Goal: Task Accomplishment & Management: Manage account settings

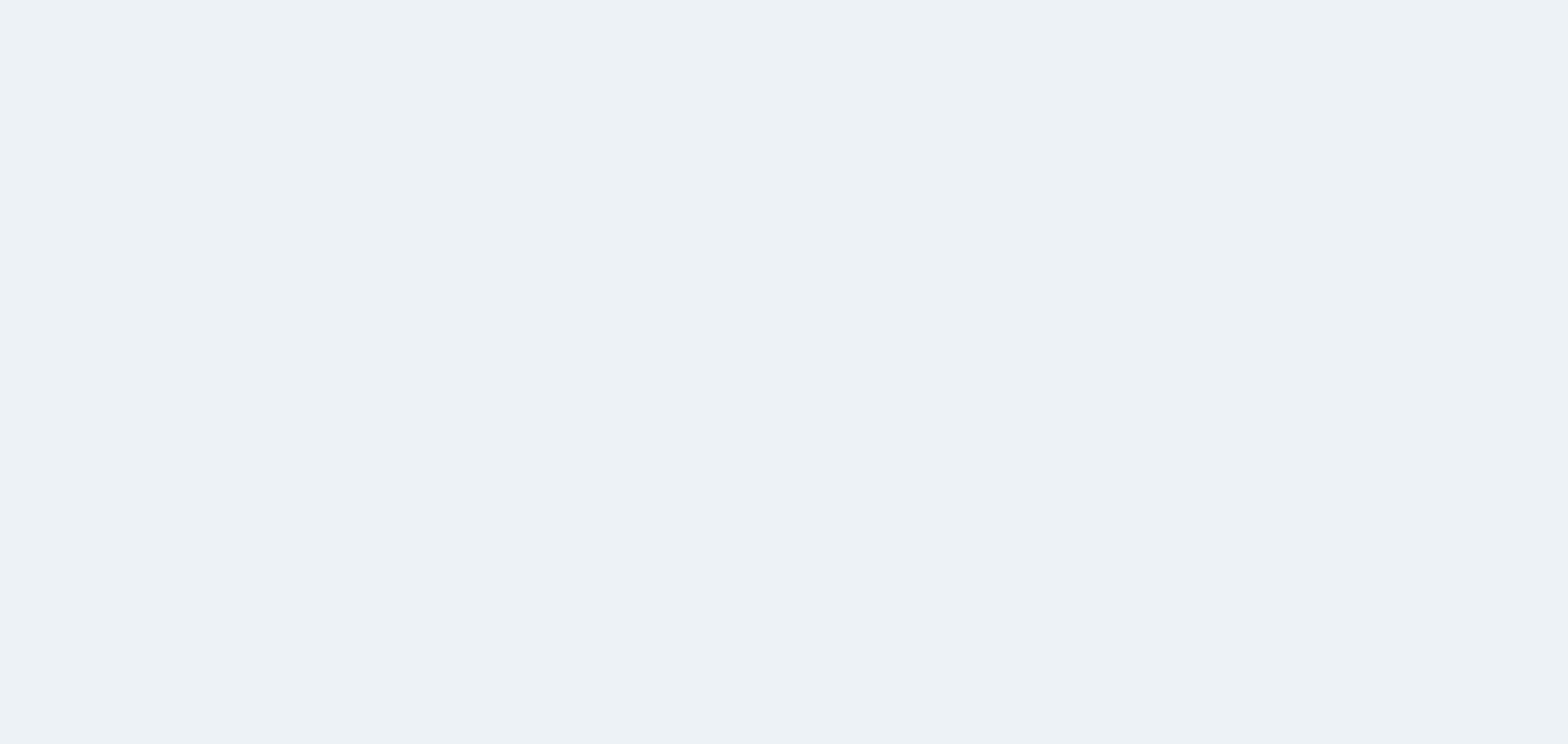
select select
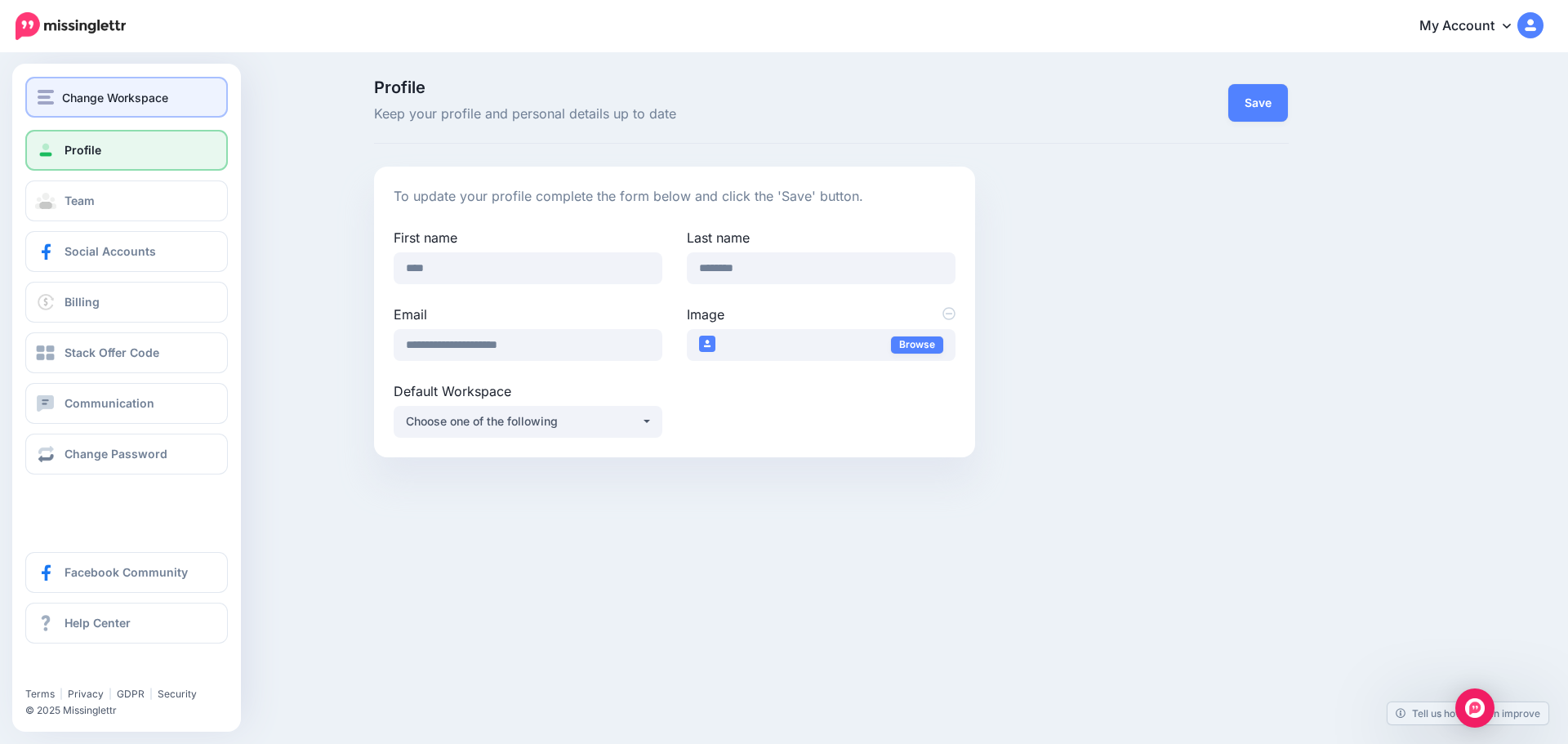
click at [62, 92] on div "Change Workspace" at bounding box center [126, 97] width 178 height 19
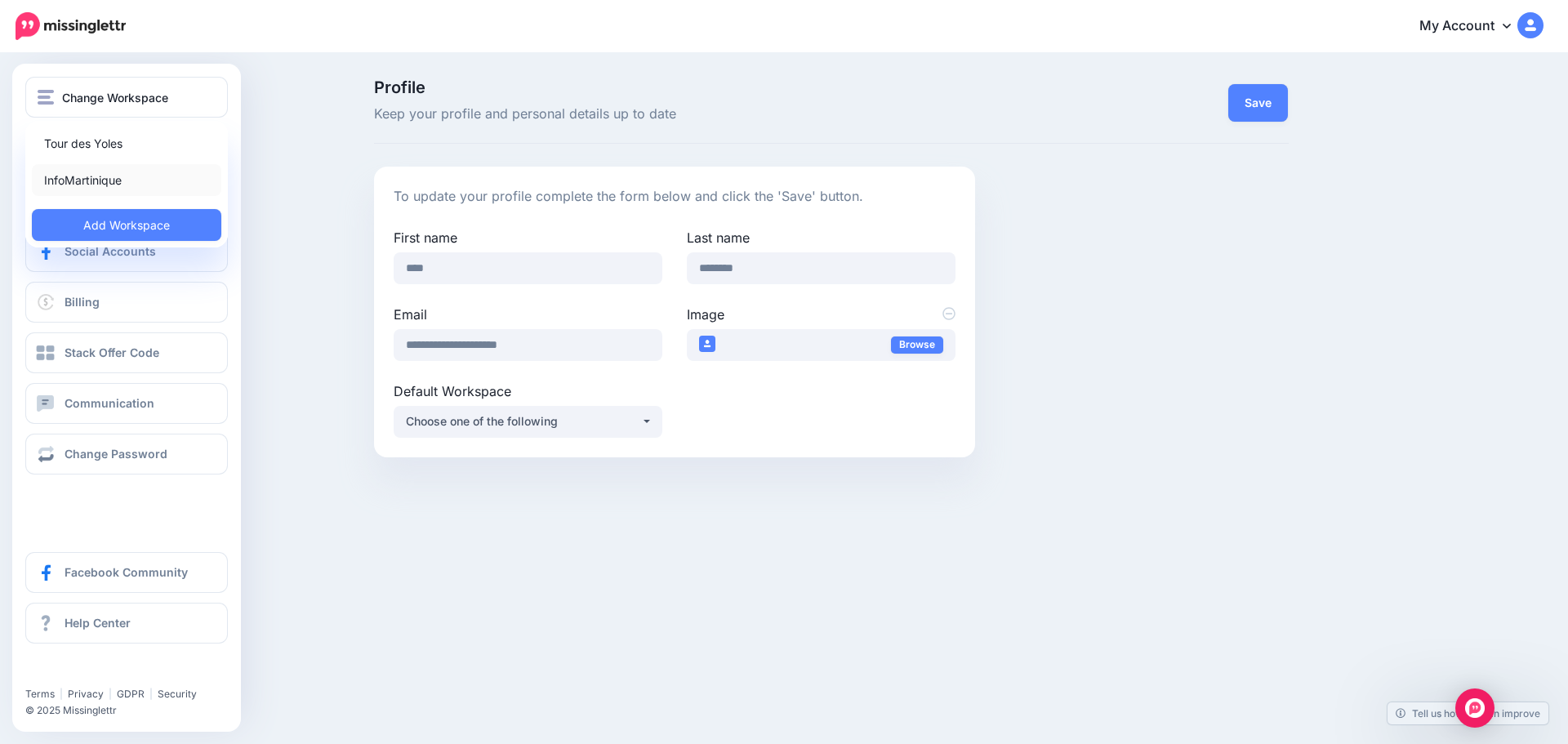
click at [95, 176] on link "InfoMartinique" at bounding box center [126, 180] width 189 height 32
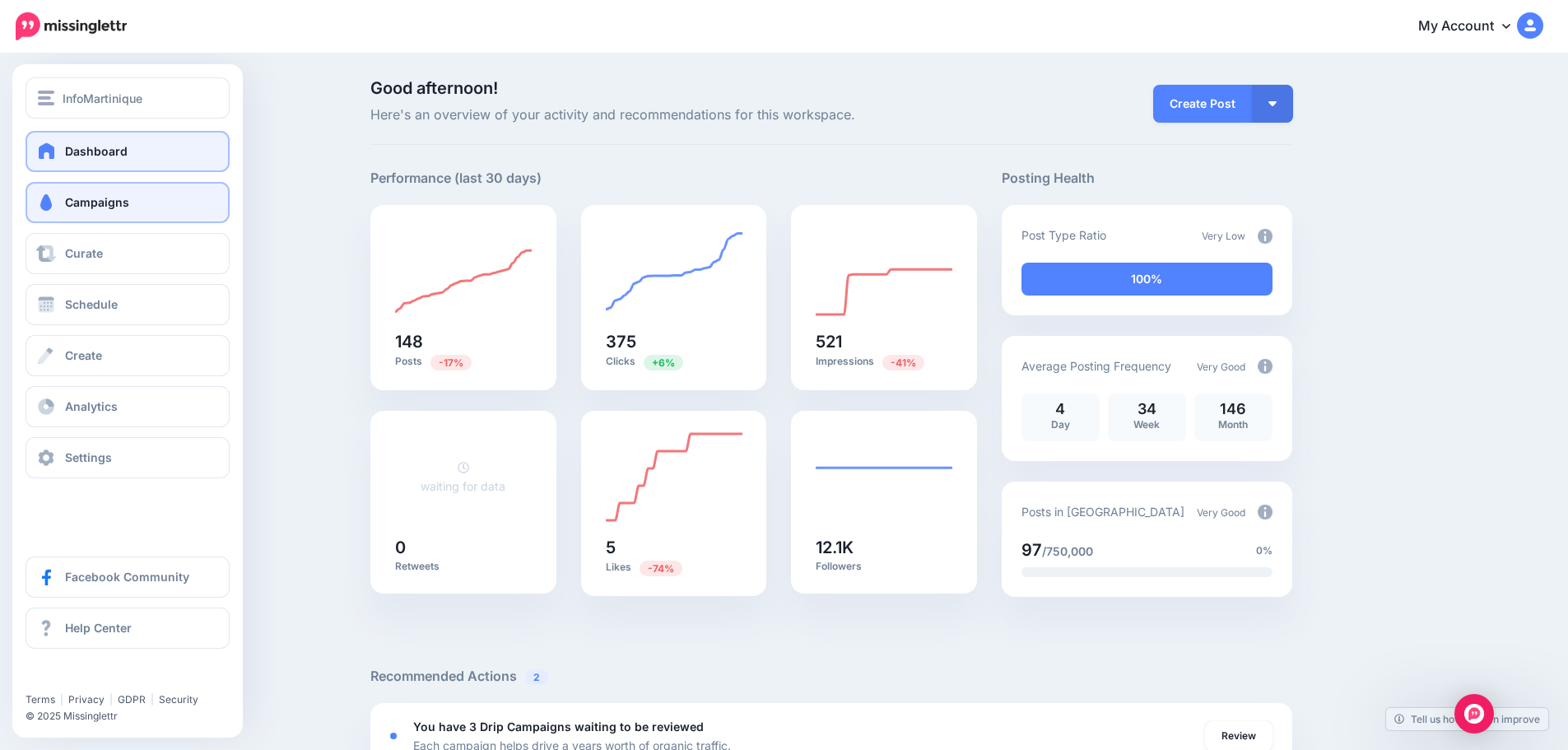
click at [86, 205] on span "Campaigns" at bounding box center [98, 203] width 65 height 14
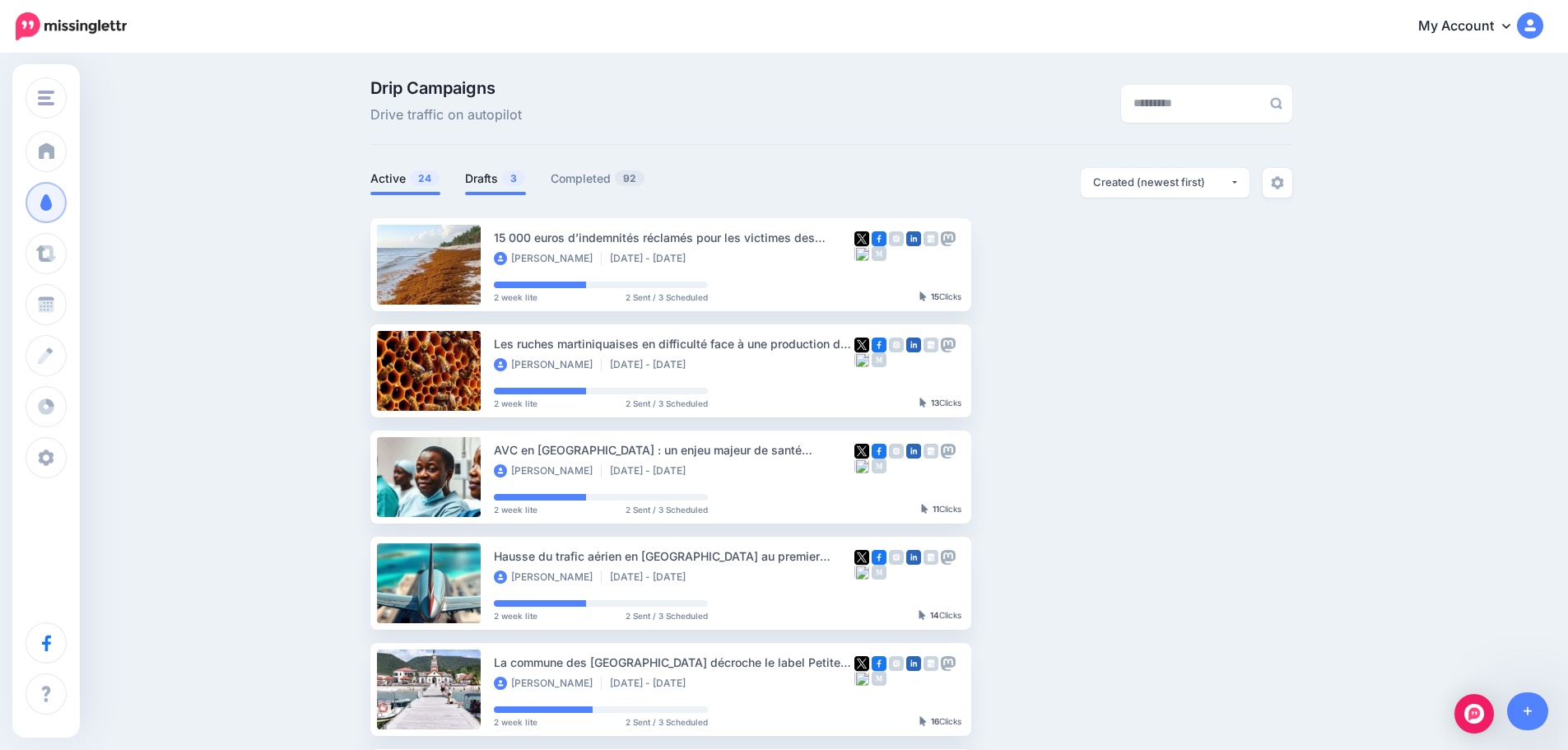
click at [500, 173] on link "Drafts 3" at bounding box center [496, 178] width 61 height 20
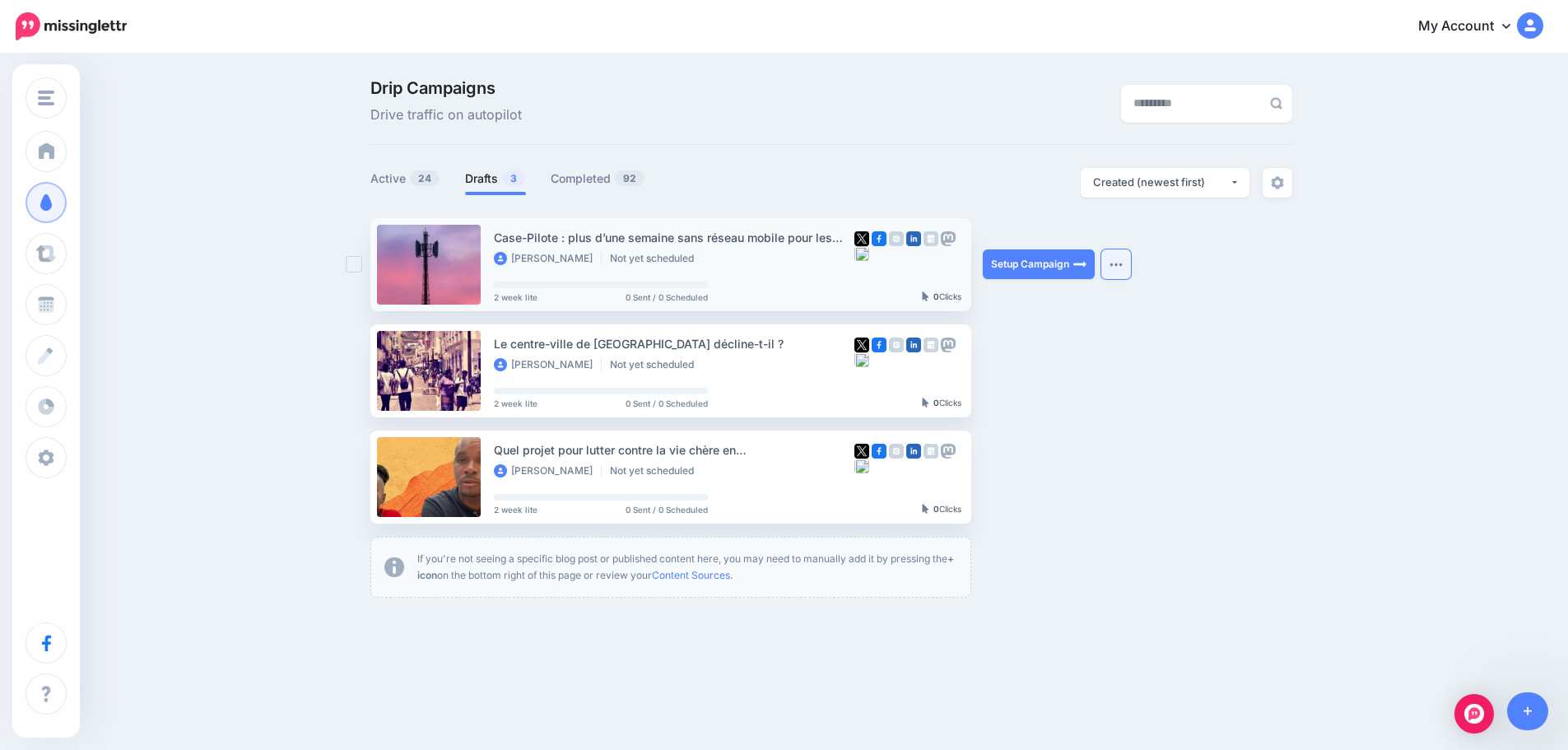
click at [1122, 261] on button "button" at bounding box center [1116, 263] width 30 height 30
click at [1313, 326] on div "Drip Campaigns Drive traffic on autopilot Active 24 3 92" at bounding box center [784, 345] width 1568 height 579
click at [1124, 260] on button "button" at bounding box center [1116, 263] width 30 height 30
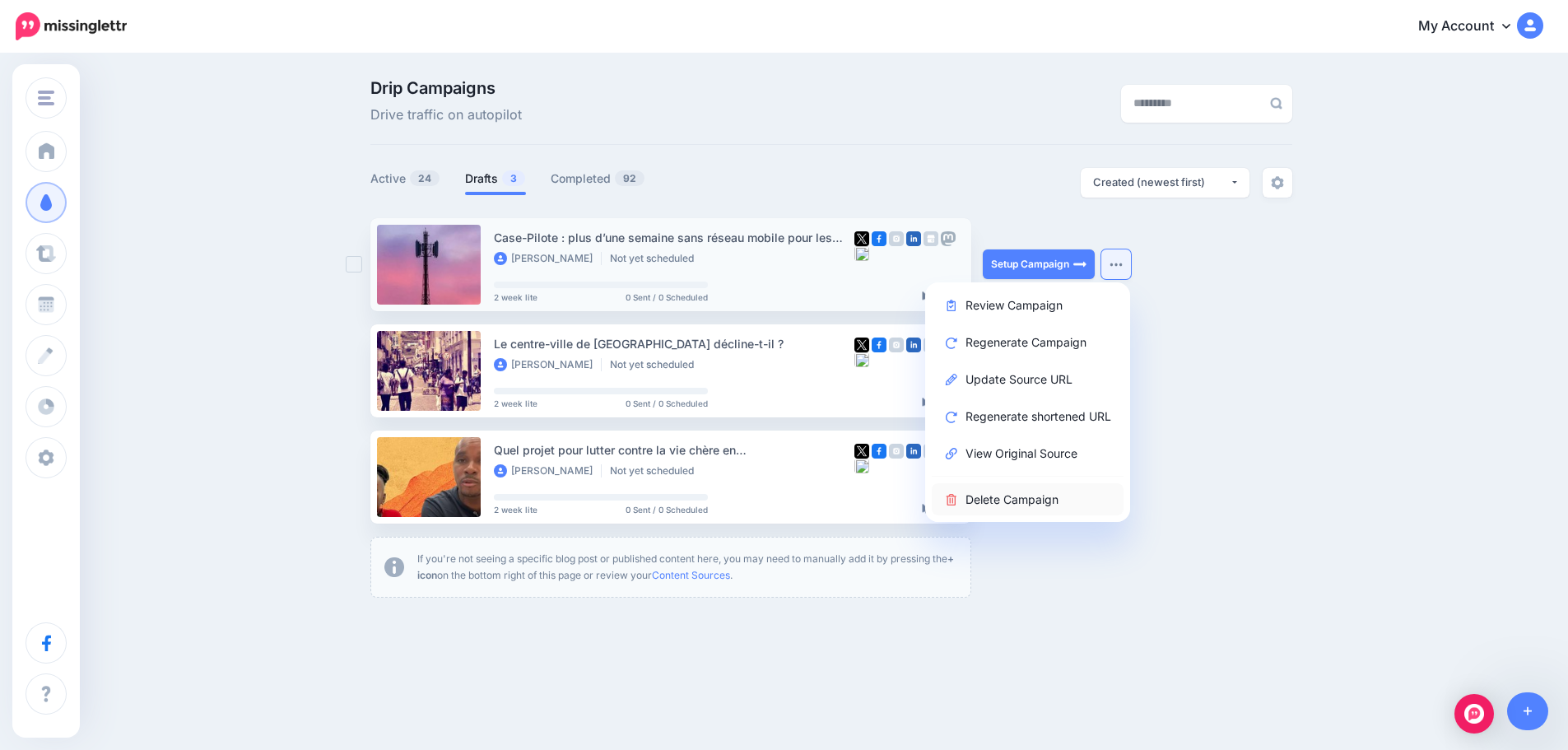
click at [983, 499] on link "Delete Campaign" at bounding box center [1027, 499] width 192 height 32
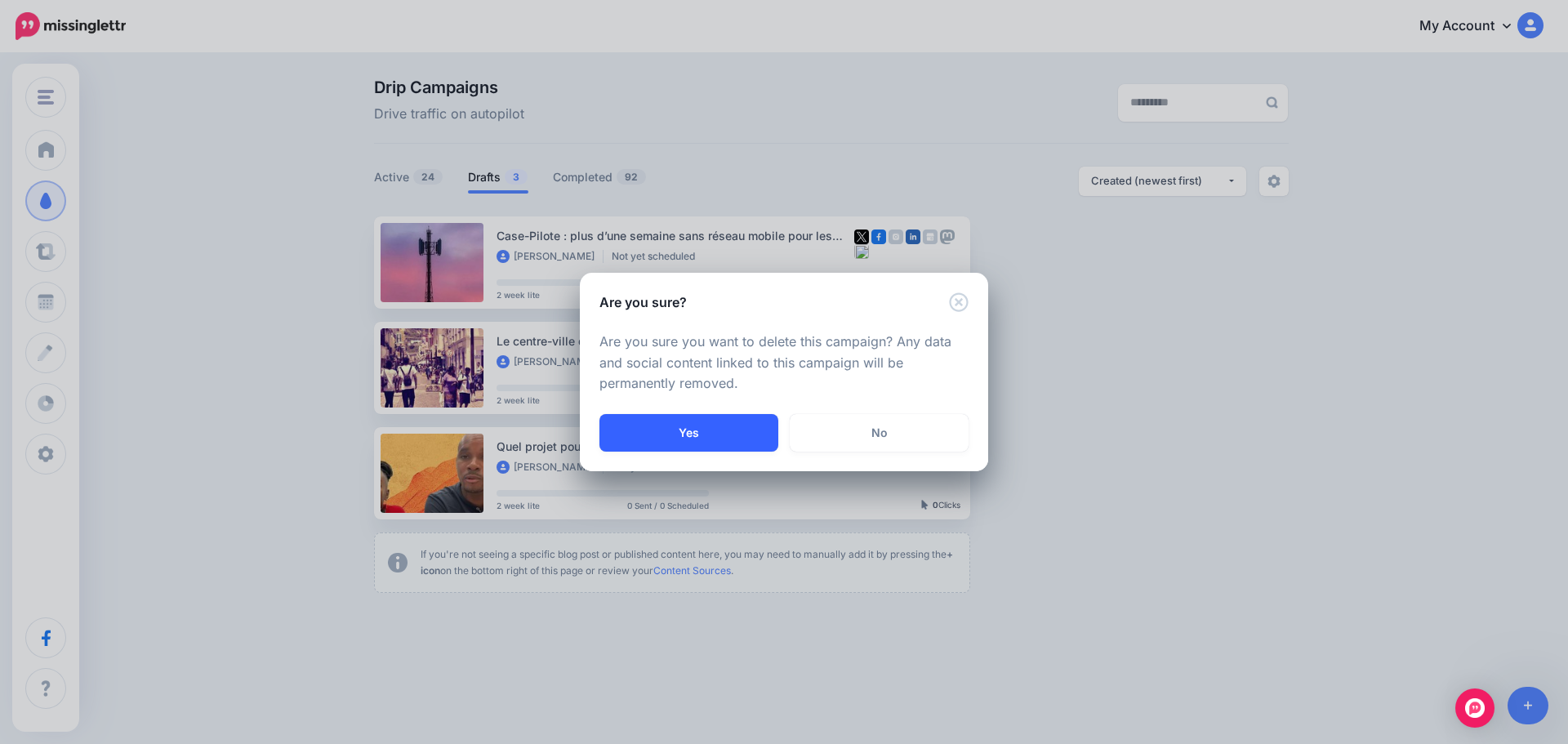
click at [671, 425] on button "Yes" at bounding box center [688, 433] width 179 height 37
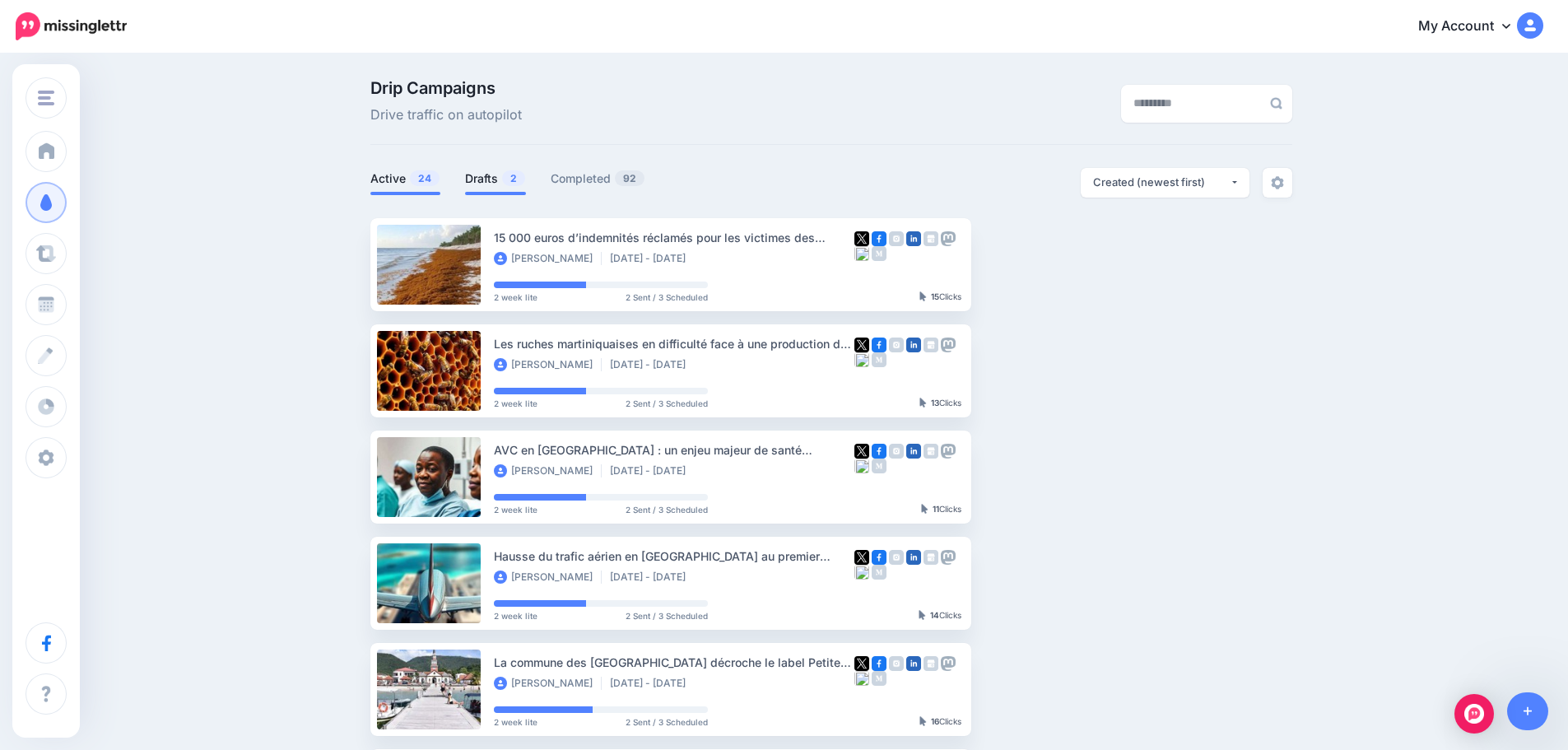
click at [490, 168] on li "Drafts 2" at bounding box center [496, 181] width 61 height 27
click at [475, 177] on link "Drafts 2" at bounding box center [496, 178] width 61 height 20
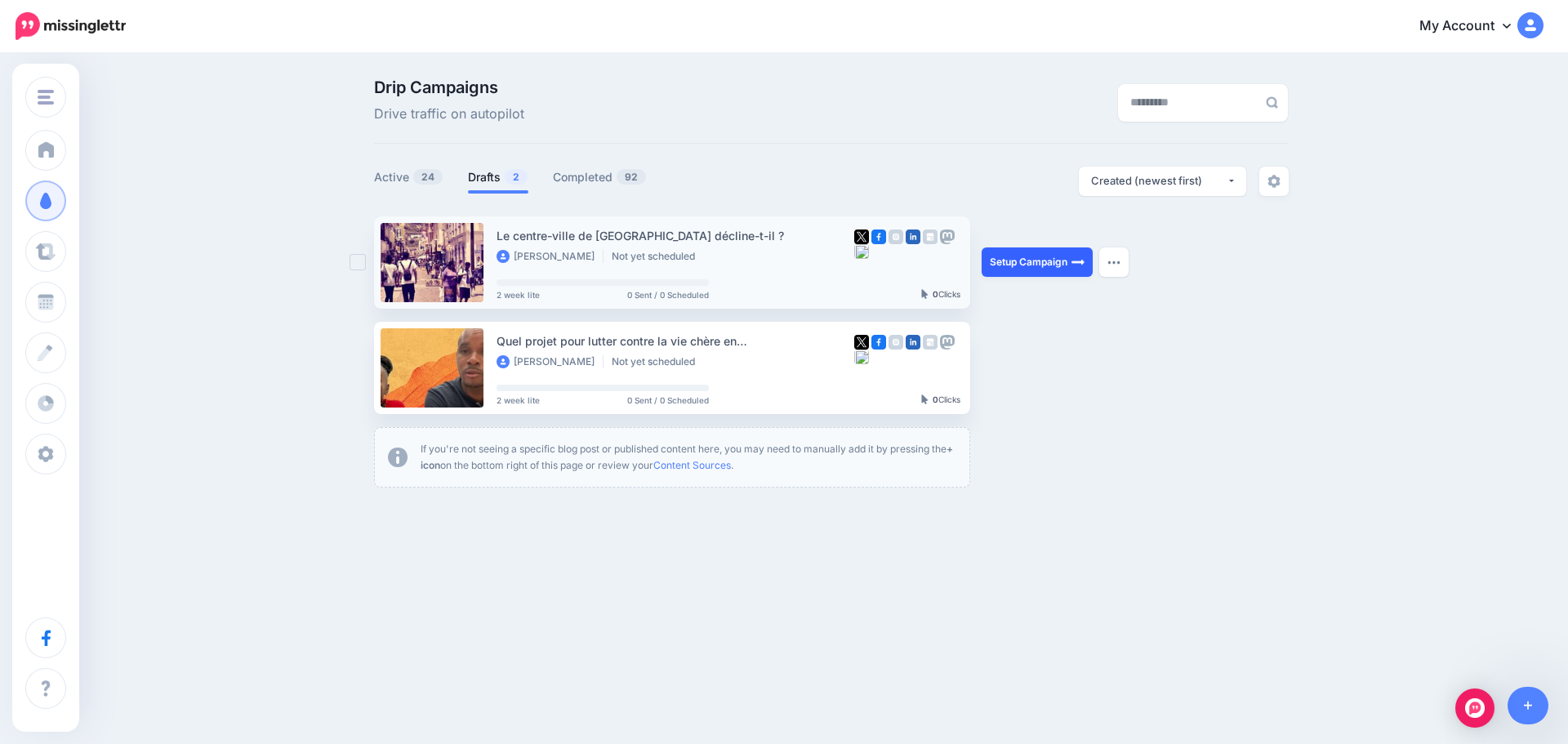
click at [1030, 258] on link "Setup Campaign" at bounding box center [1037, 261] width 111 height 29
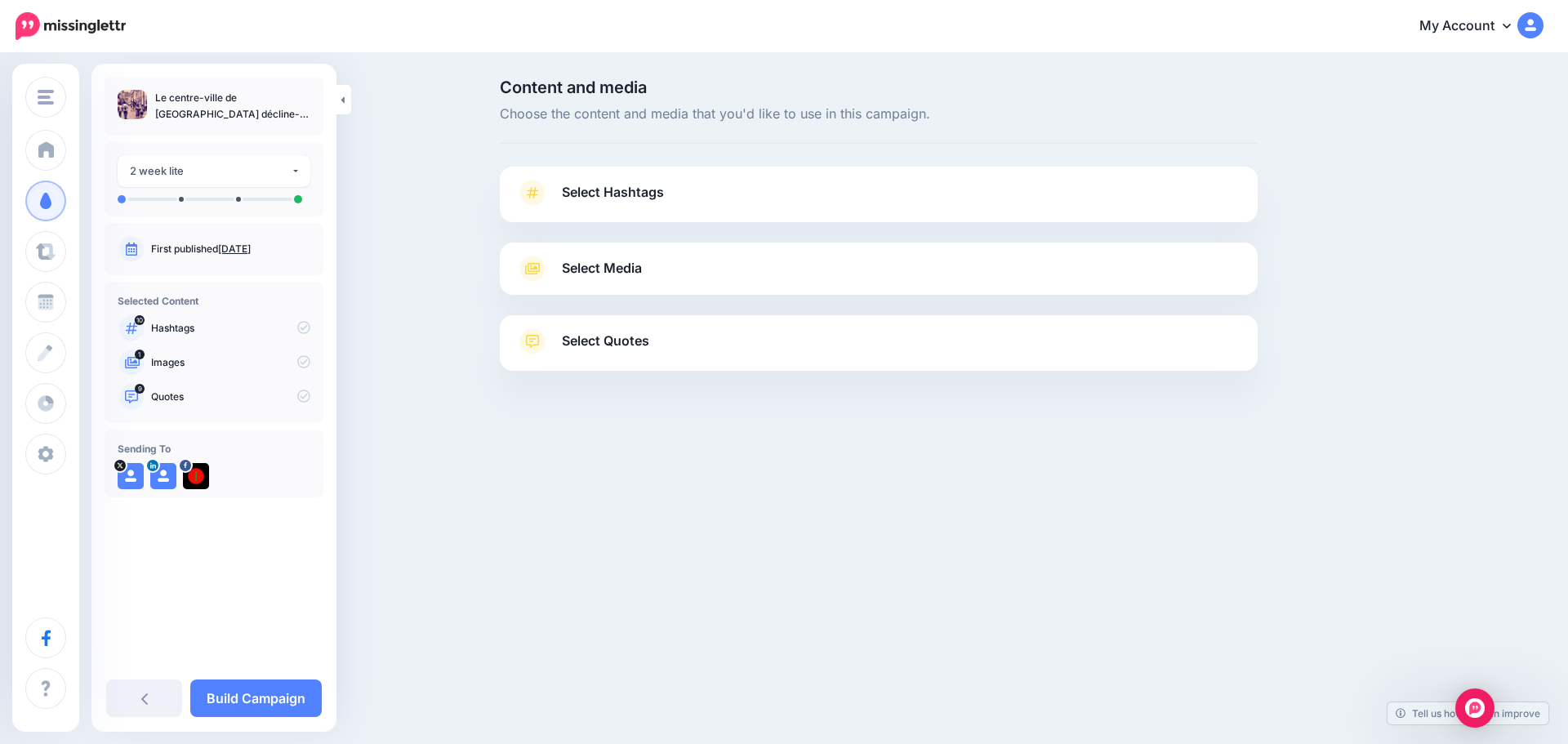
click at [612, 185] on span "Select Hashtags" at bounding box center [613, 192] width 102 height 22
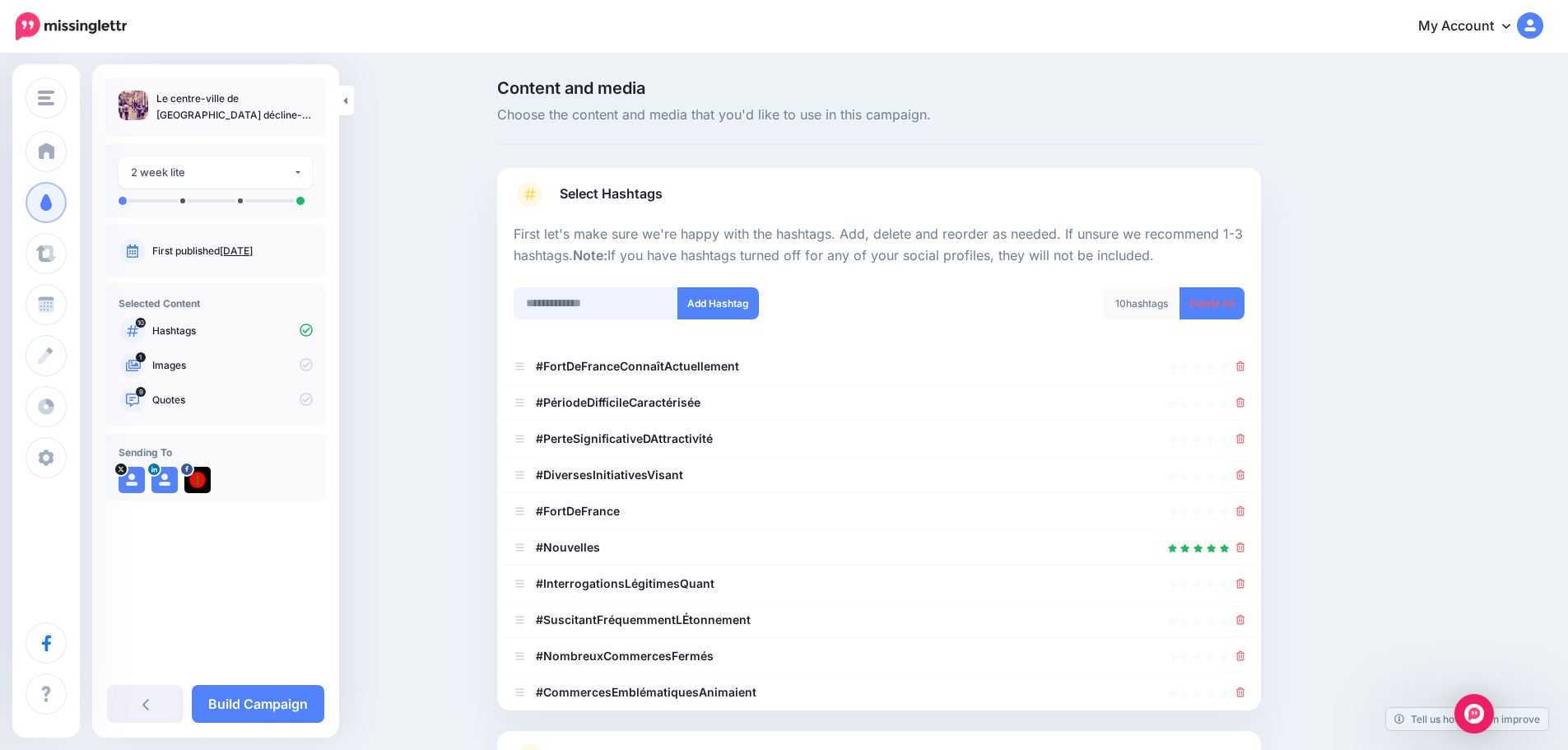
click at [593, 299] on input "text" at bounding box center [596, 303] width 165 height 32
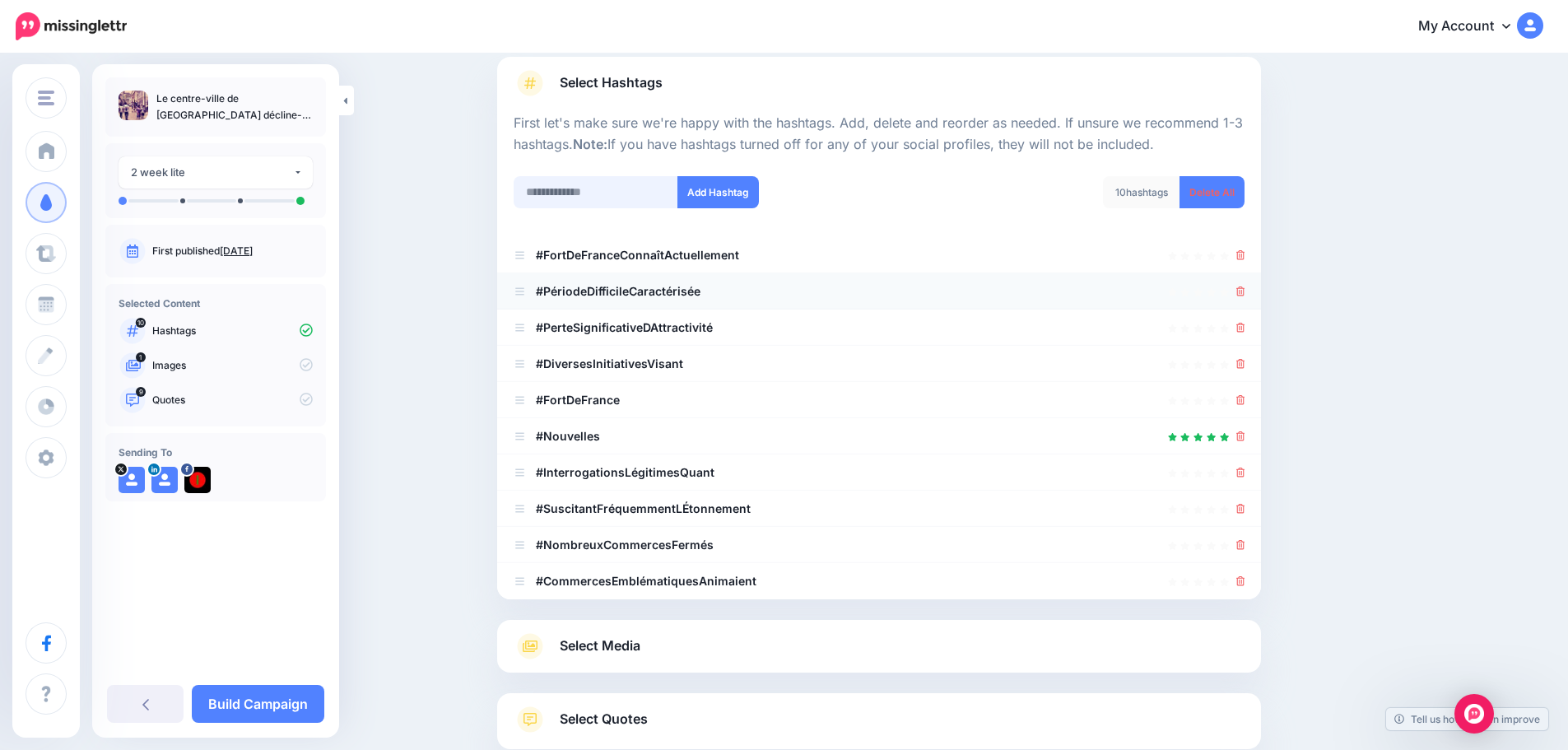
scroll to position [82, 0]
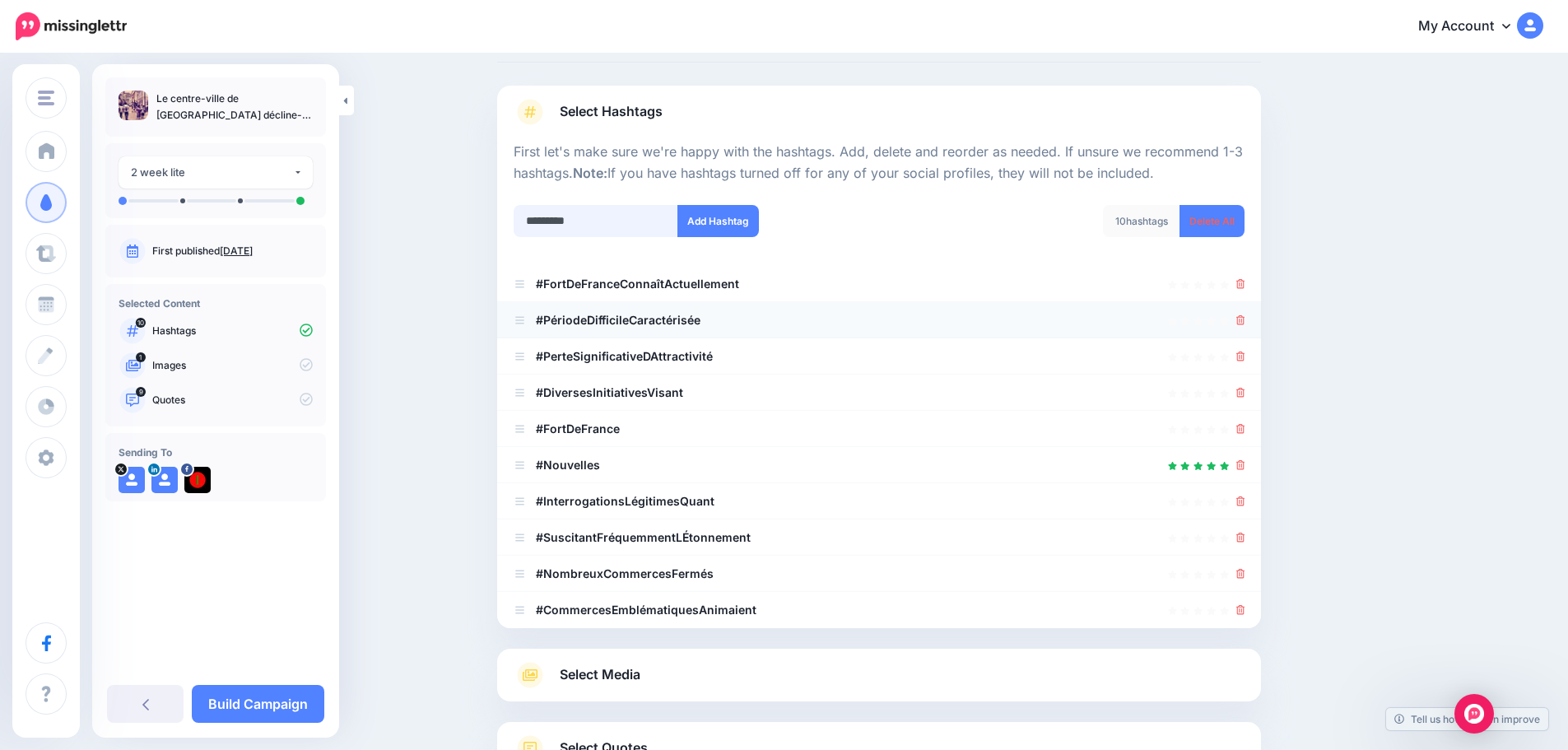
type input "**********"
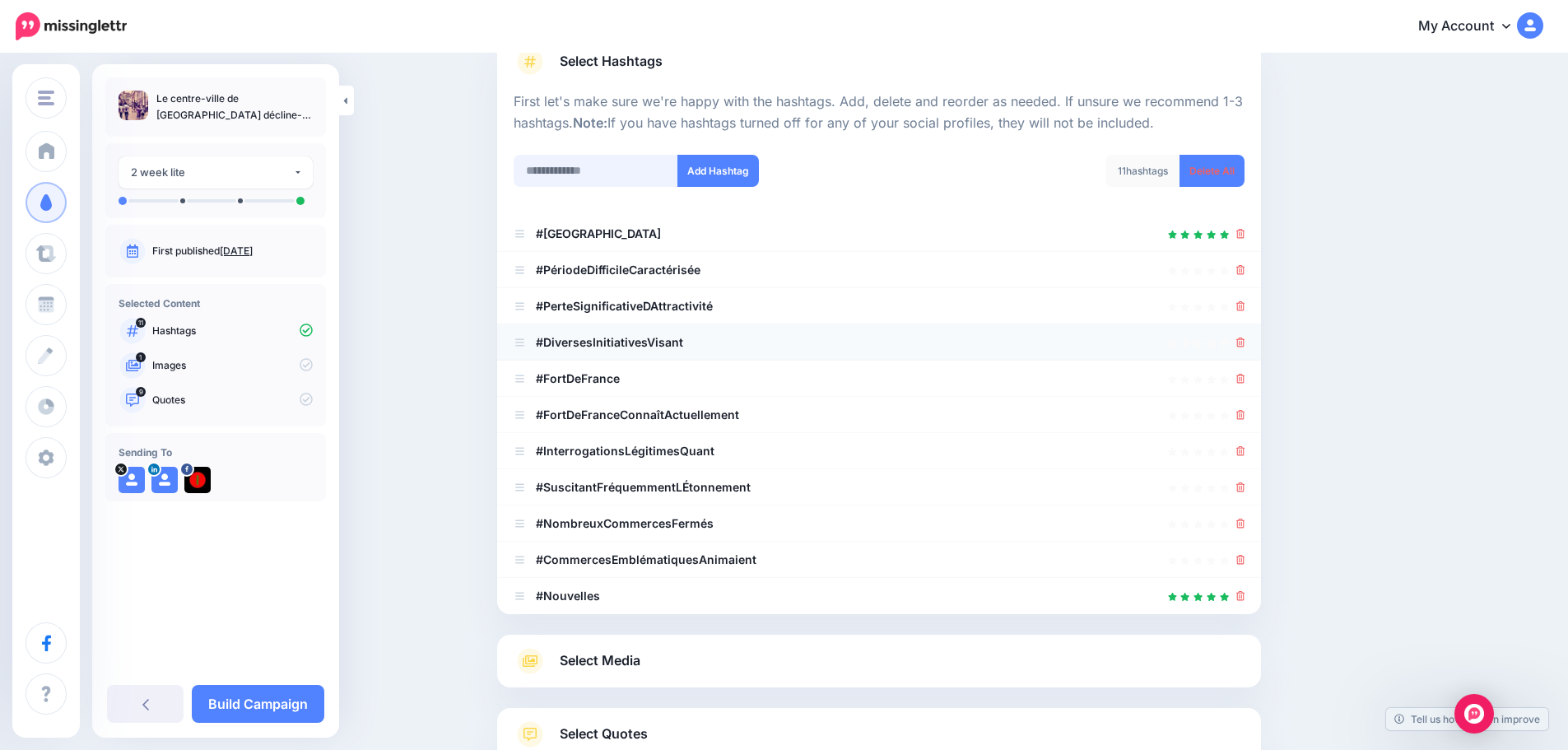
scroll to position [6, 0]
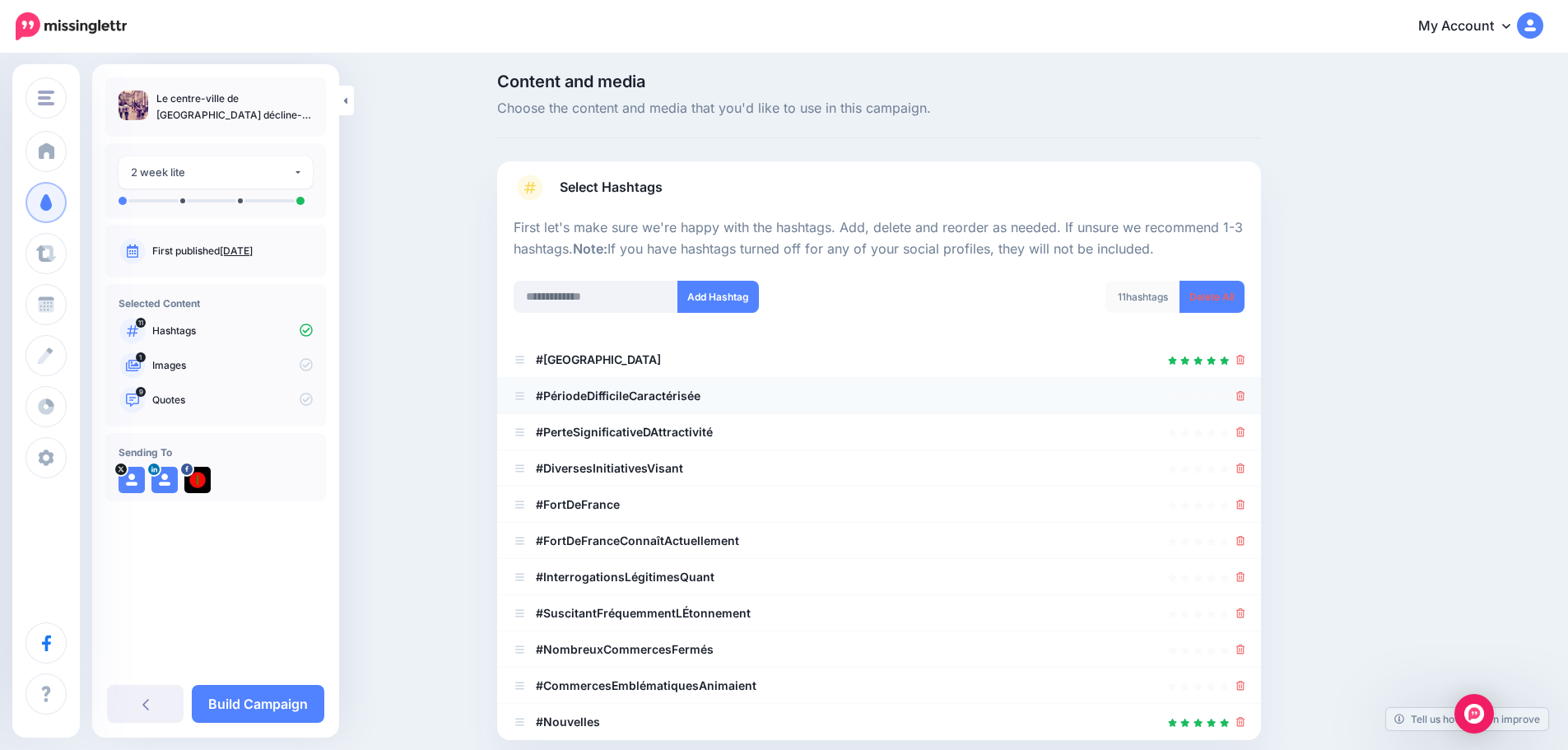
click at [1243, 397] on icon at bounding box center [1241, 395] width 9 height 10
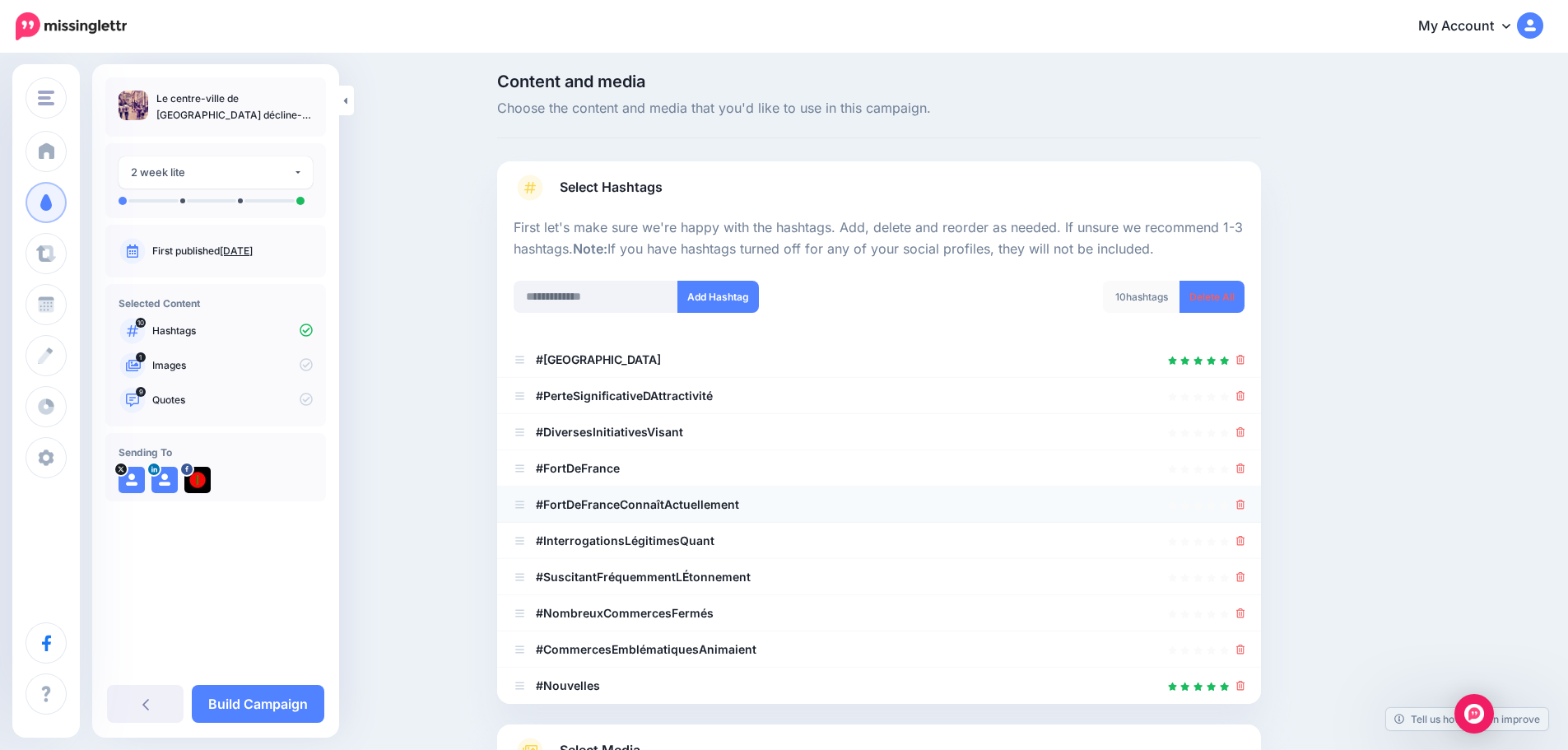
click at [1244, 500] on icon at bounding box center [1241, 504] width 9 height 10
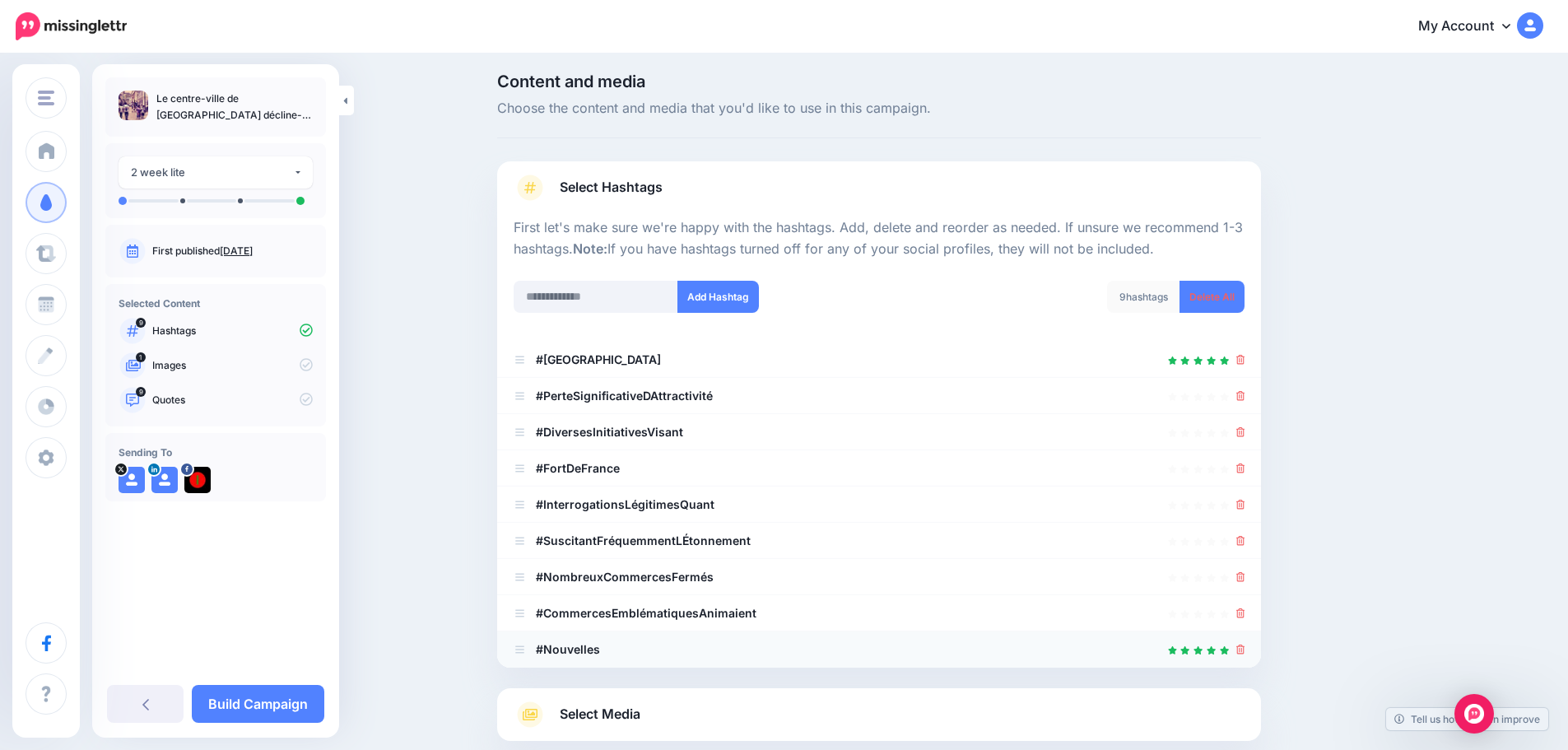
click at [1245, 649] on icon at bounding box center [1241, 649] width 9 height 10
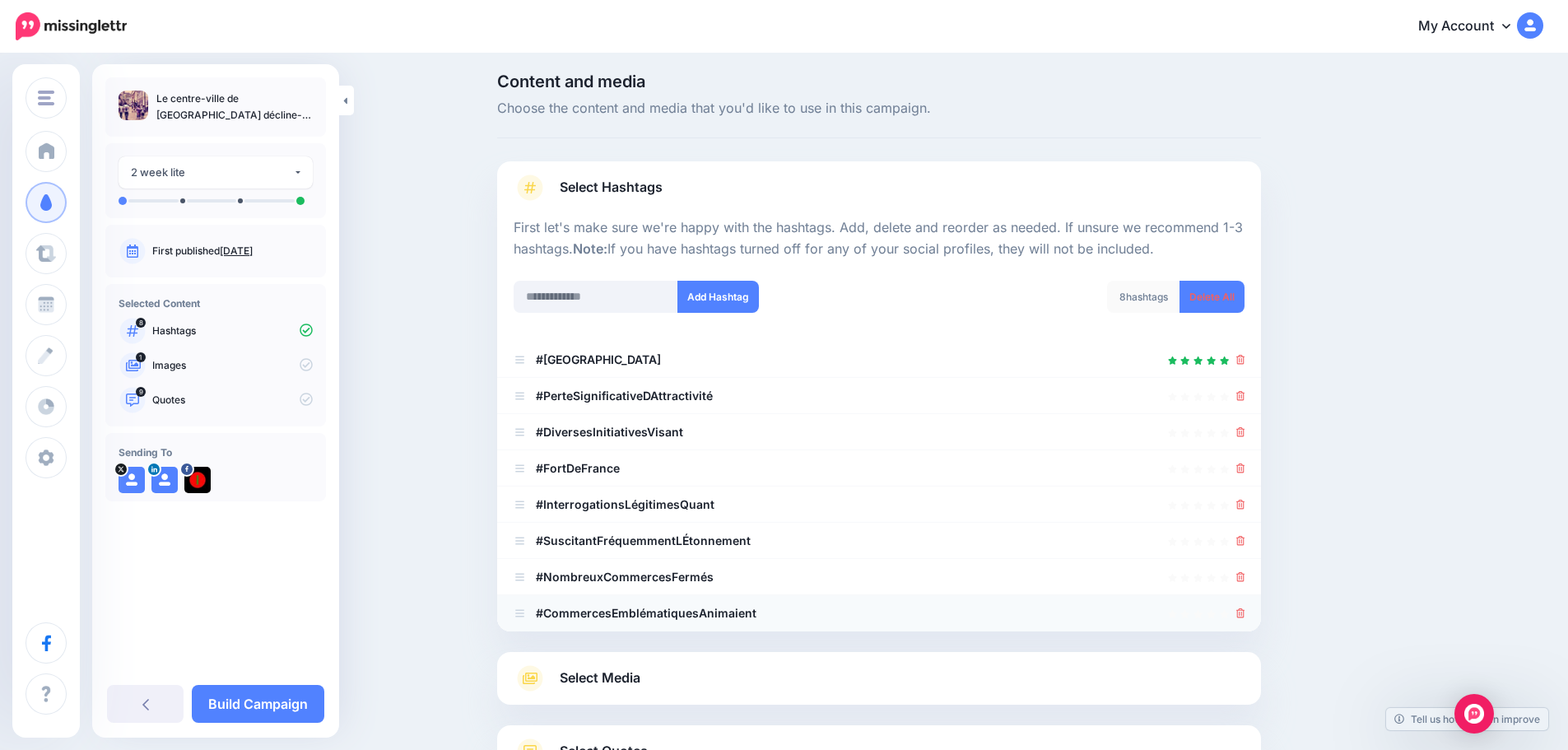
click at [1245, 616] on icon at bounding box center [1241, 613] width 9 height 10
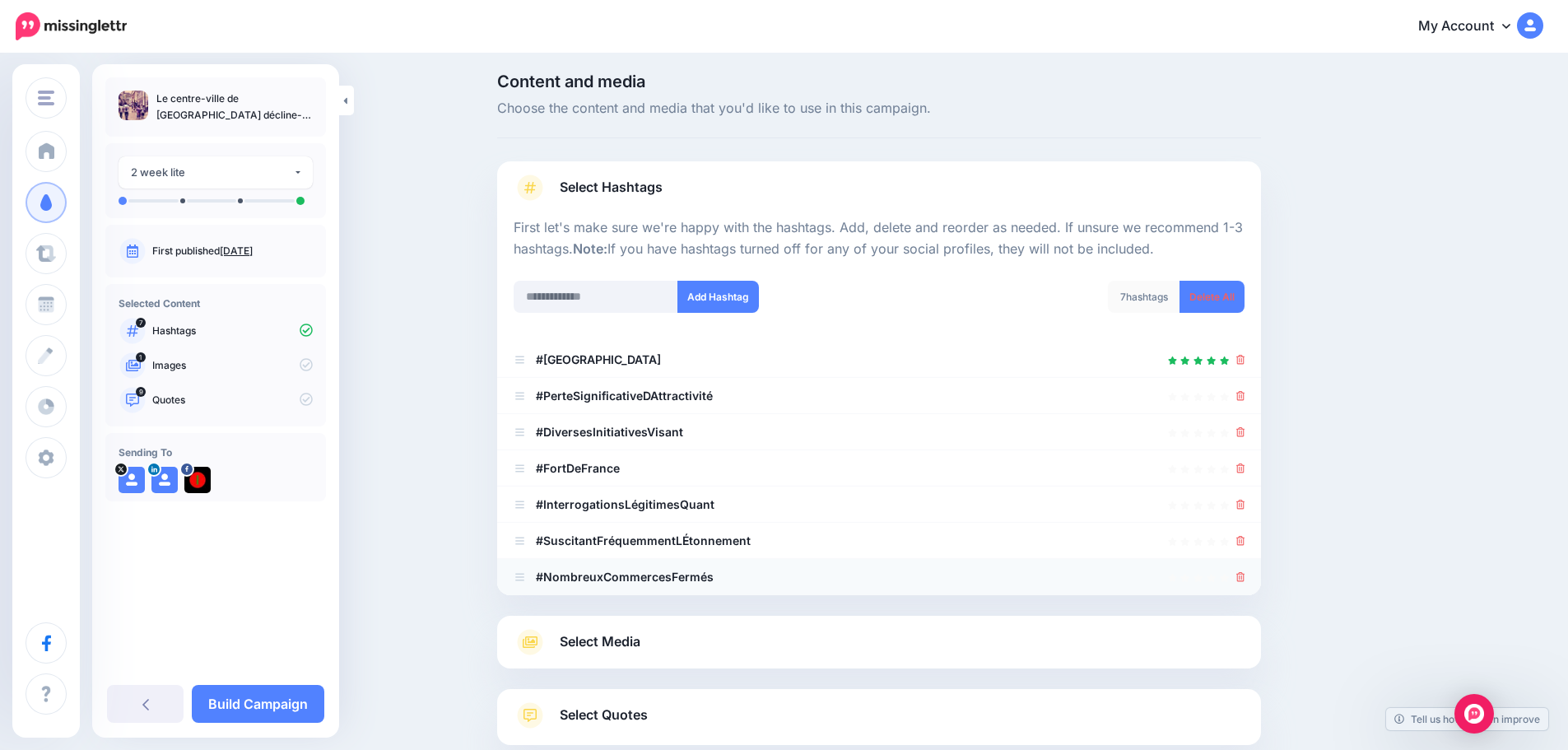
click at [1245, 574] on icon at bounding box center [1241, 576] width 9 height 10
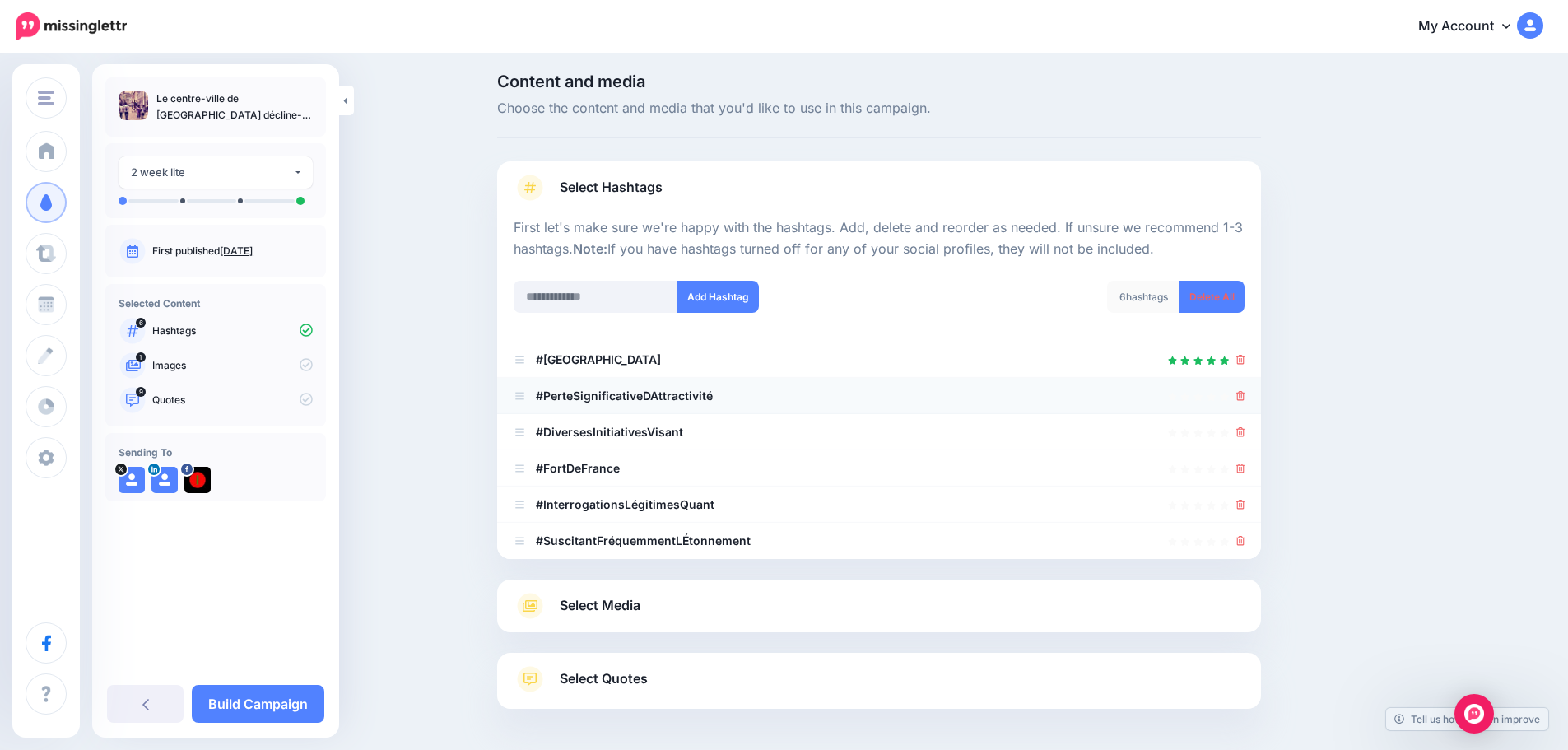
click at [1245, 396] on icon at bounding box center [1241, 395] width 9 height 10
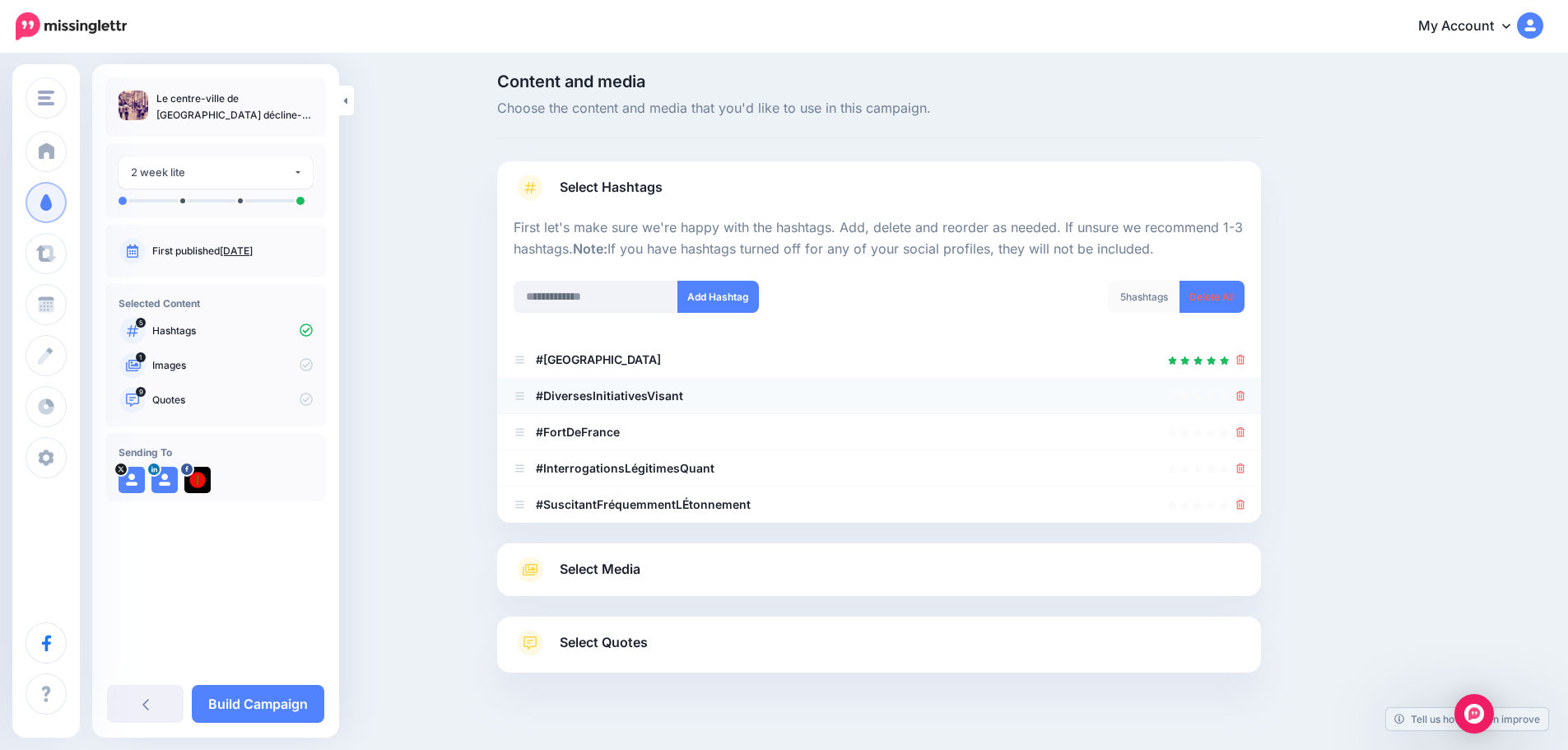
click at [1245, 396] on icon at bounding box center [1241, 395] width 9 height 10
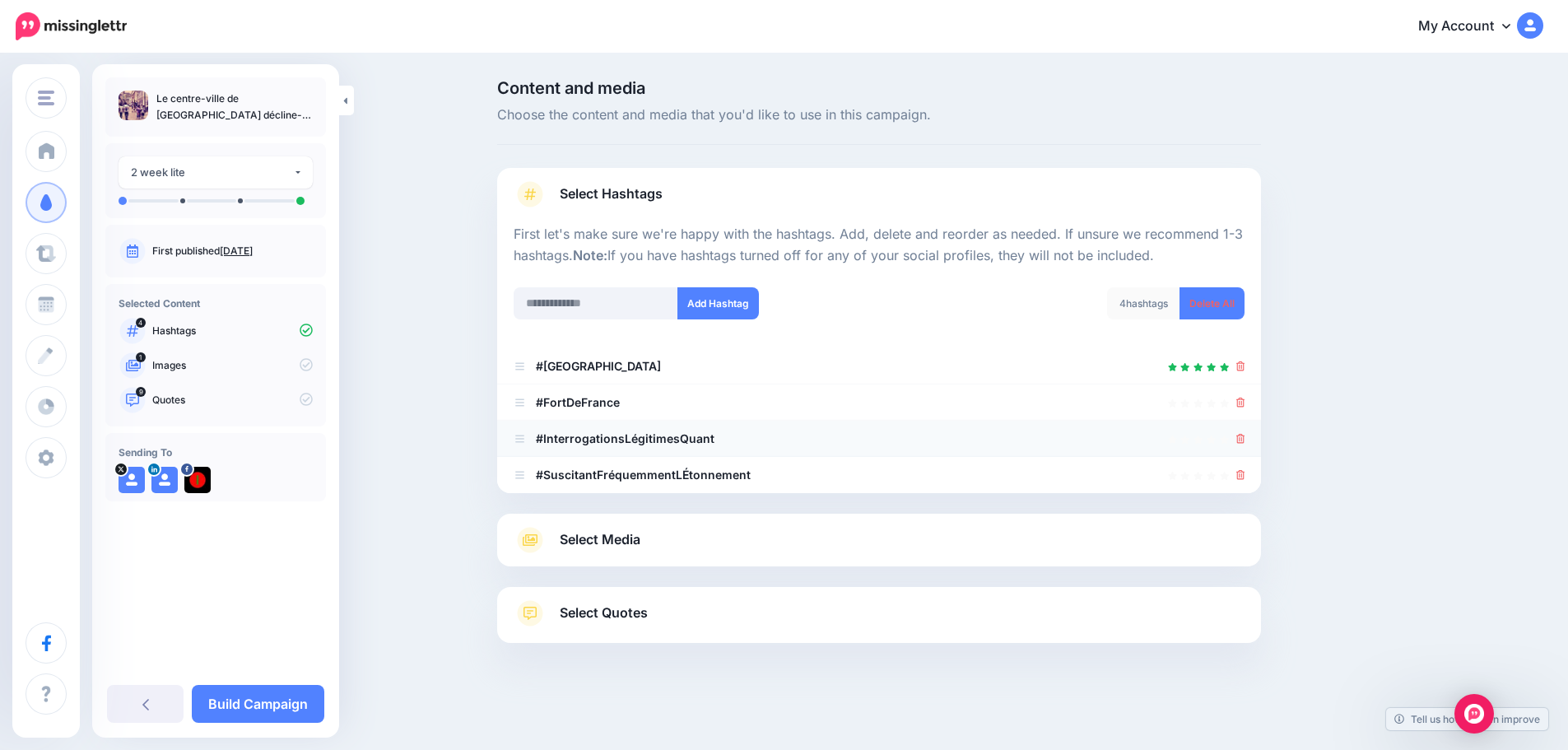
scroll to position [0, 0]
click at [1247, 472] on icon at bounding box center [1247, 474] width 9 height 10
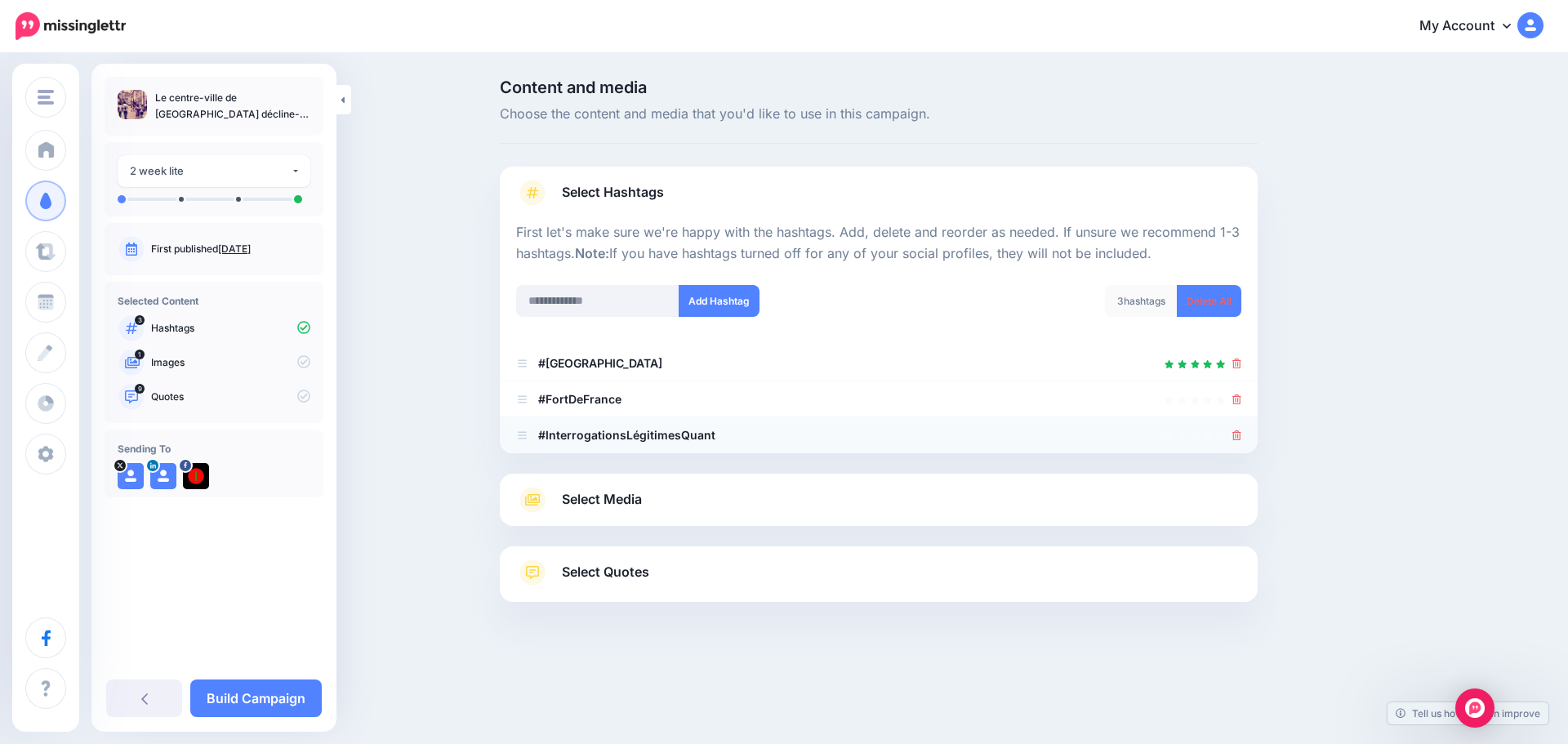
click at [1234, 435] on icon at bounding box center [1237, 435] width 9 height 10
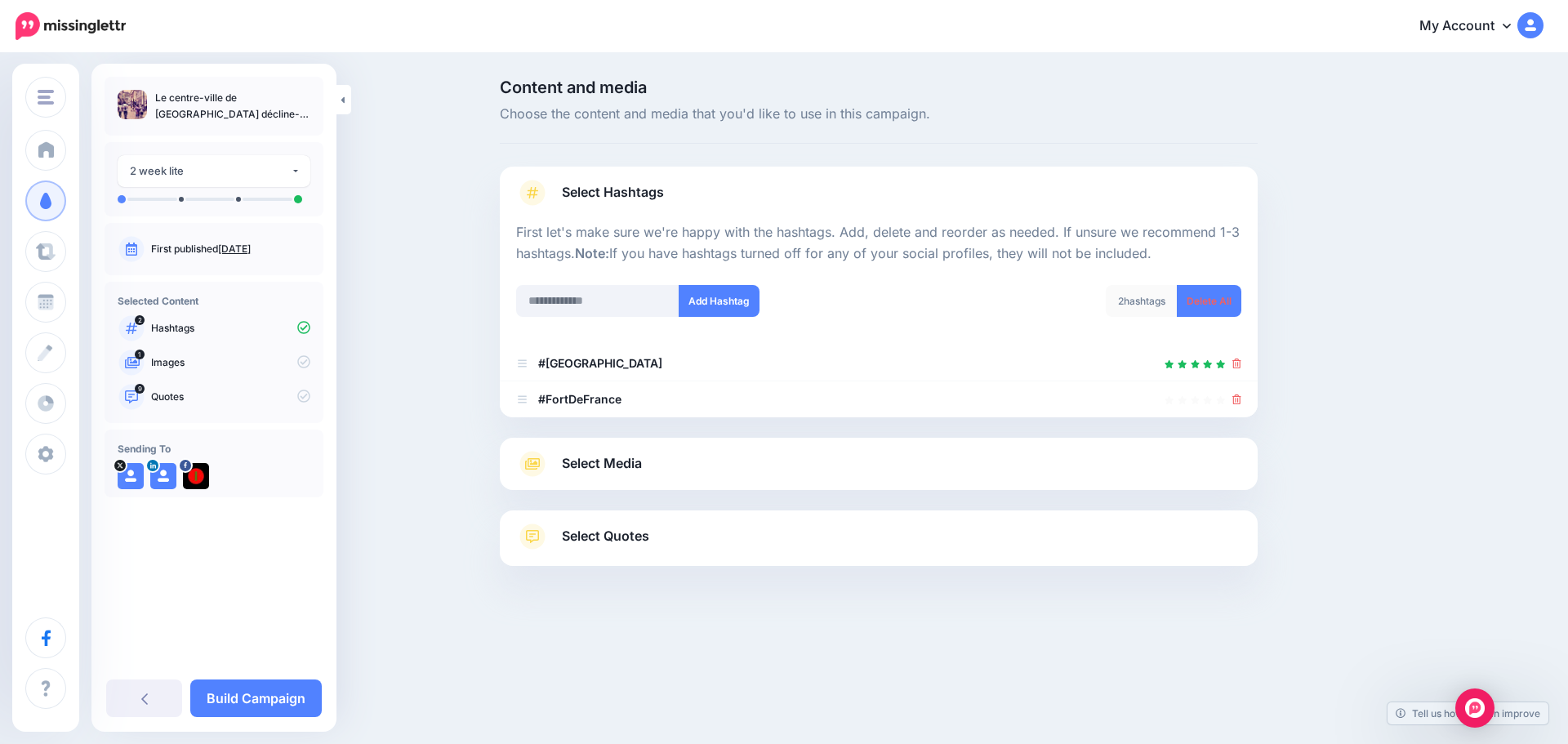
click at [610, 452] on link "Select Media" at bounding box center [878, 463] width 725 height 26
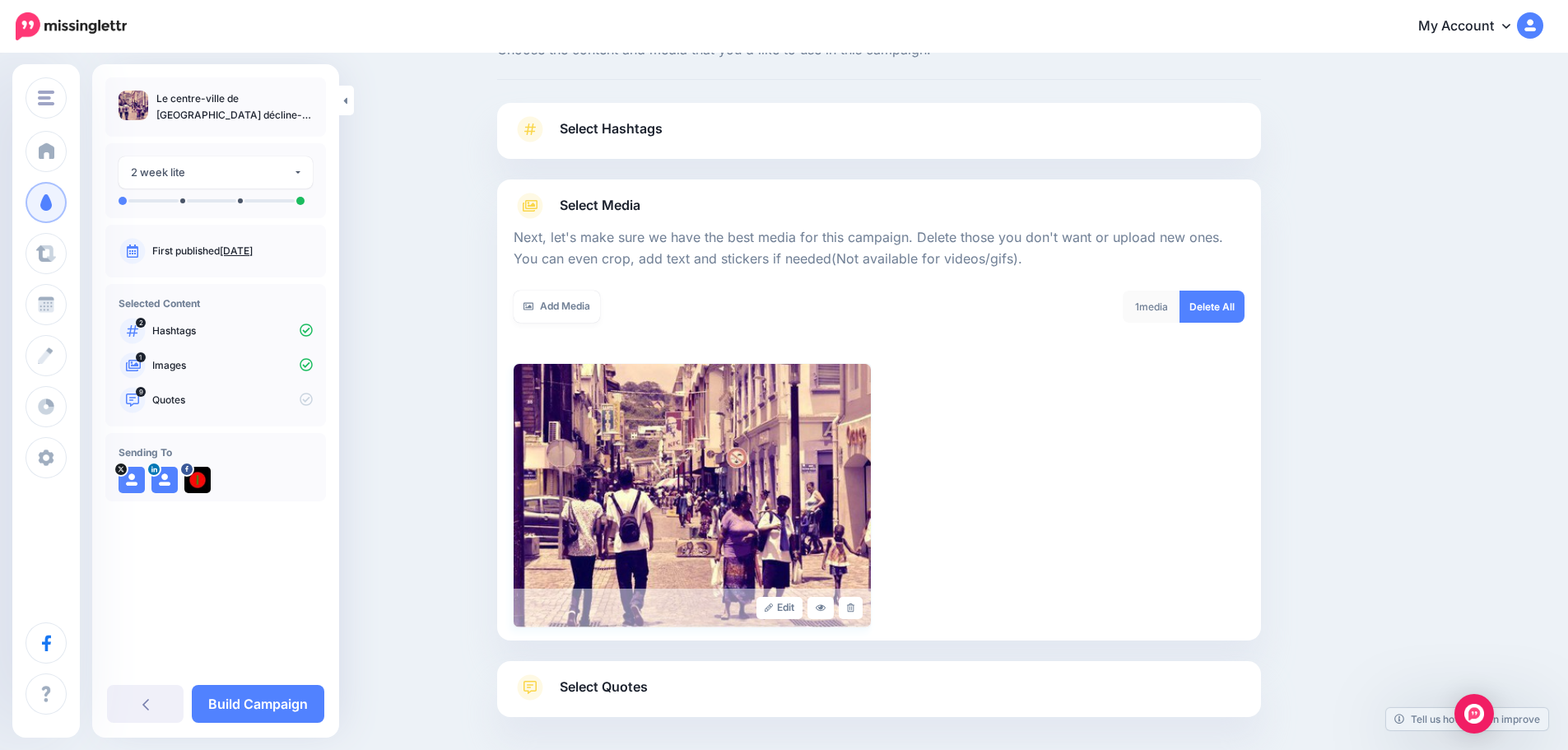
scroll to position [139, 0]
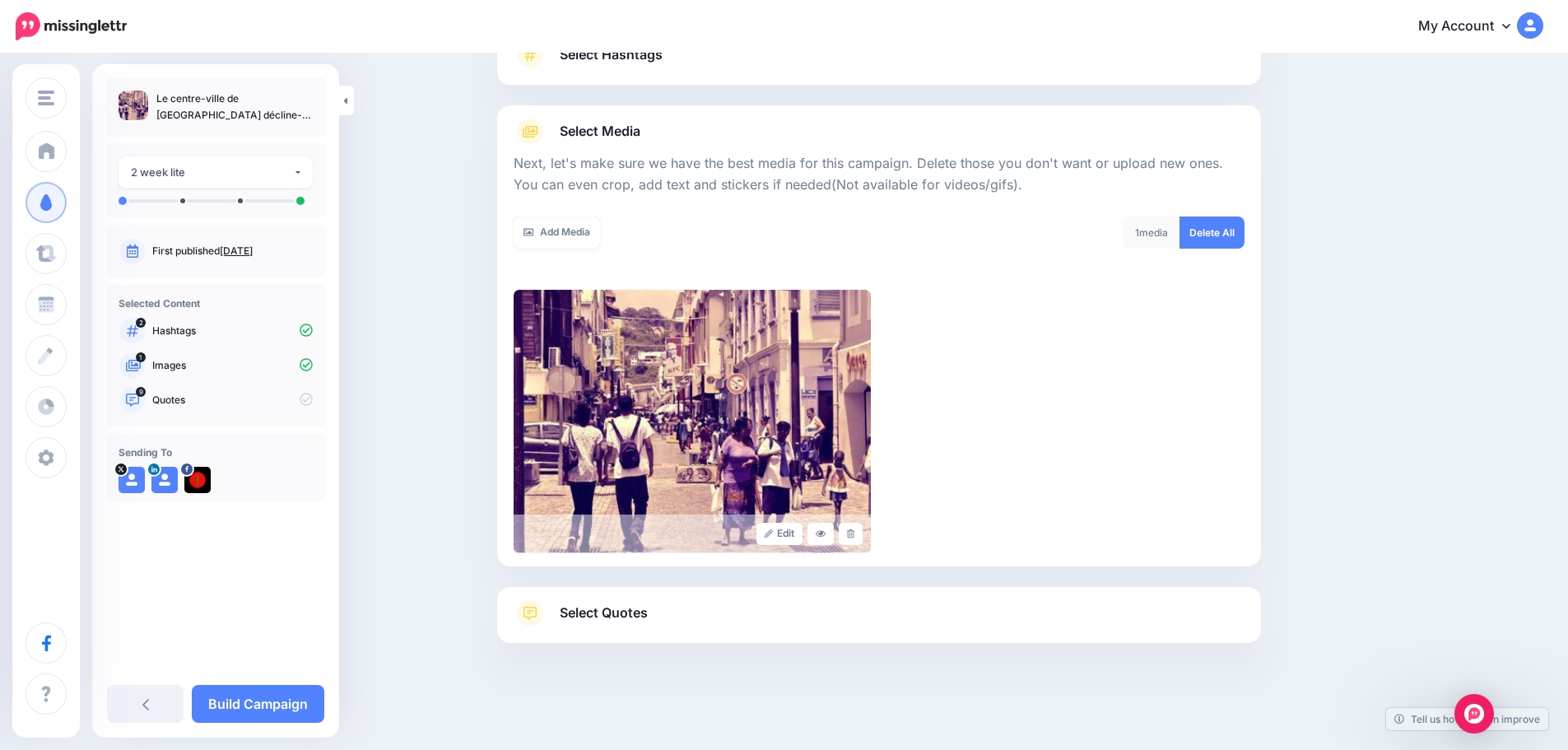
click at [579, 619] on span "Select Quotes" at bounding box center [603, 612] width 88 height 22
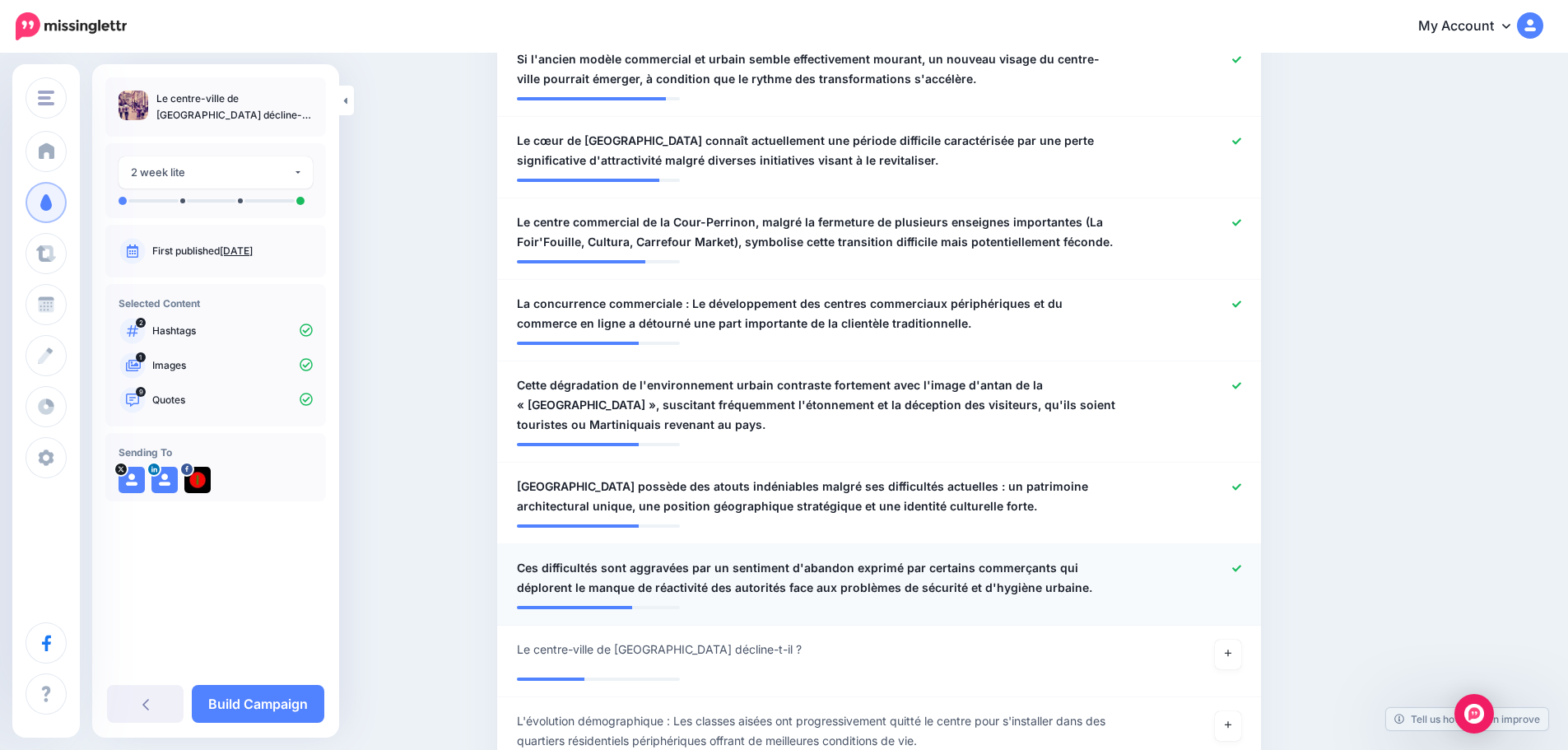
scroll to position [715, 0]
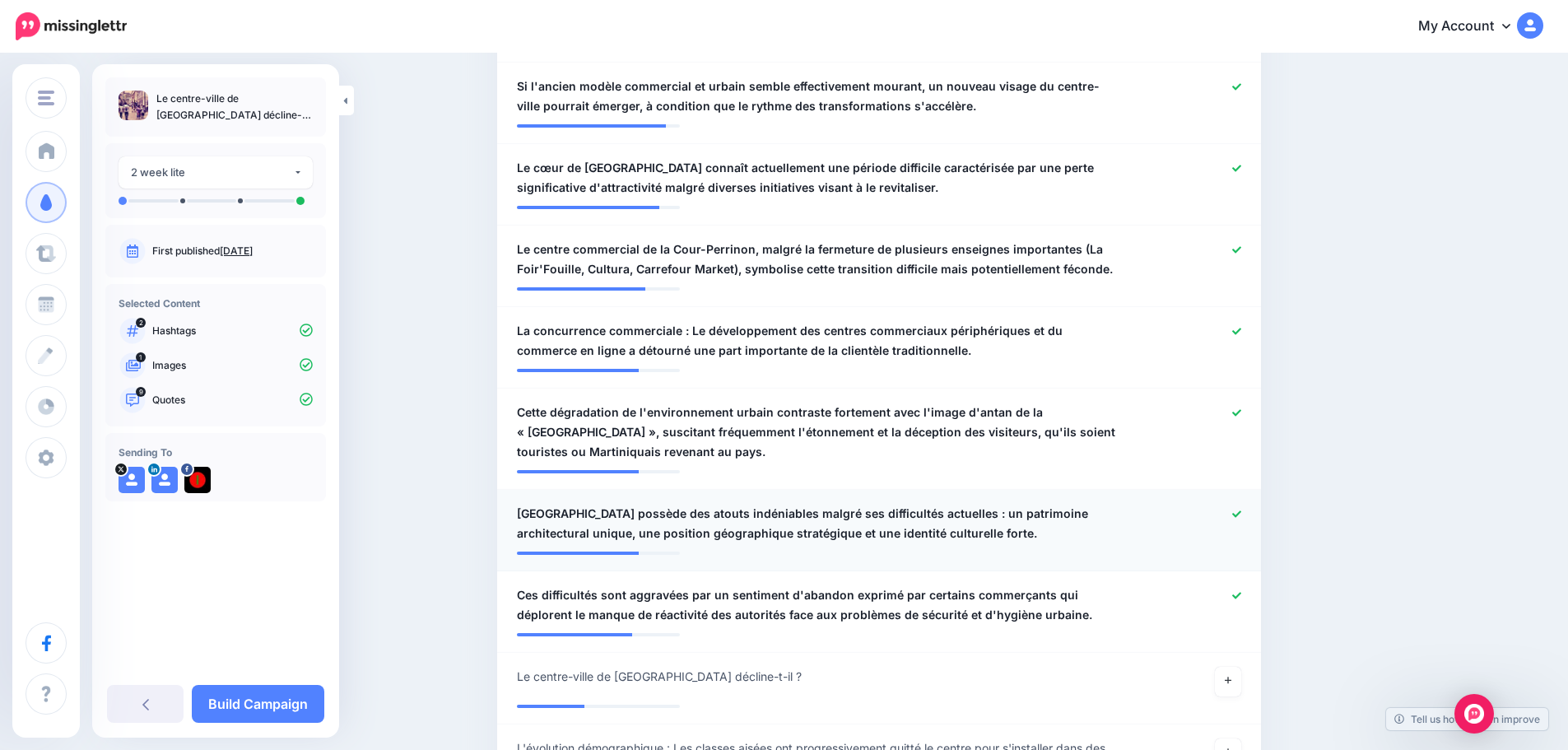
click at [1242, 510] on icon at bounding box center [1237, 513] width 9 height 6
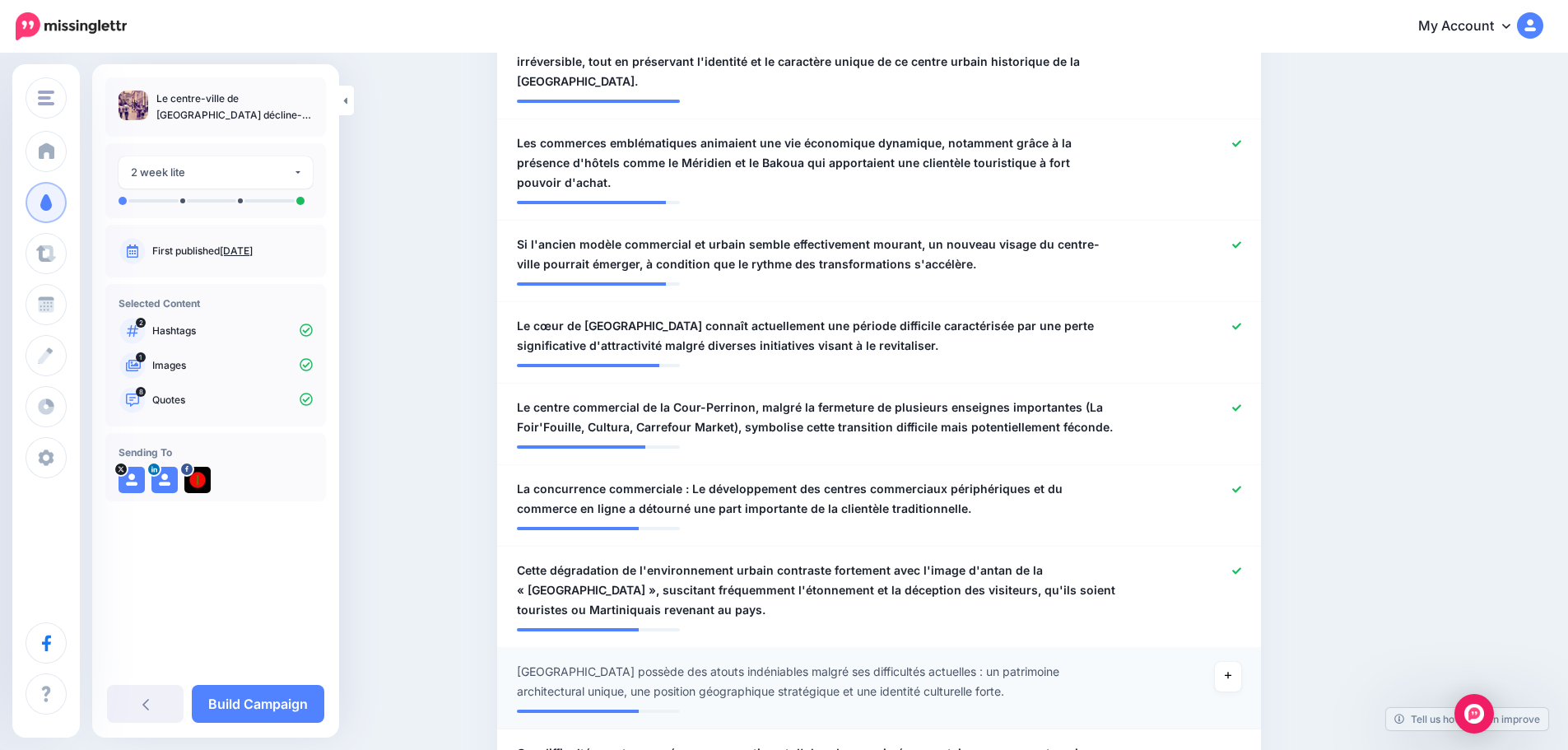
scroll to position [550, 0]
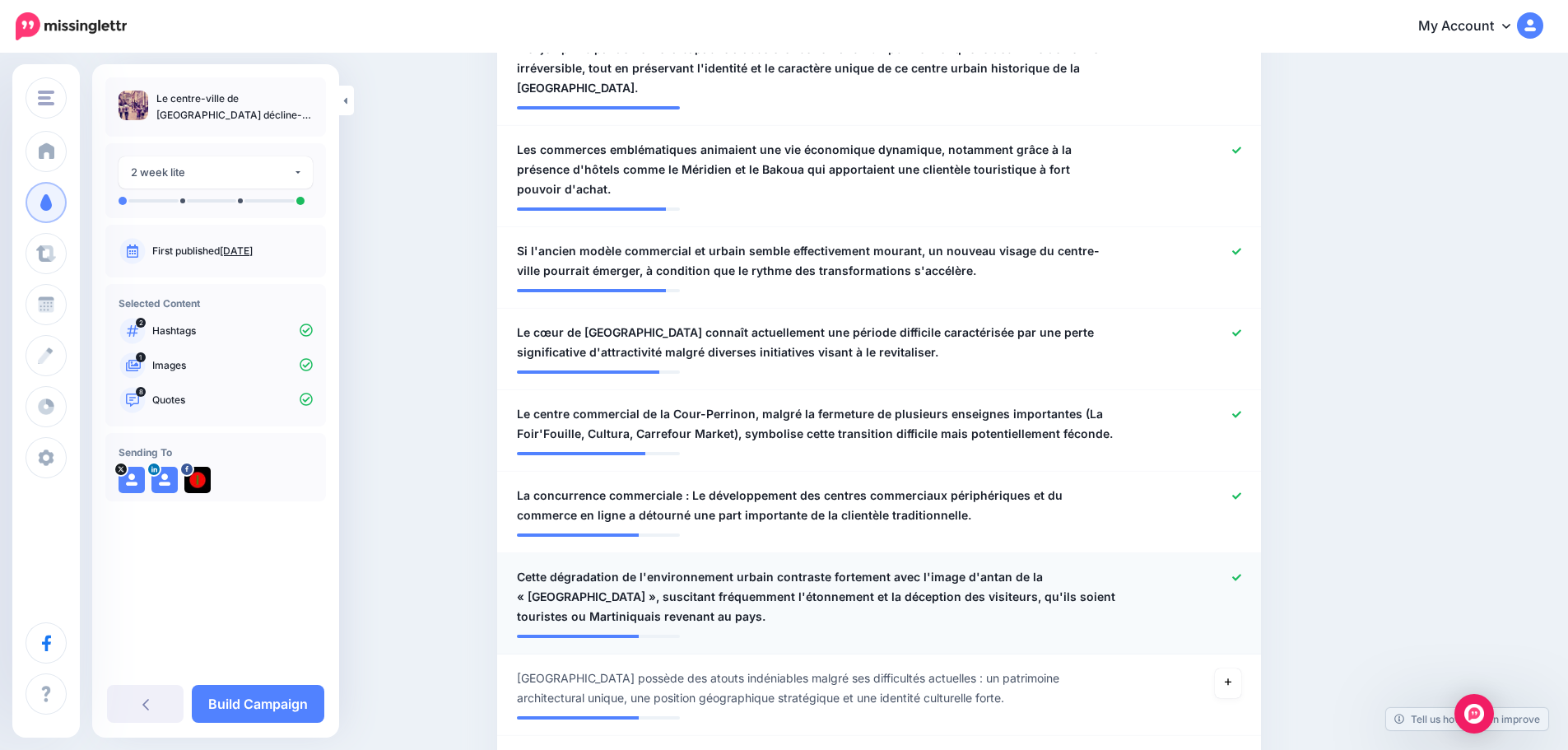
click at [1248, 567] on div at bounding box center [1192, 597] width 126 height 59
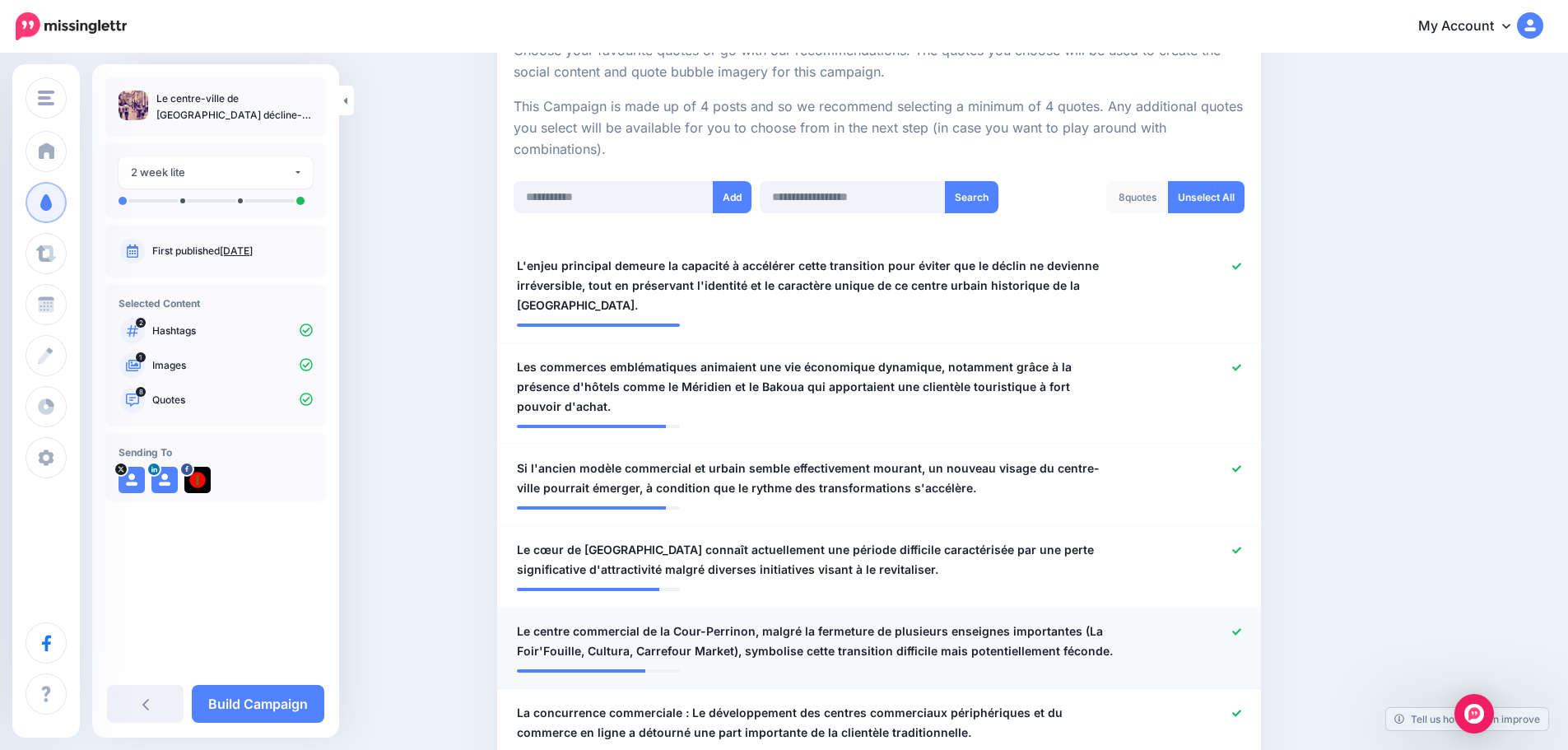
scroll to position [304, 0]
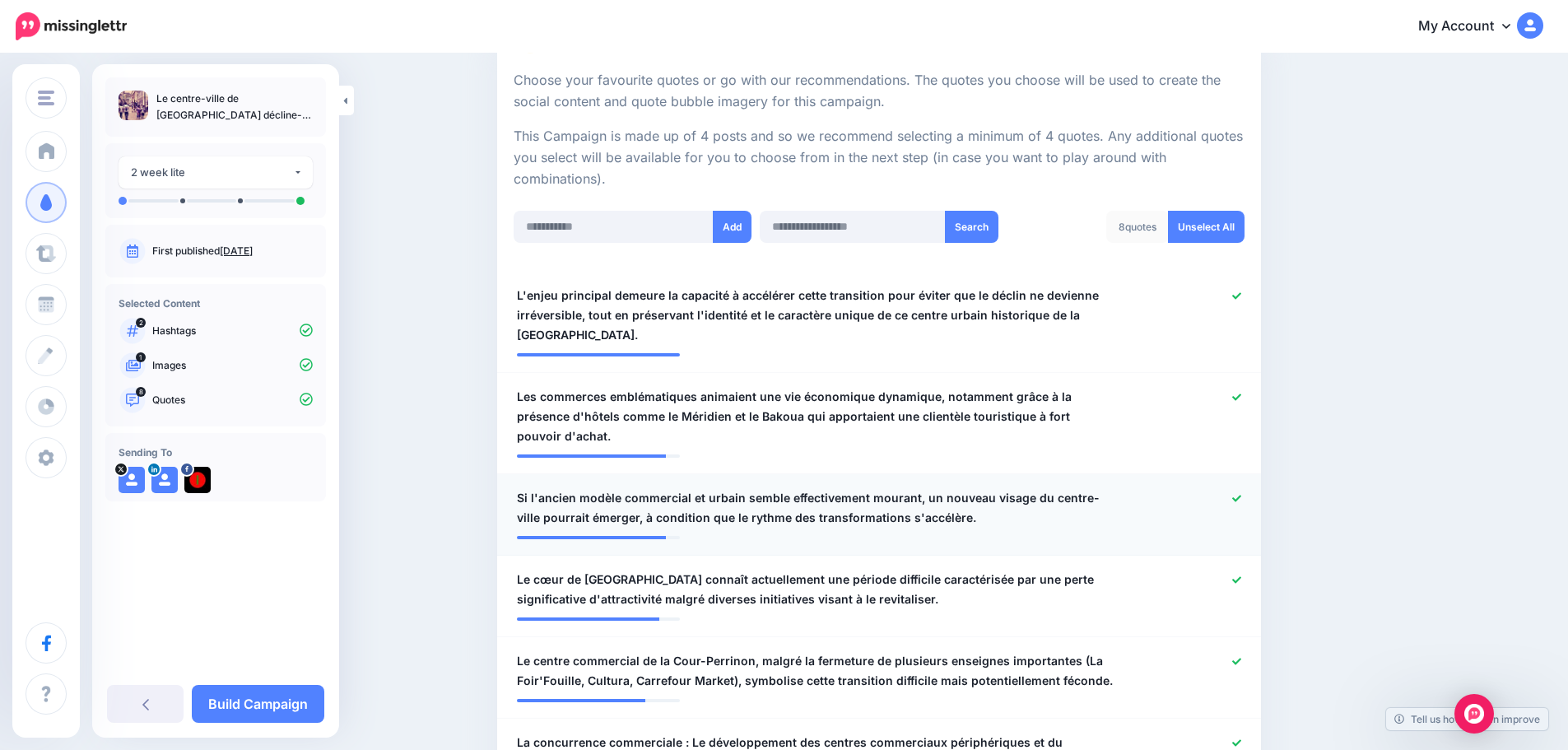
click at [1242, 494] on icon at bounding box center [1237, 498] width 9 height 9
click at [1240, 297] on icon at bounding box center [1237, 296] width 9 height 9
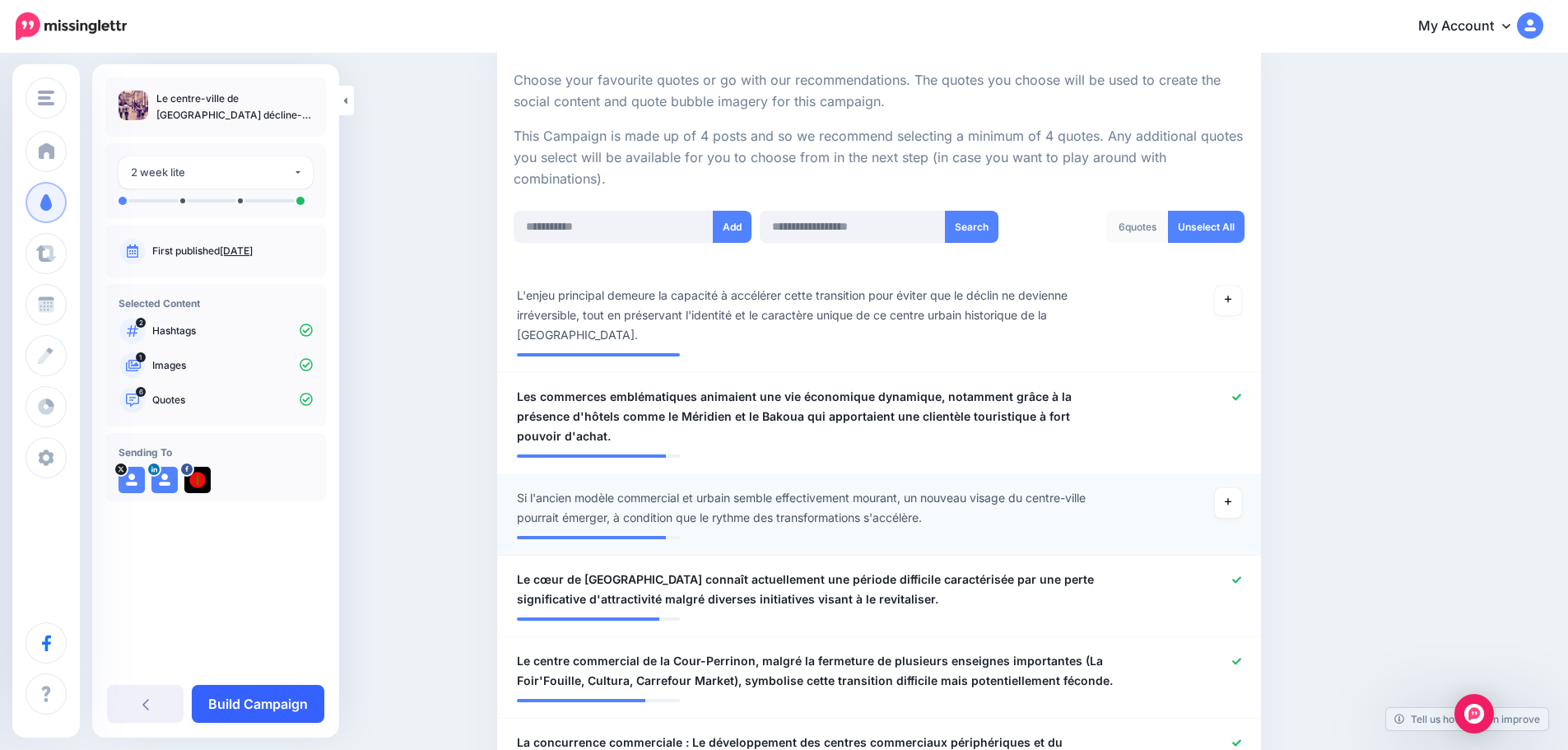
click at [249, 707] on link "Build Campaign" at bounding box center [258, 703] width 133 height 38
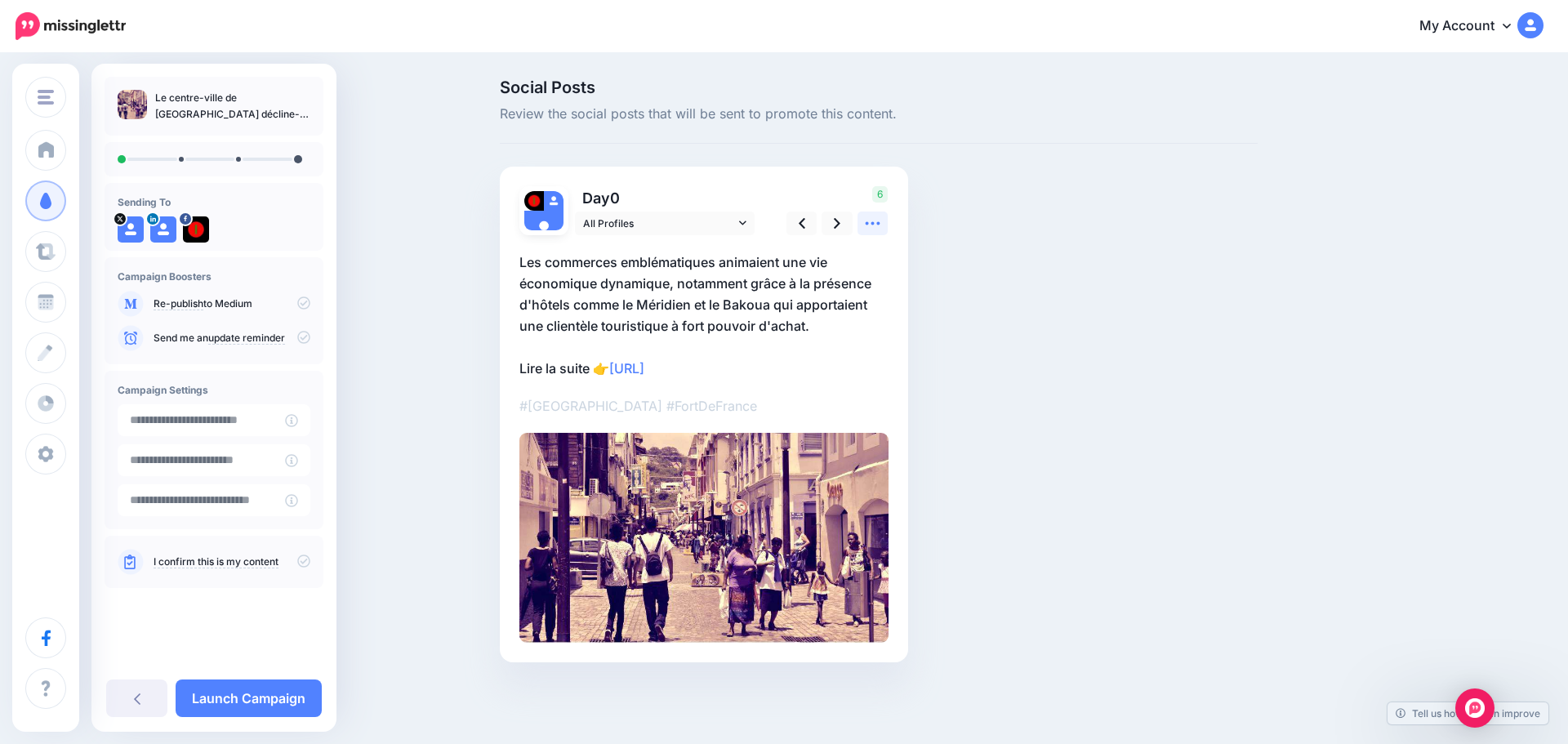
click at [869, 220] on icon at bounding box center [872, 222] width 17 height 17
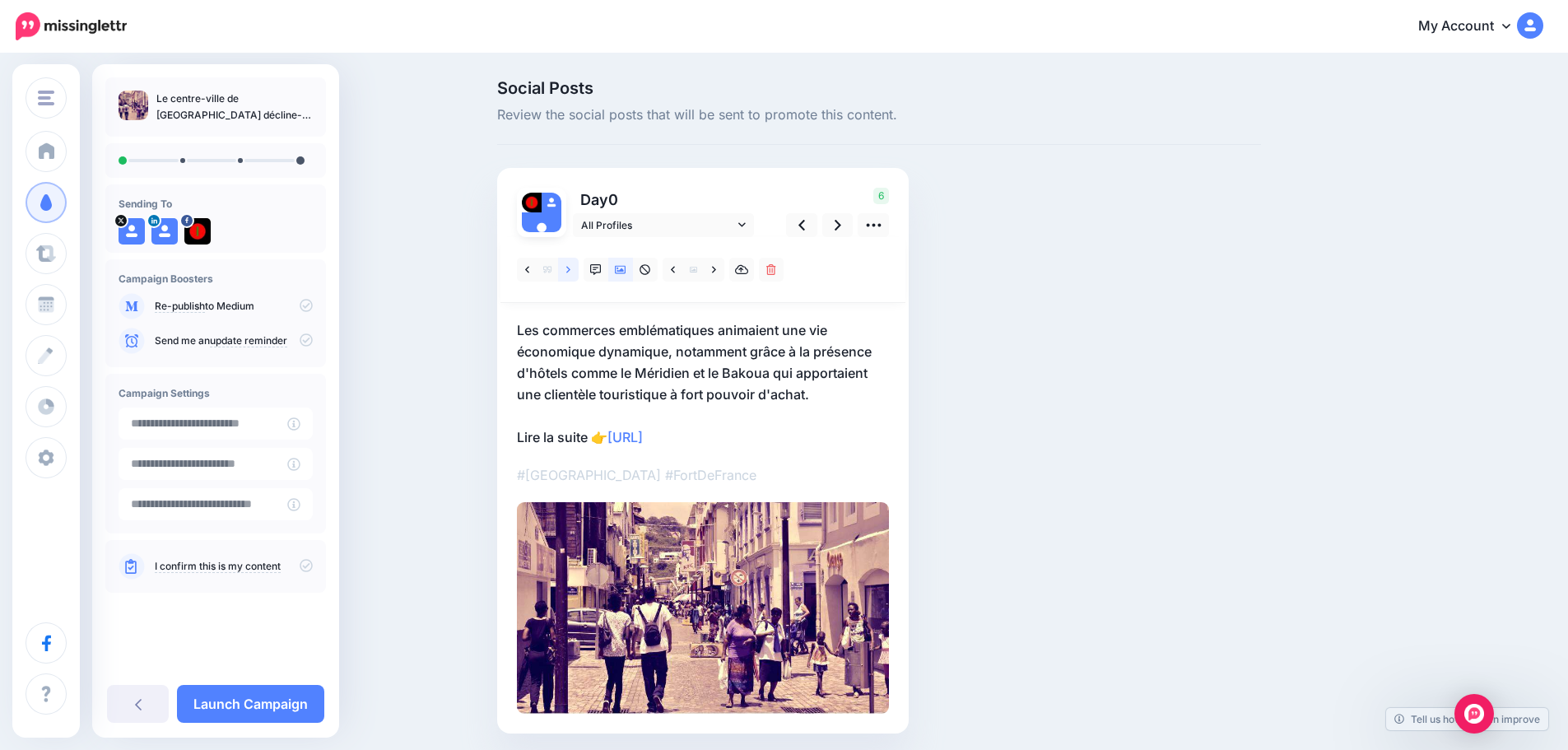
click at [570, 265] on icon at bounding box center [568, 270] width 4 height 12
click at [576, 258] on link at bounding box center [568, 269] width 21 height 24
click at [576, 255] on div at bounding box center [703, 269] width 405 height 65
click at [570, 269] on link at bounding box center [568, 269] width 21 height 24
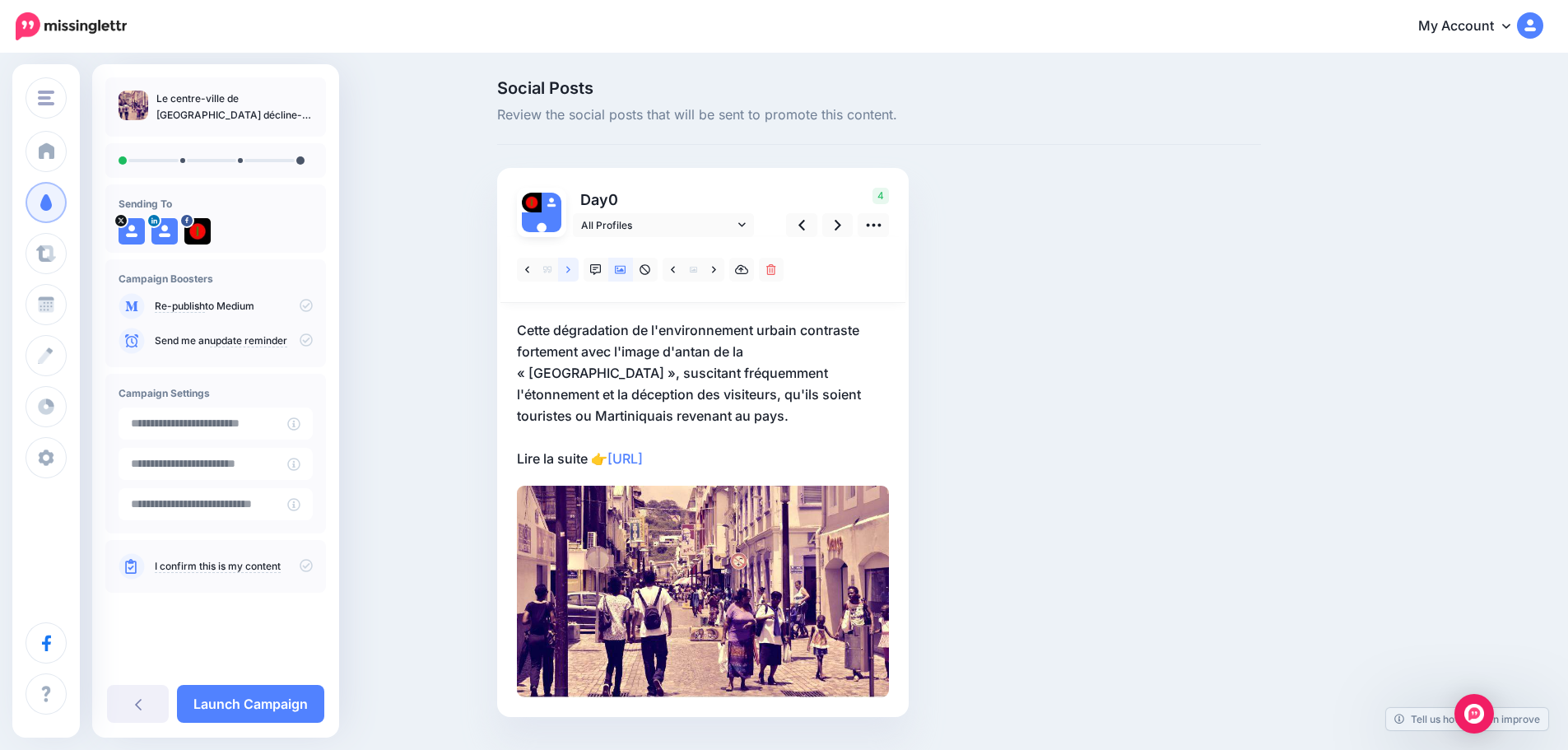
click at [570, 269] on link at bounding box center [568, 269] width 21 height 24
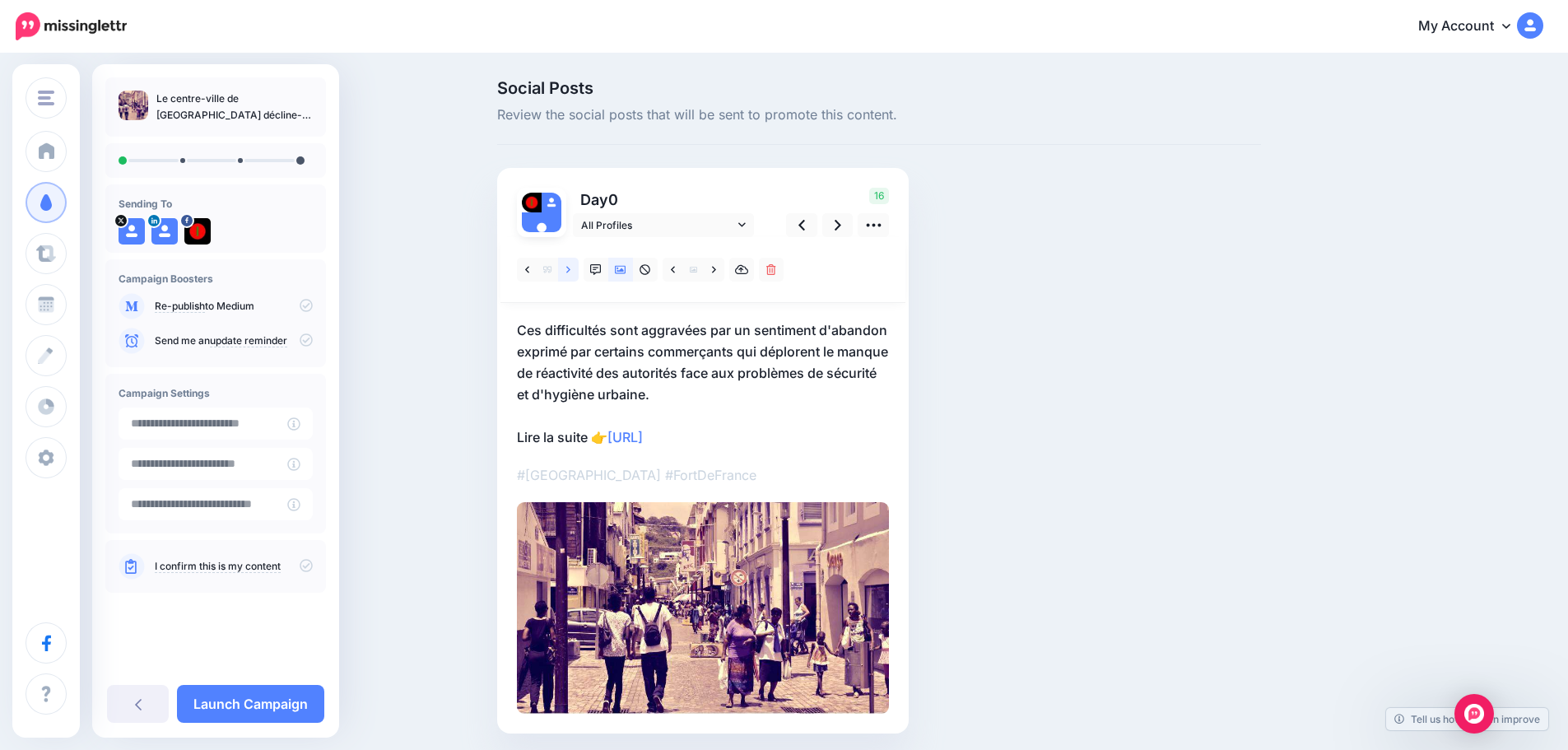
click at [570, 268] on link at bounding box center [568, 269] width 21 height 24
click at [570, 266] on link at bounding box center [568, 269] width 21 height 24
click at [841, 227] on icon at bounding box center [837, 224] width 6 height 17
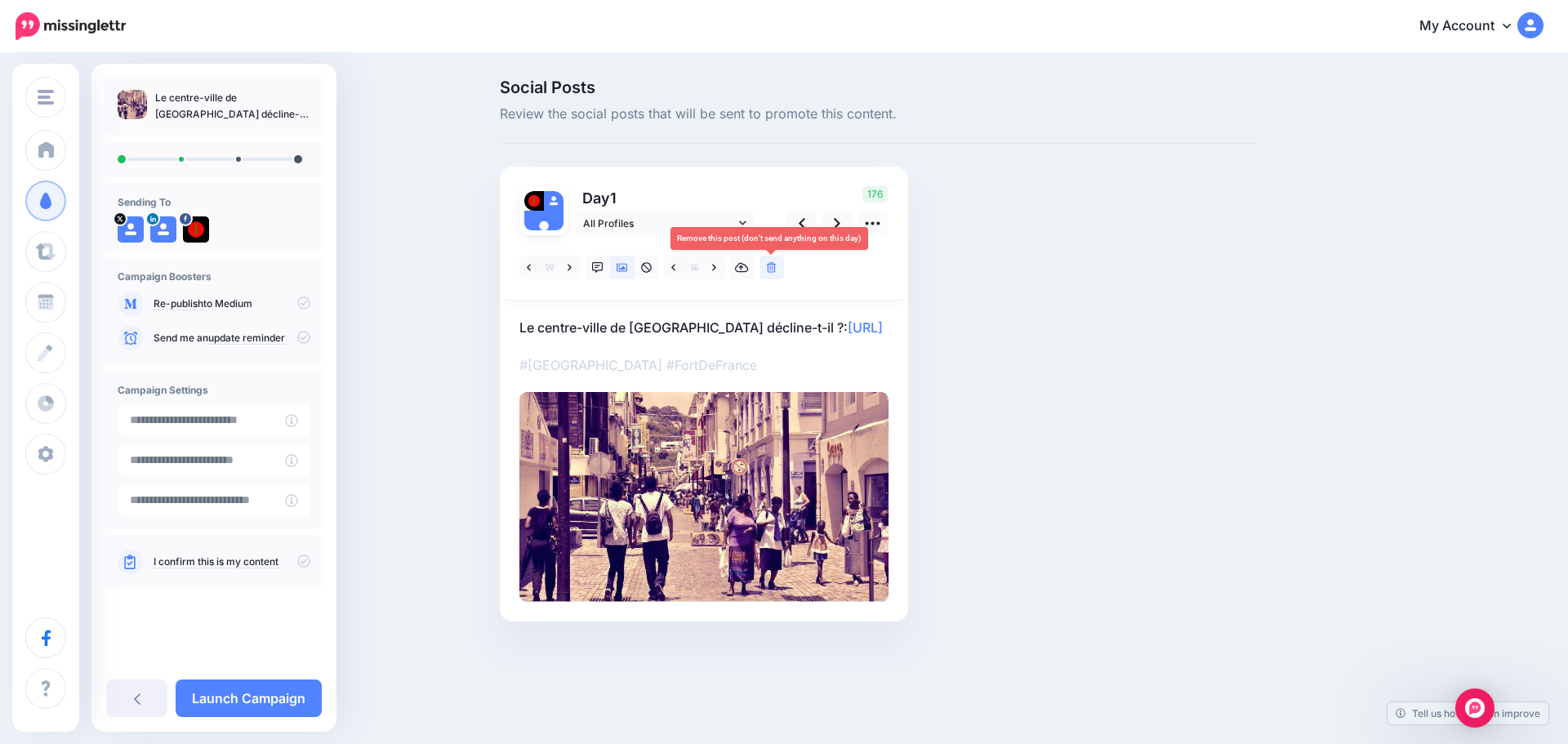
click at [767, 264] on icon at bounding box center [771, 268] width 10 height 12
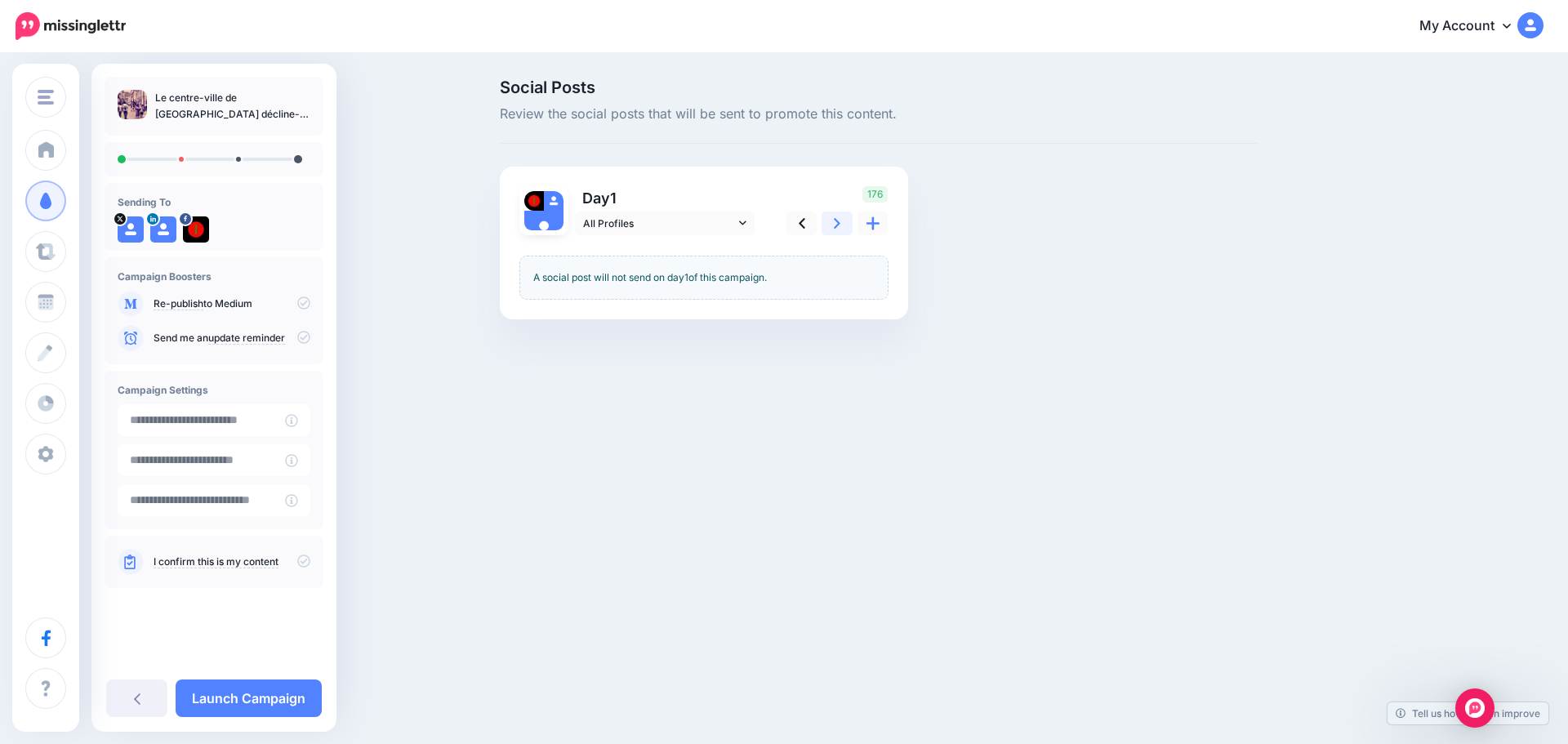
click at [837, 225] on icon at bounding box center [837, 223] width 6 height 11
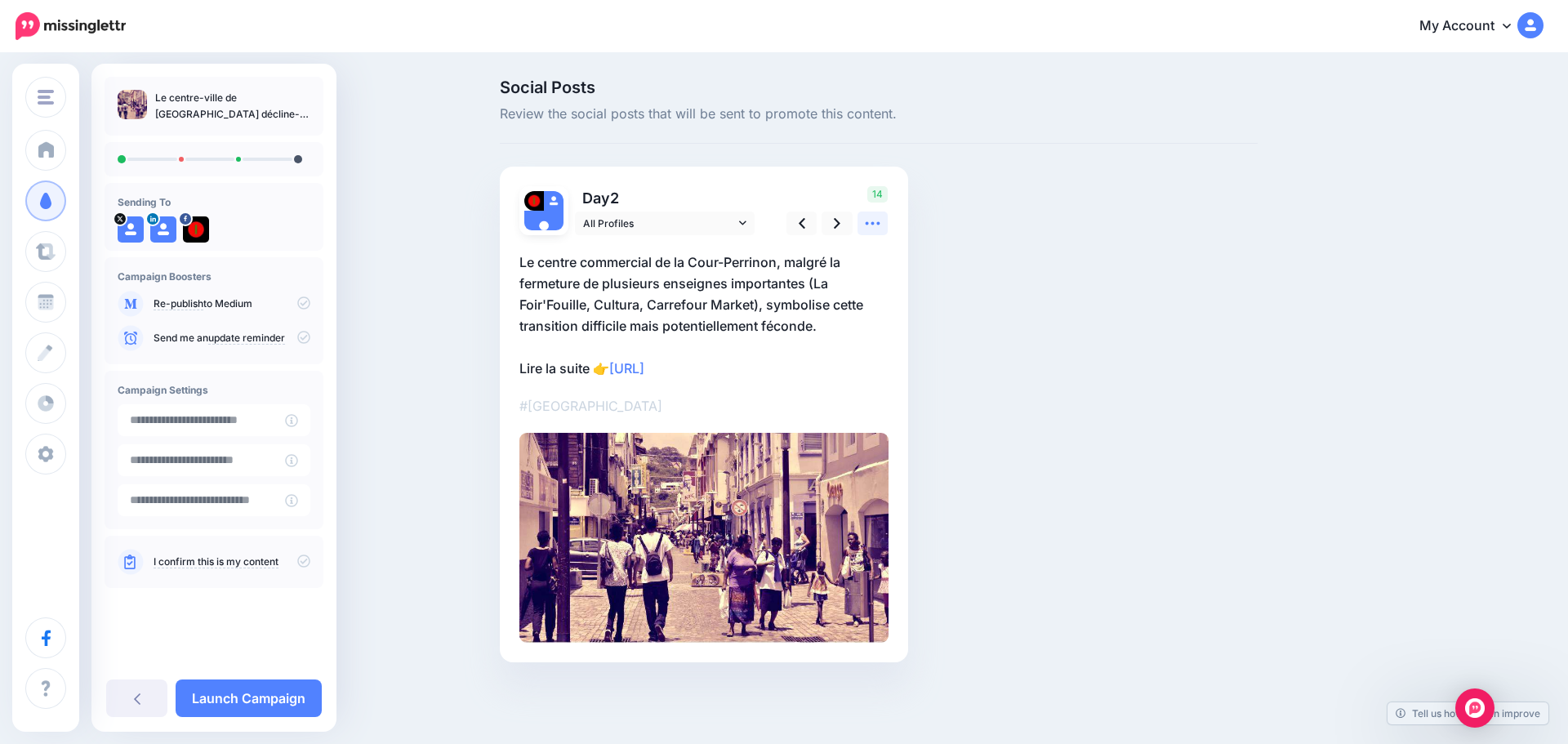
click at [870, 222] on icon at bounding box center [872, 222] width 17 height 17
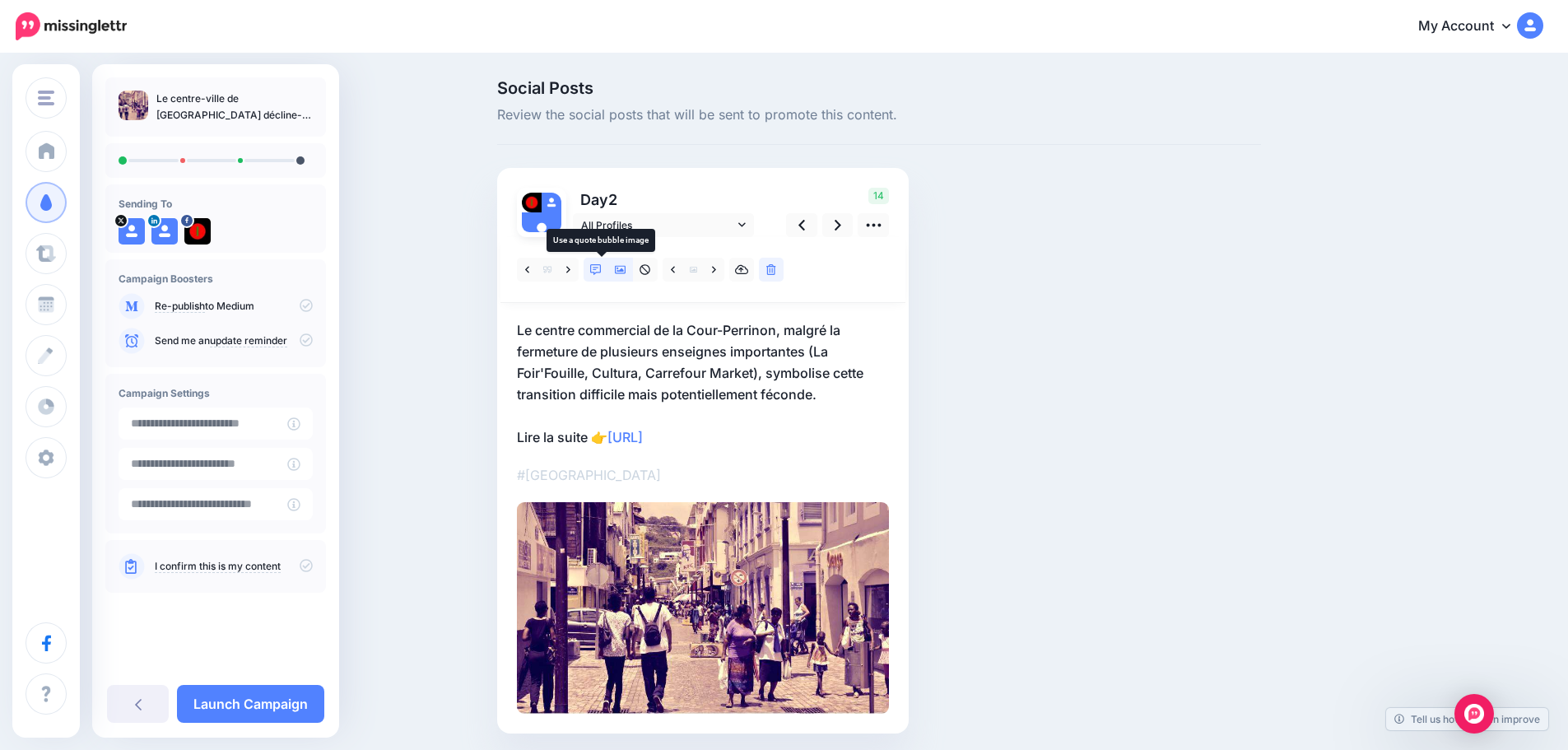
click at [602, 272] on icon at bounding box center [595, 270] width 12 height 12
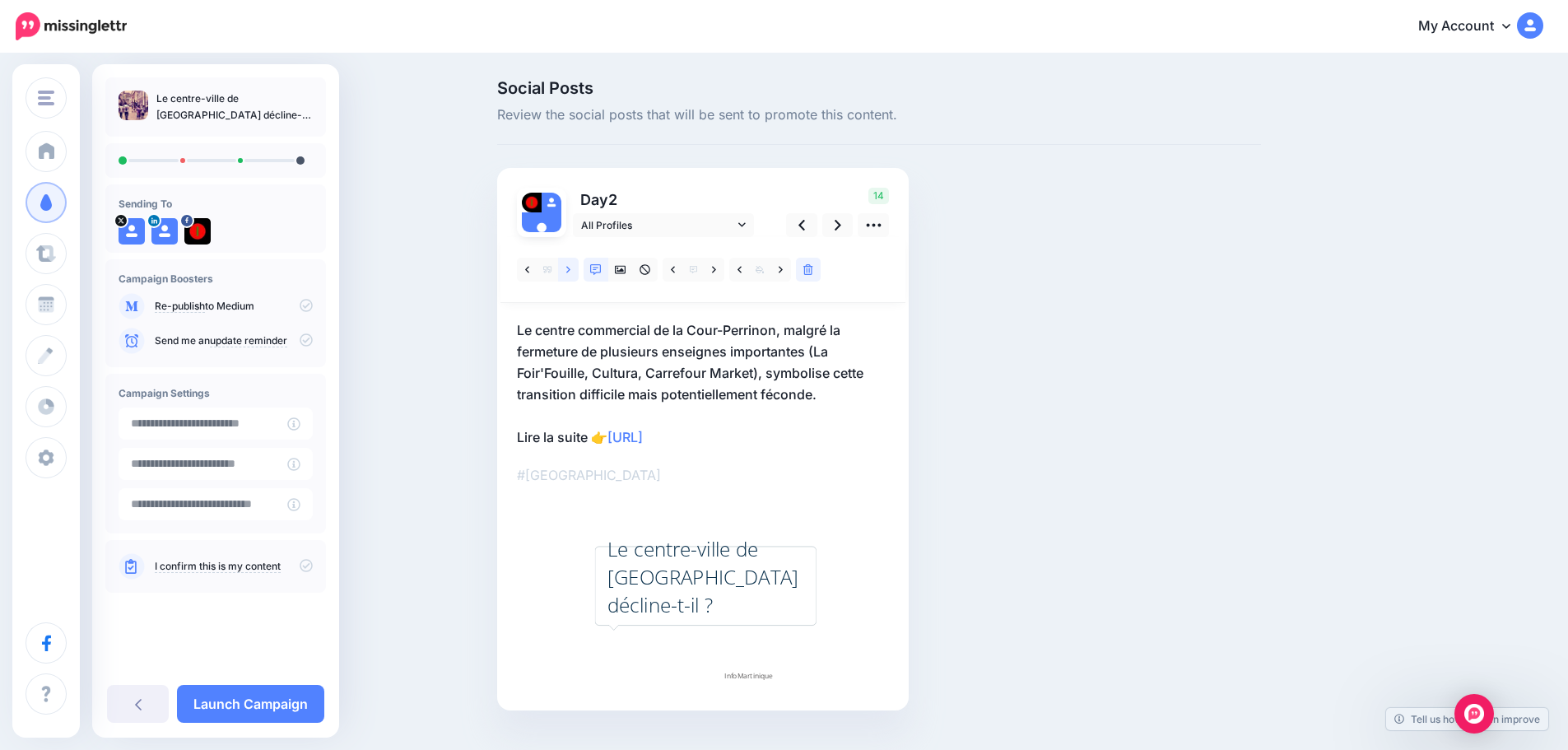
click at [570, 269] on icon at bounding box center [568, 270] width 4 height 12
click at [716, 267] on icon at bounding box center [714, 270] width 4 height 12
click at [675, 270] on icon at bounding box center [672, 270] width 4 height 12
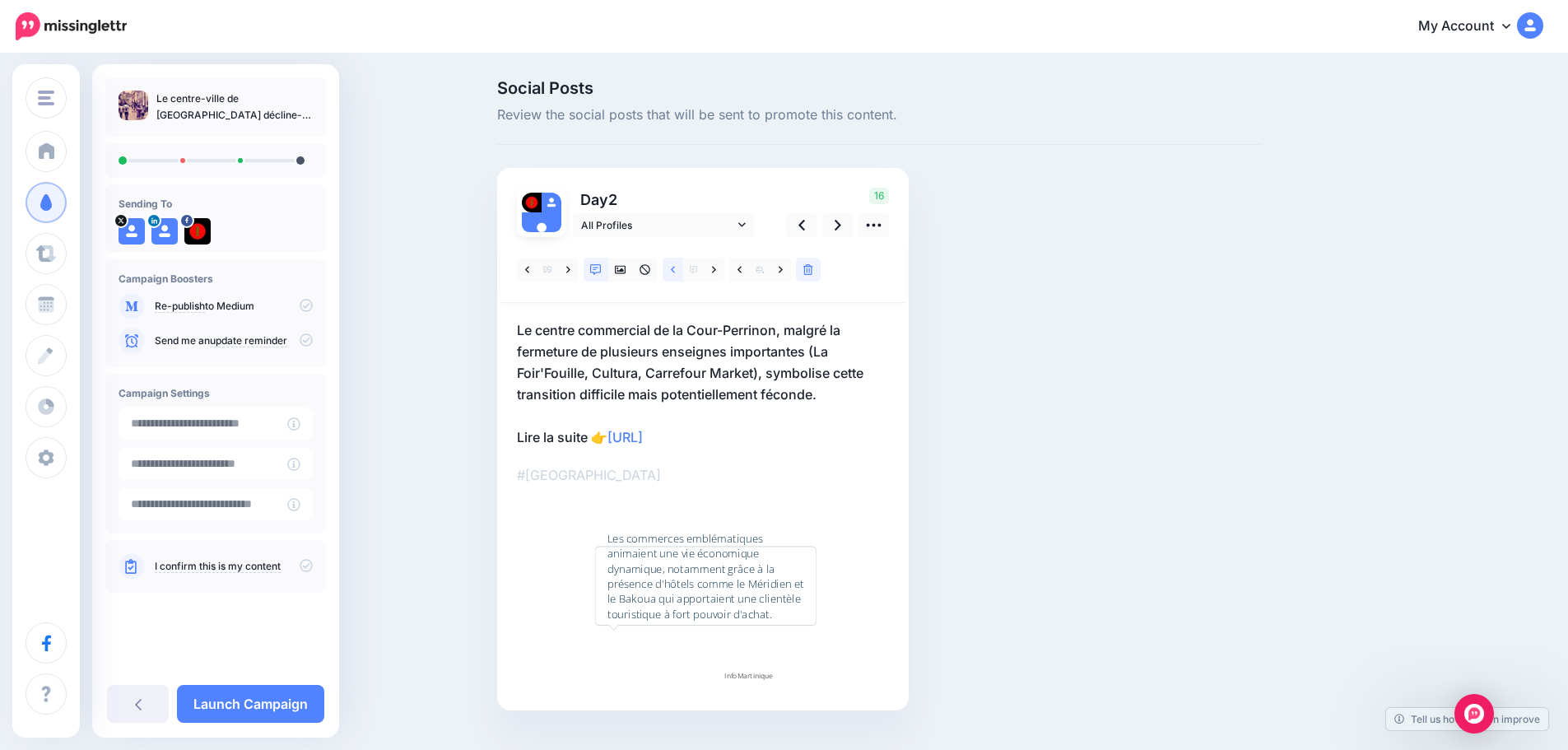
click at [675, 267] on icon at bounding box center [672, 269] width 4 height 6
click at [675, 266] on icon at bounding box center [672, 270] width 4 height 12
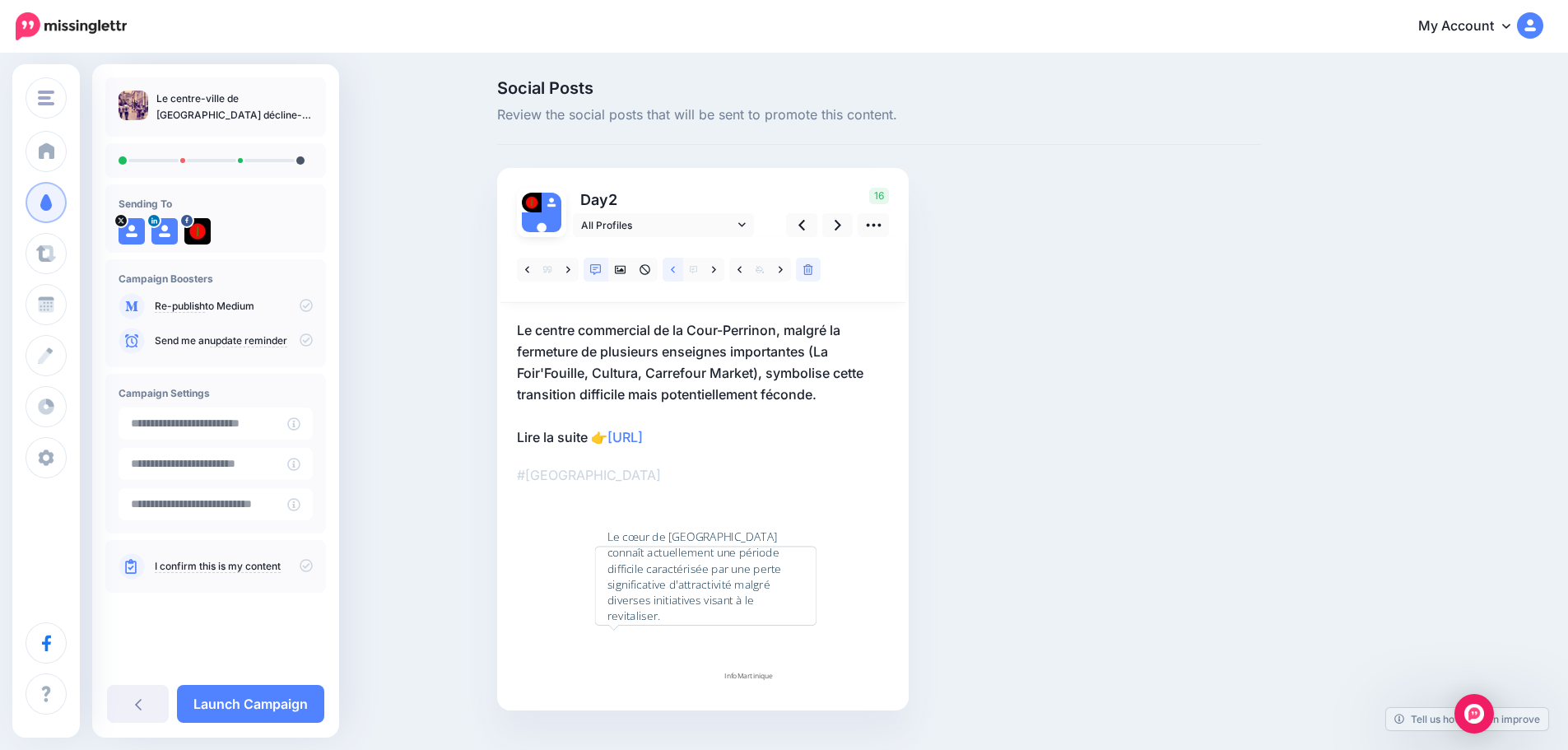
click at [675, 266] on icon at bounding box center [672, 270] width 4 height 12
click at [624, 264] on icon at bounding box center [620, 270] width 12 height 12
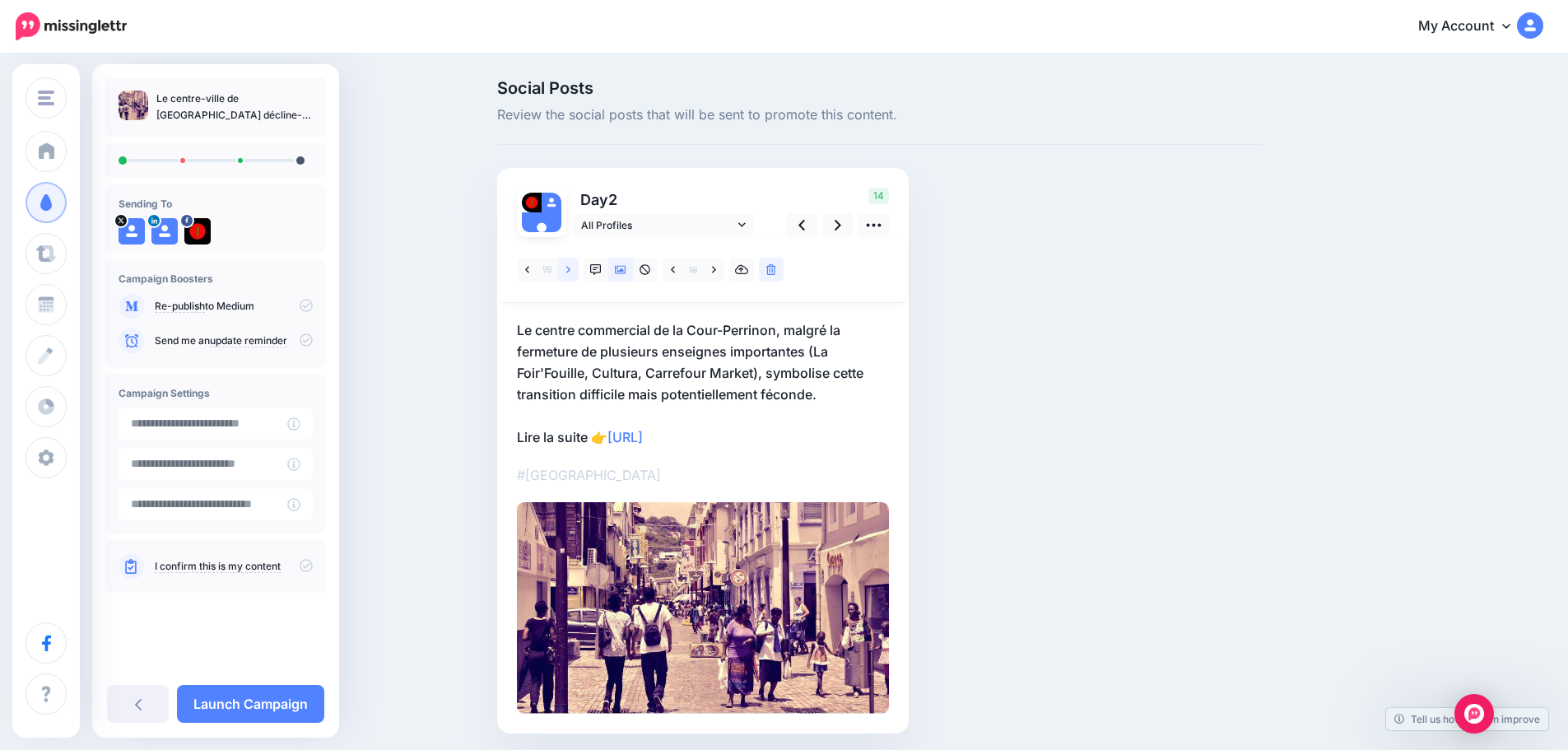
click at [569, 271] on link at bounding box center [568, 269] width 21 height 24
click at [570, 271] on link at bounding box center [568, 269] width 21 height 24
click at [570, 270] on link at bounding box center [568, 269] width 21 height 24
click at [602, 267] on icon at bounding box center [595, 270] width 12 height 12
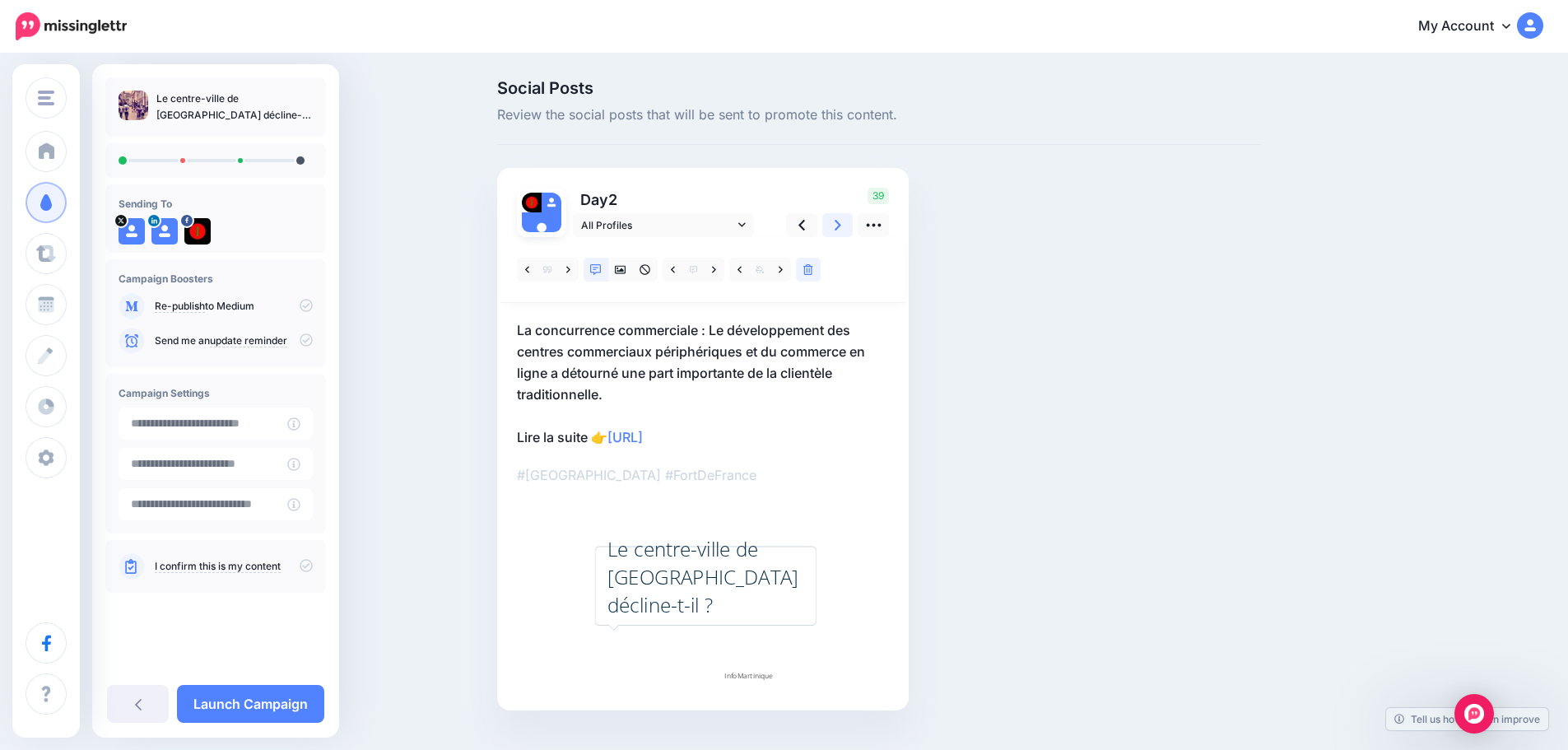
click at [841, 221] on icon at bounding box center [837, 225] width 6 height 11
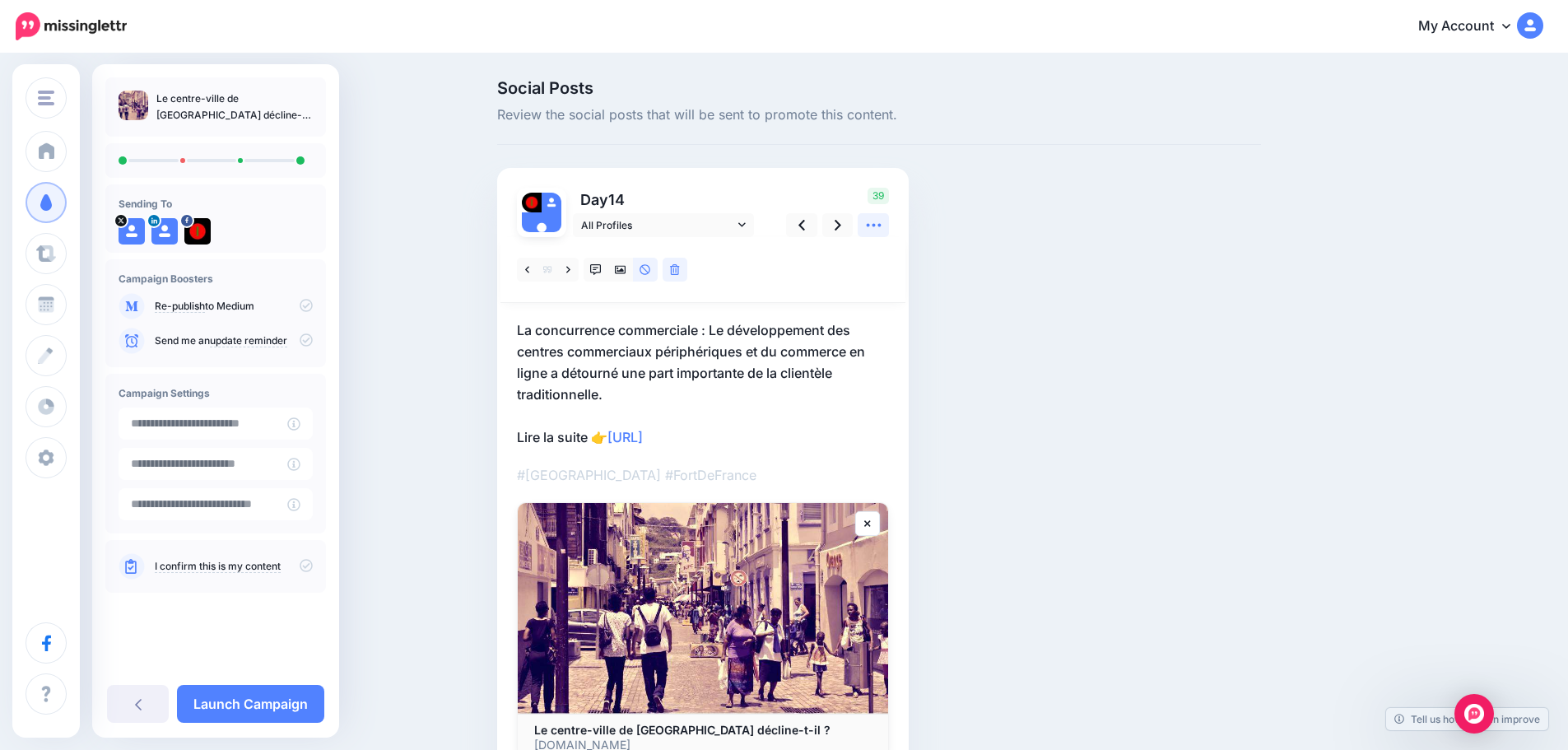
click at [880, 228] on icon at bounding box center [873, 224] width 17 height 17
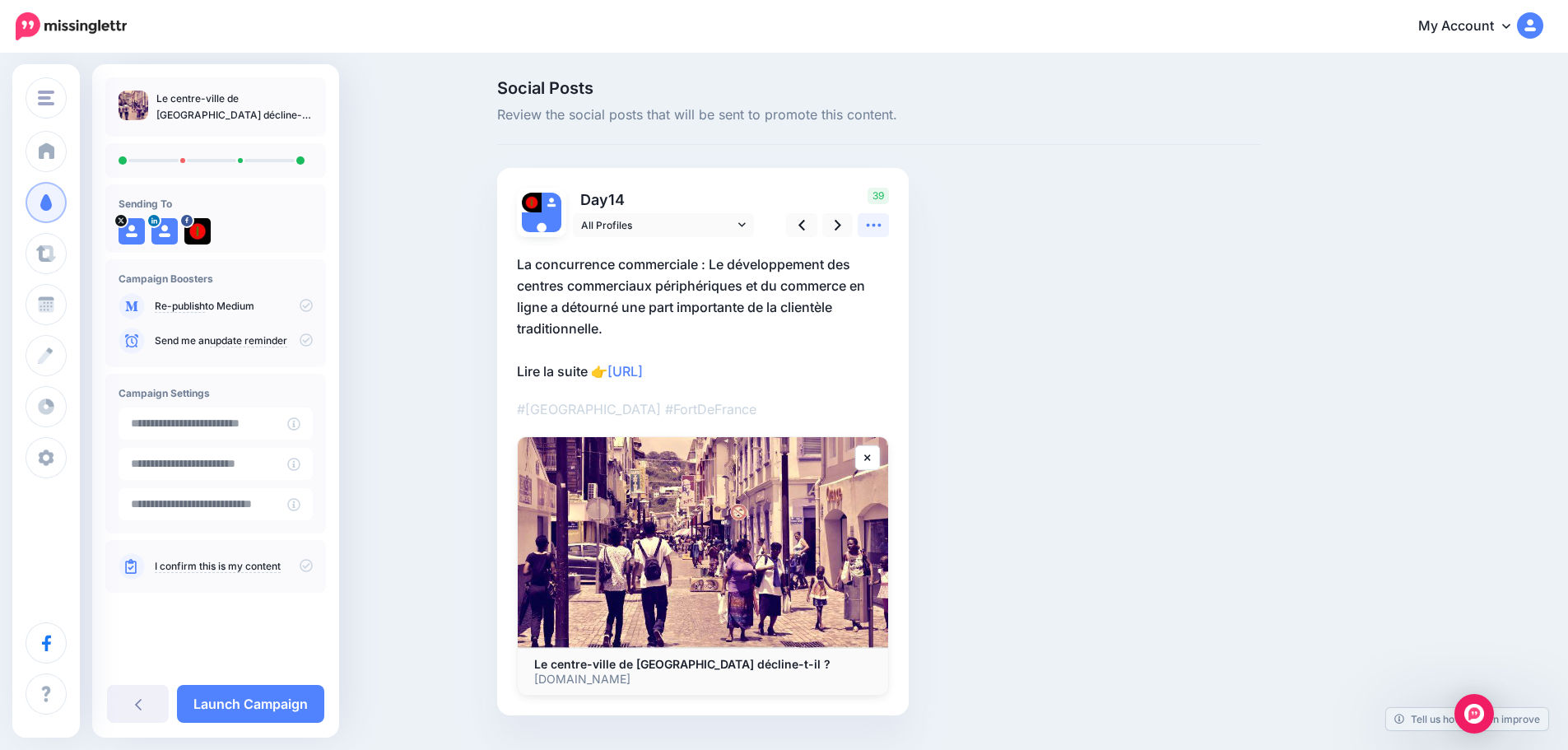
click at [880, 228] on icon at bounding box center [873, 224] width 17 height 17
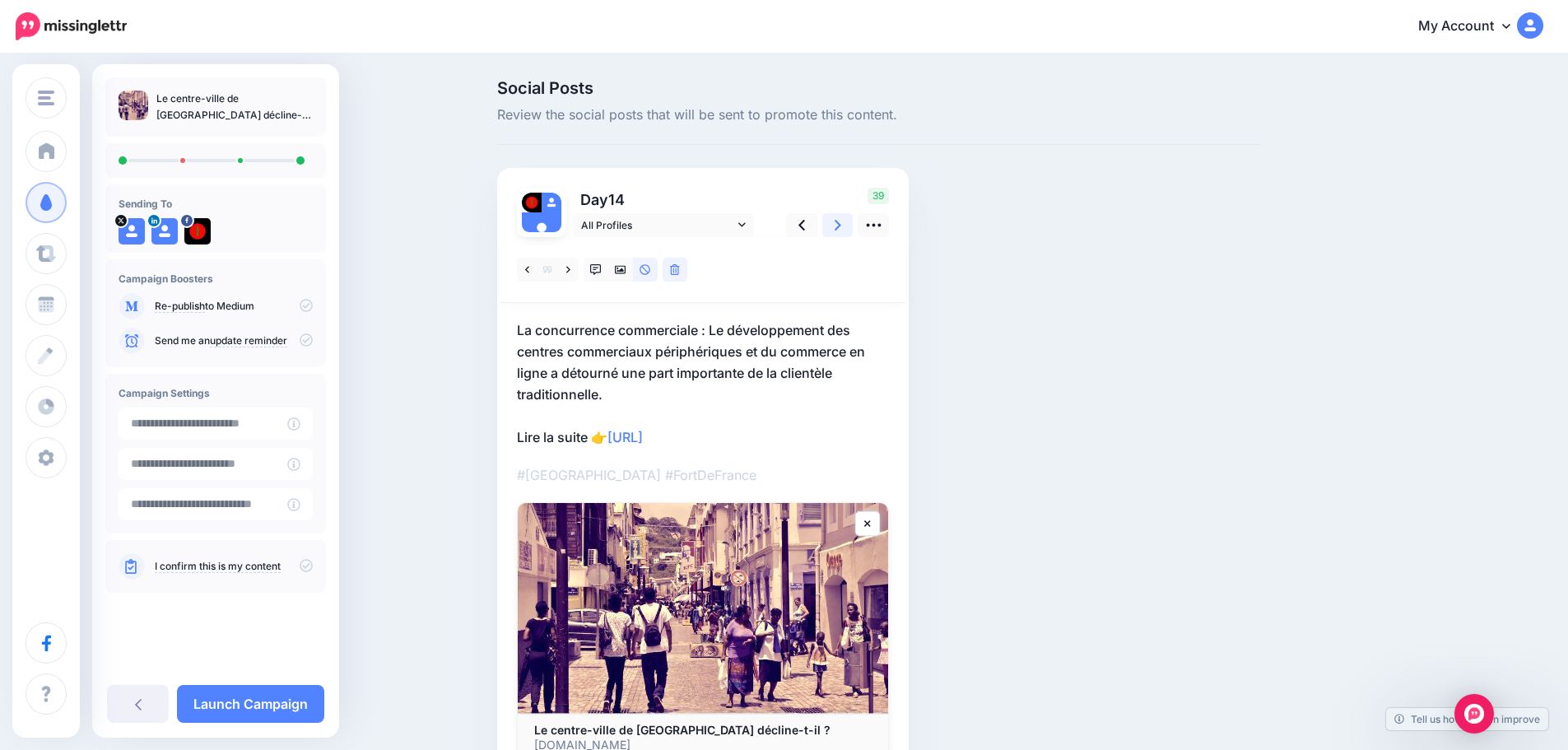
click at [841, 223] on icon at bounding box center [837, 224] width 6 height 17
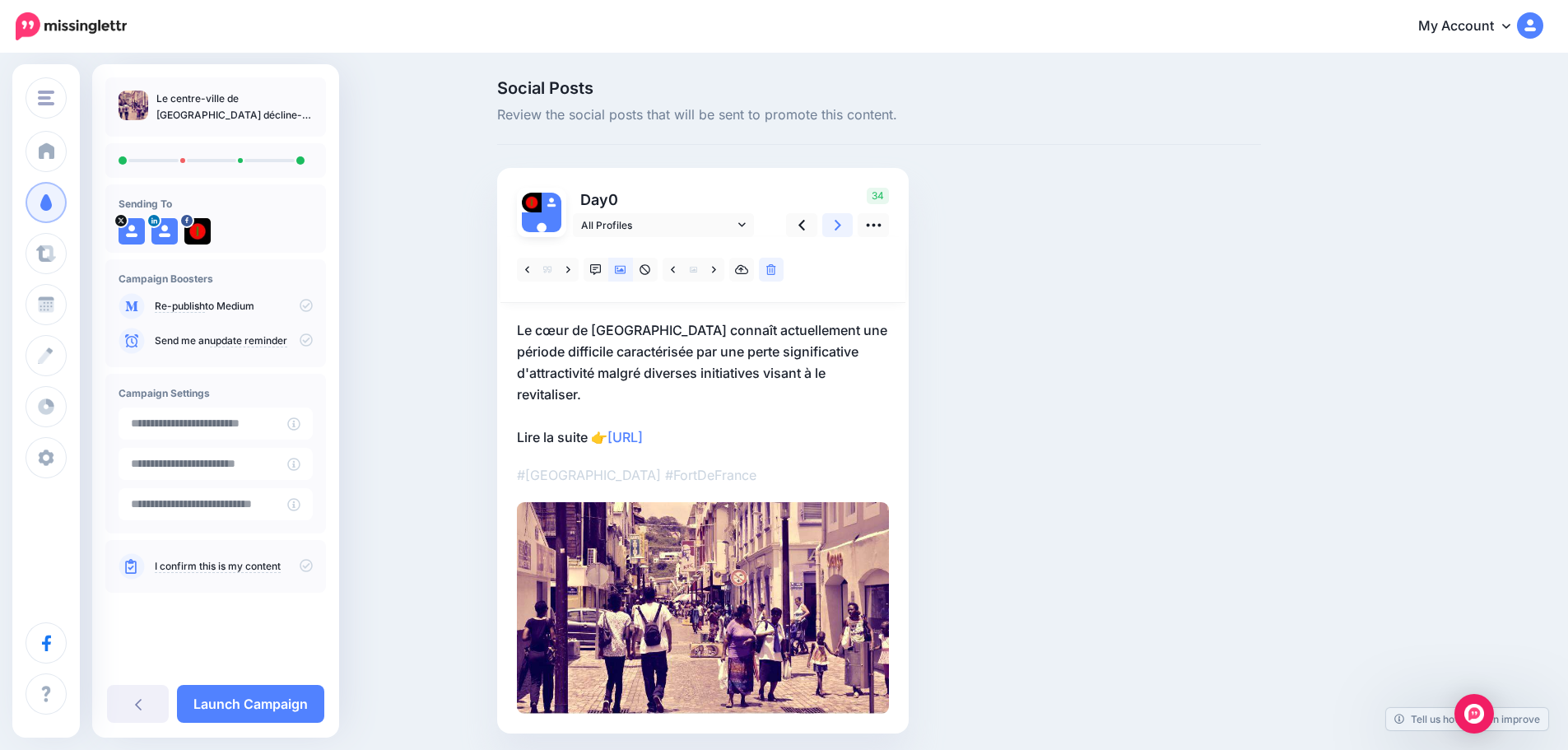
click at [841, 223] on icon at bounding box center [837, 224] width 6 height 17
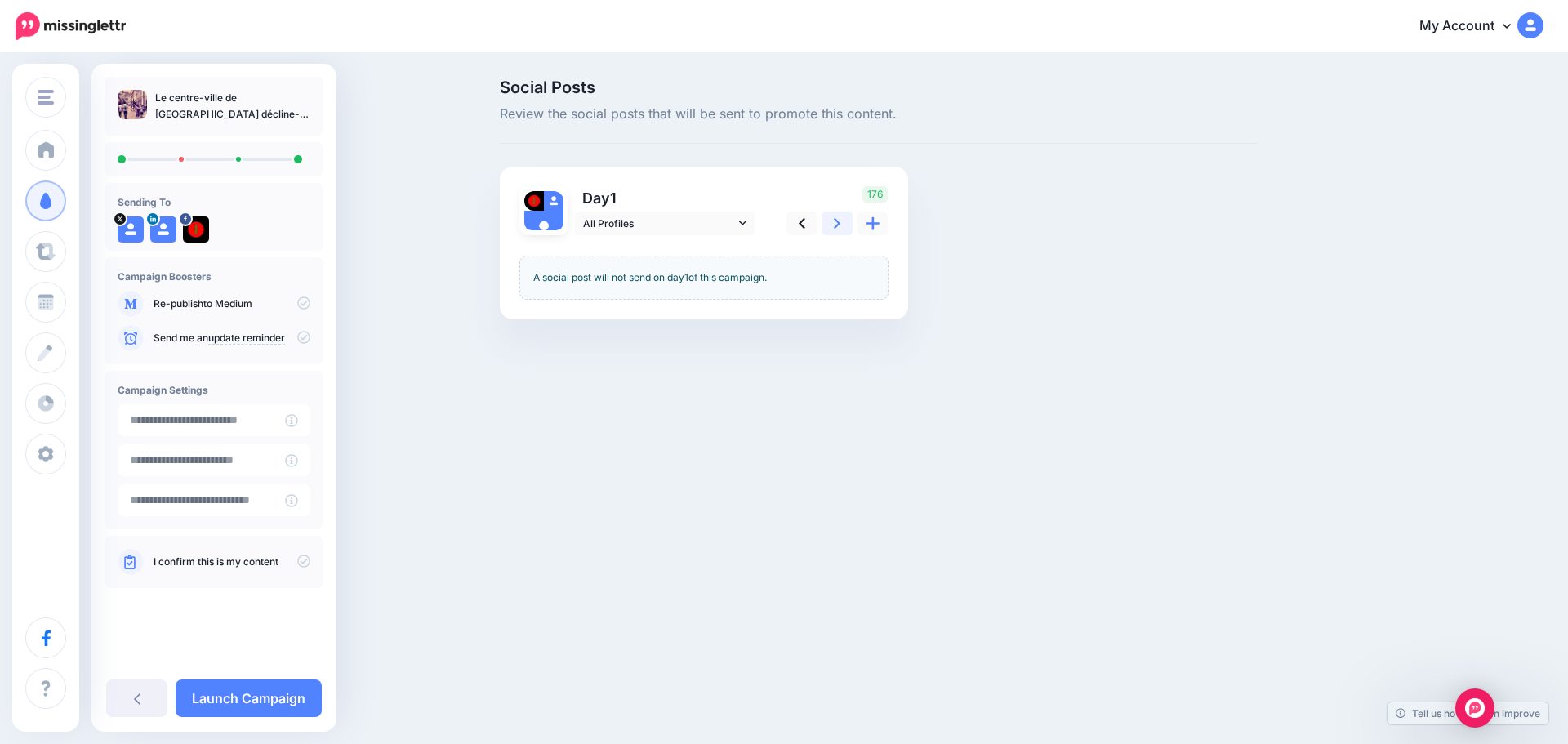
click at [834, 220] on icon at bounding box center [837, 222] width 6 height 17
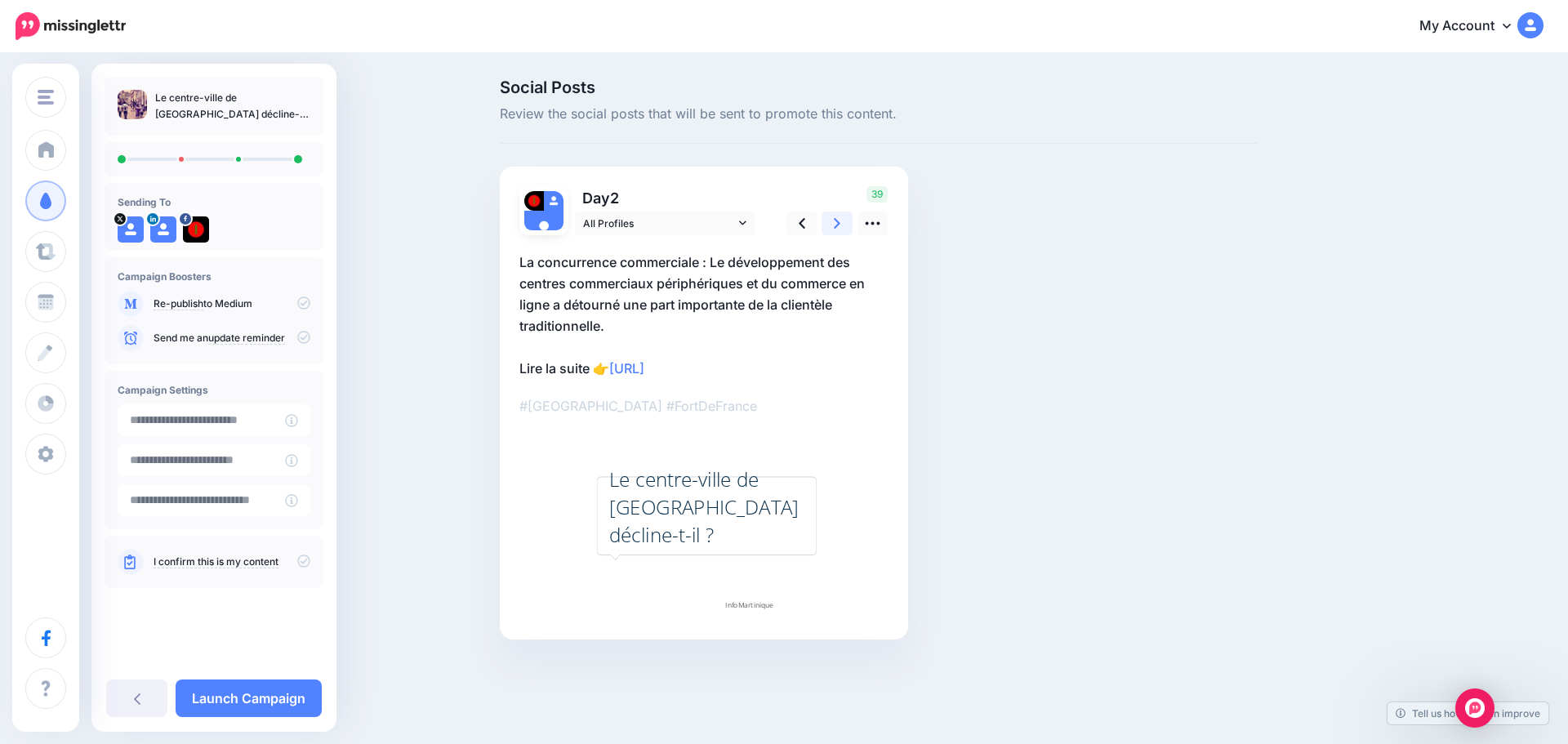
click at [834, 220] on icon at bounding box center [837, 222] width 6 height 17
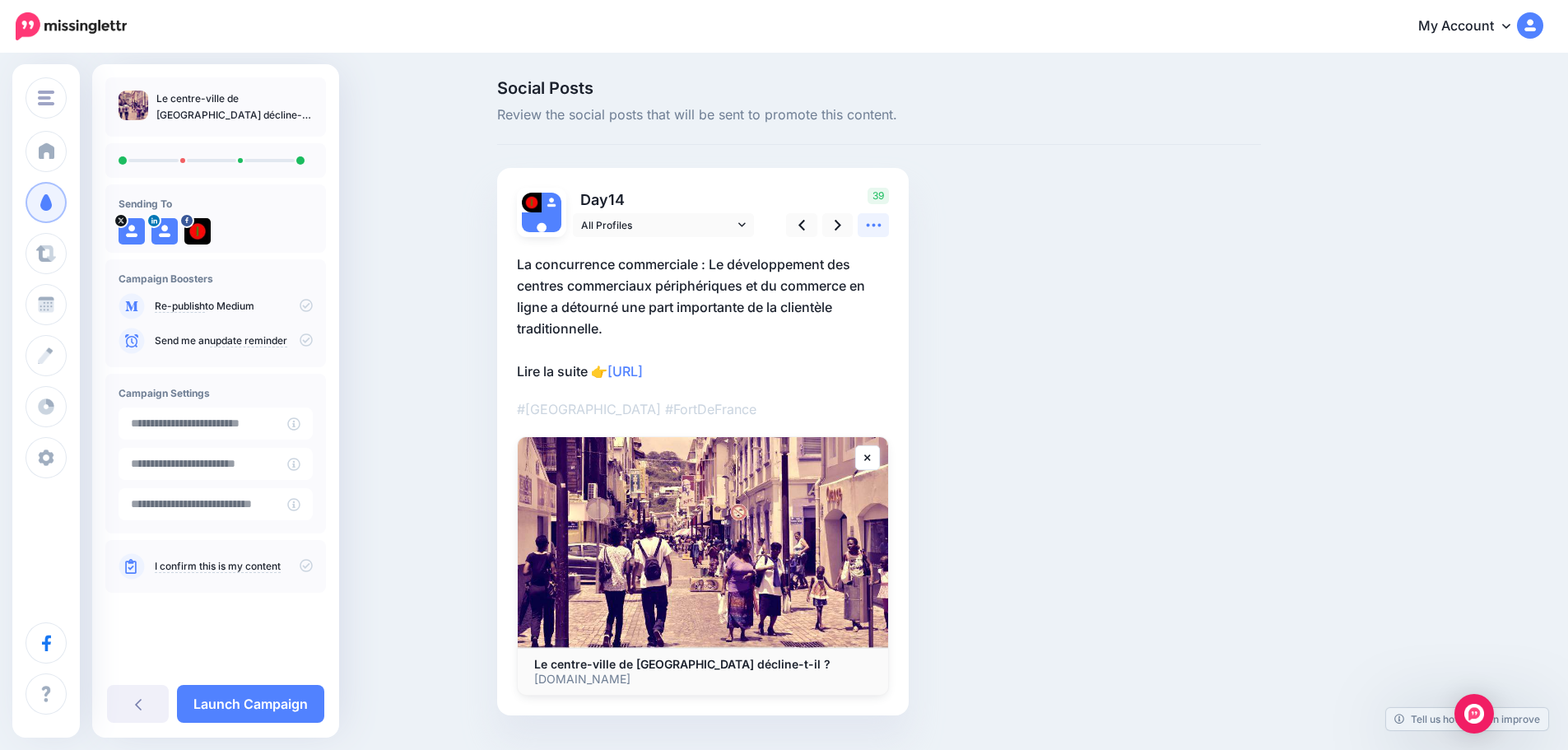
click at [880, 222] on icon at bounding box center [873, 224] width 17 height 17
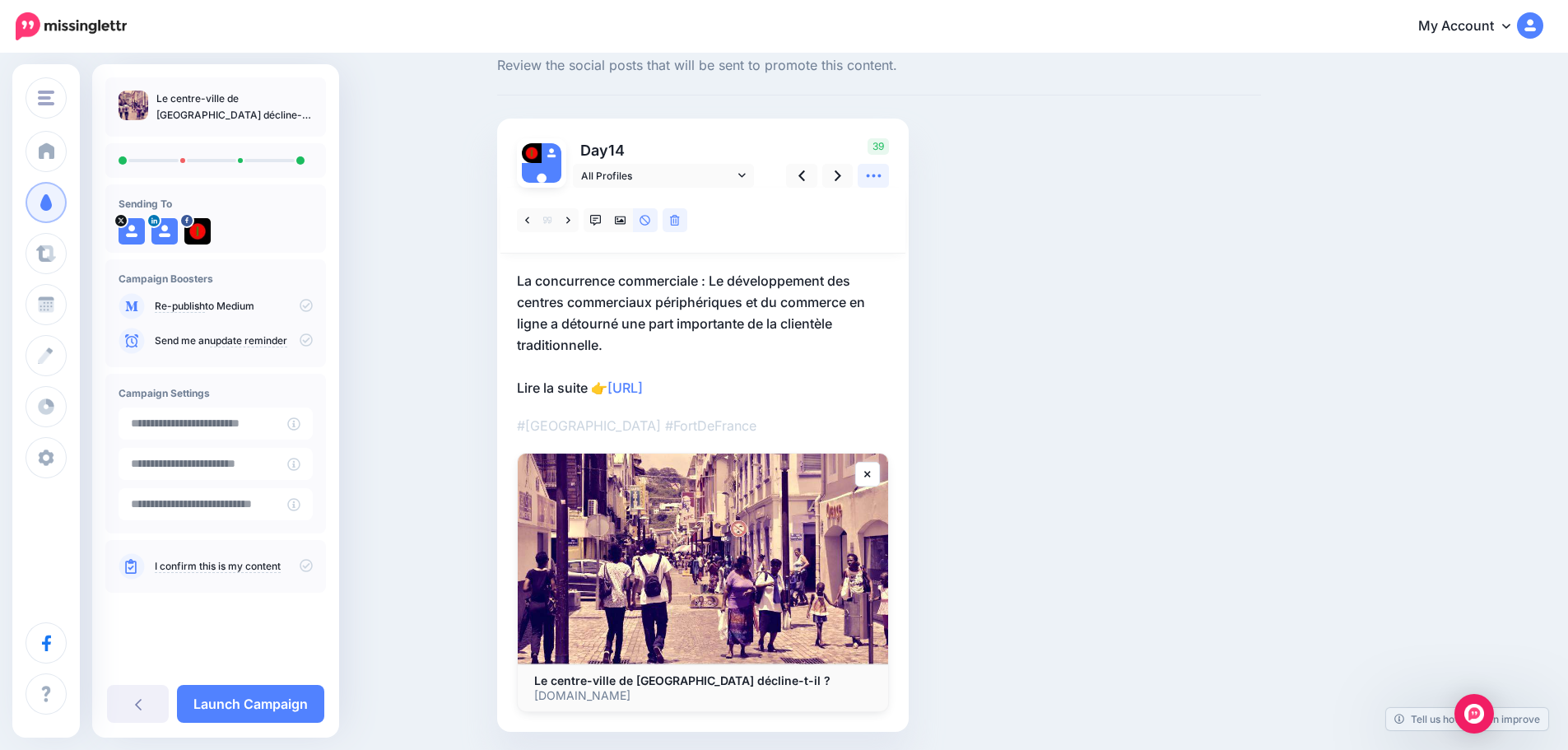
scroll to position [106, 0]
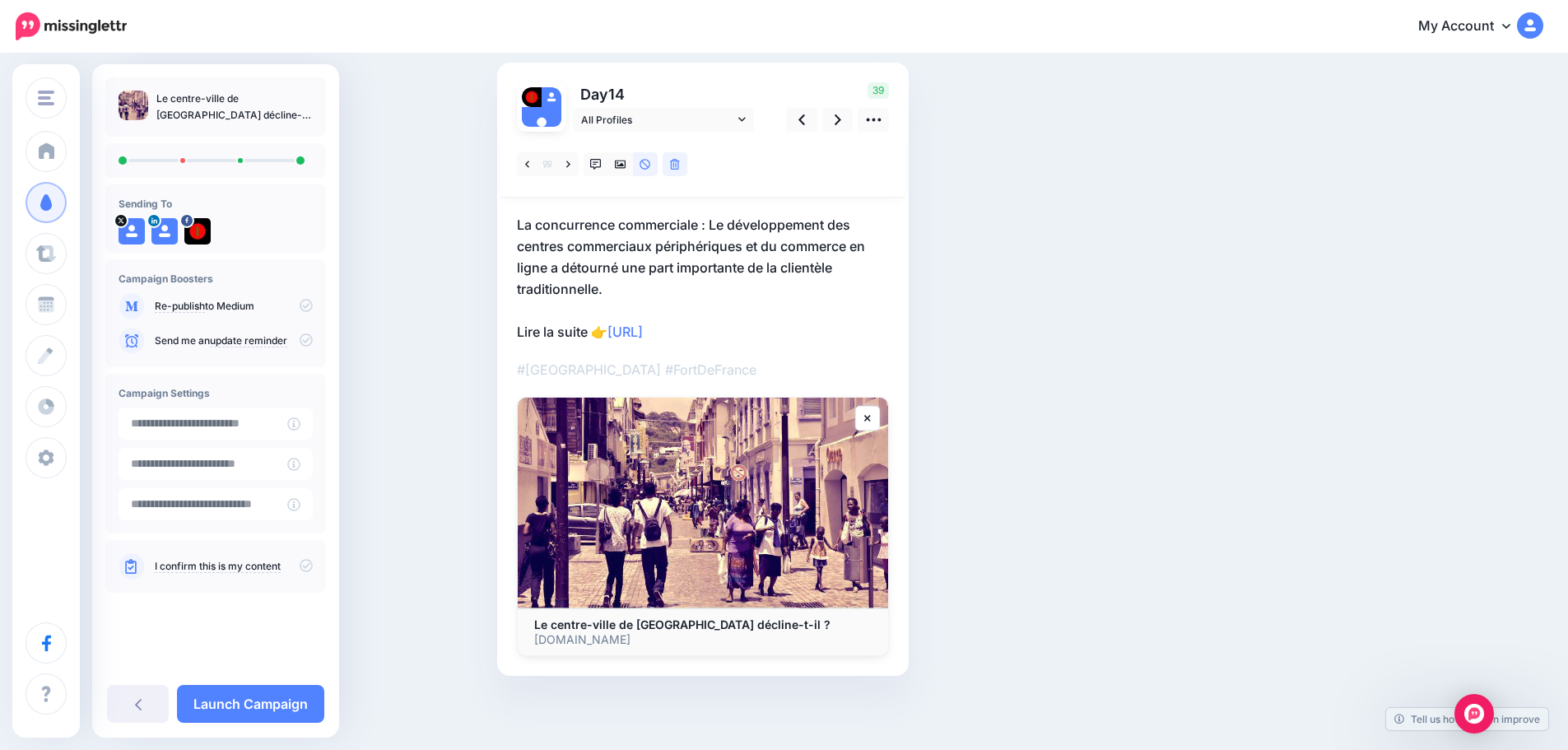
click at [299, 568] on p "I confirm this is my content" at bounding box center [234, 565] width 158 height 15
click at [306, 566] on icon at bounding box center [306, 565] width 13 height 13
click at [252, 700] on link "Launch Campaign" at bounding box center [250, 703] width 147 height 38
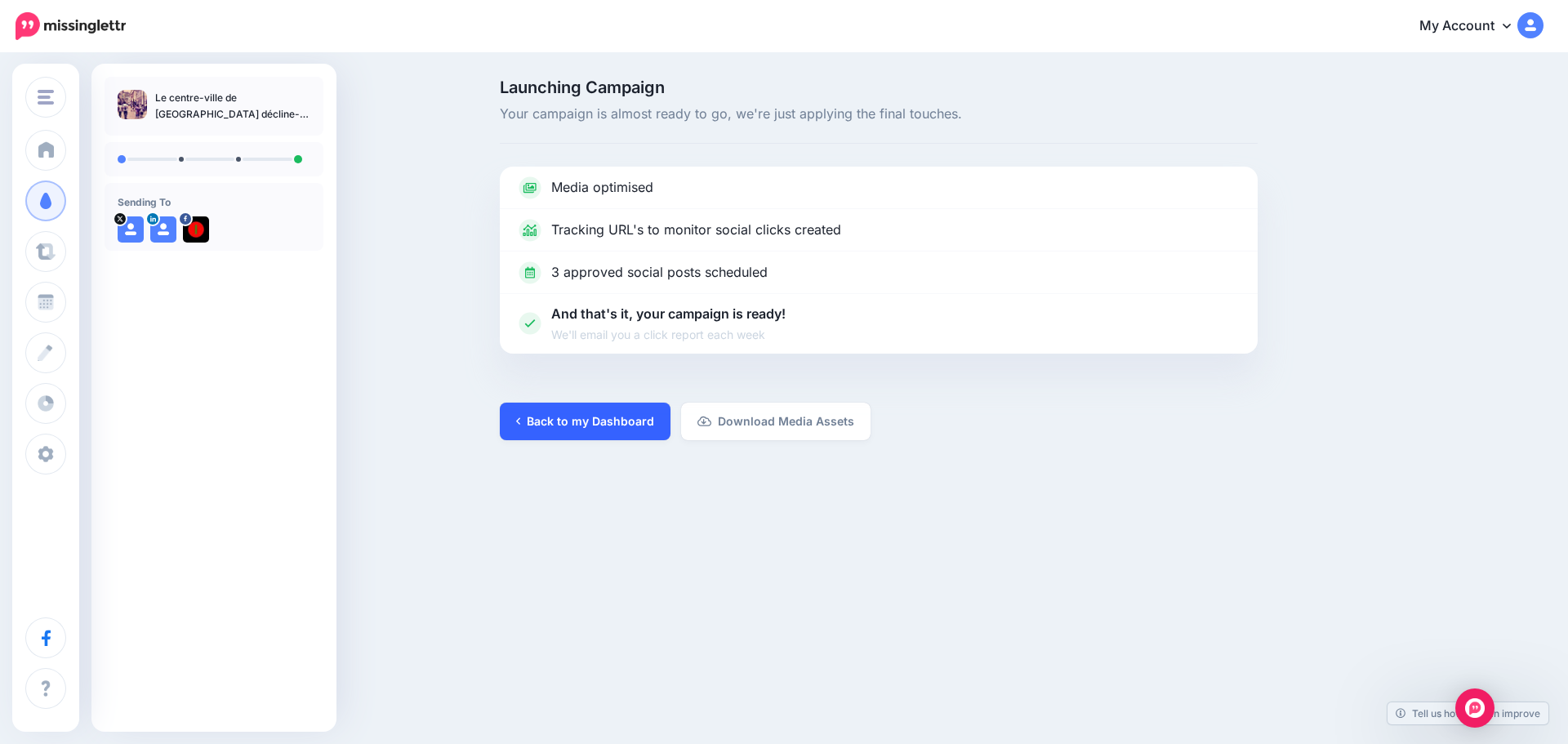
click at [554, 424] on link "Back to my Dashboard" at bounding box center [585, 421] width 171 height 37
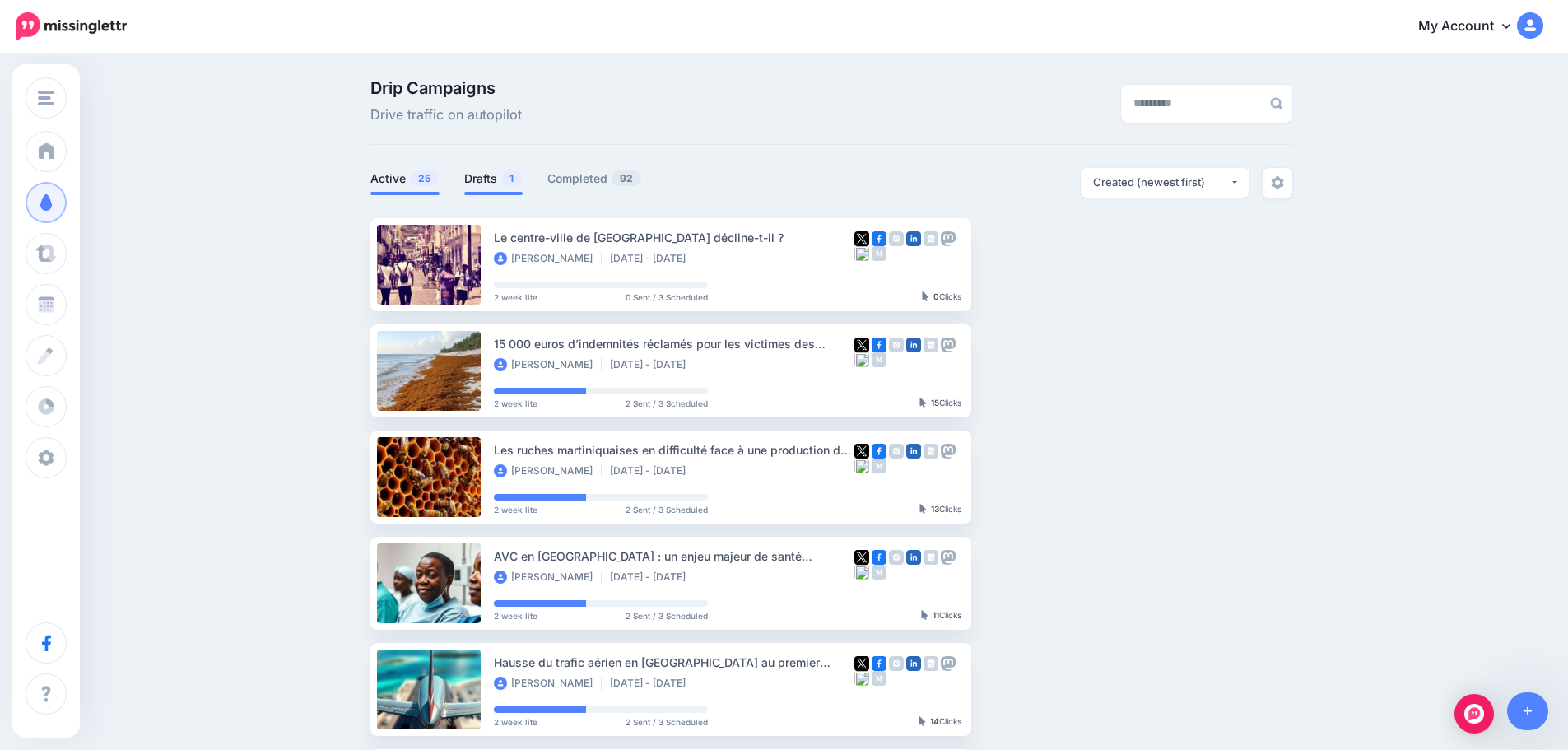
click at [492, 180] on link "Drafts 1" at bounding box center [493, 178] width 58 height 20
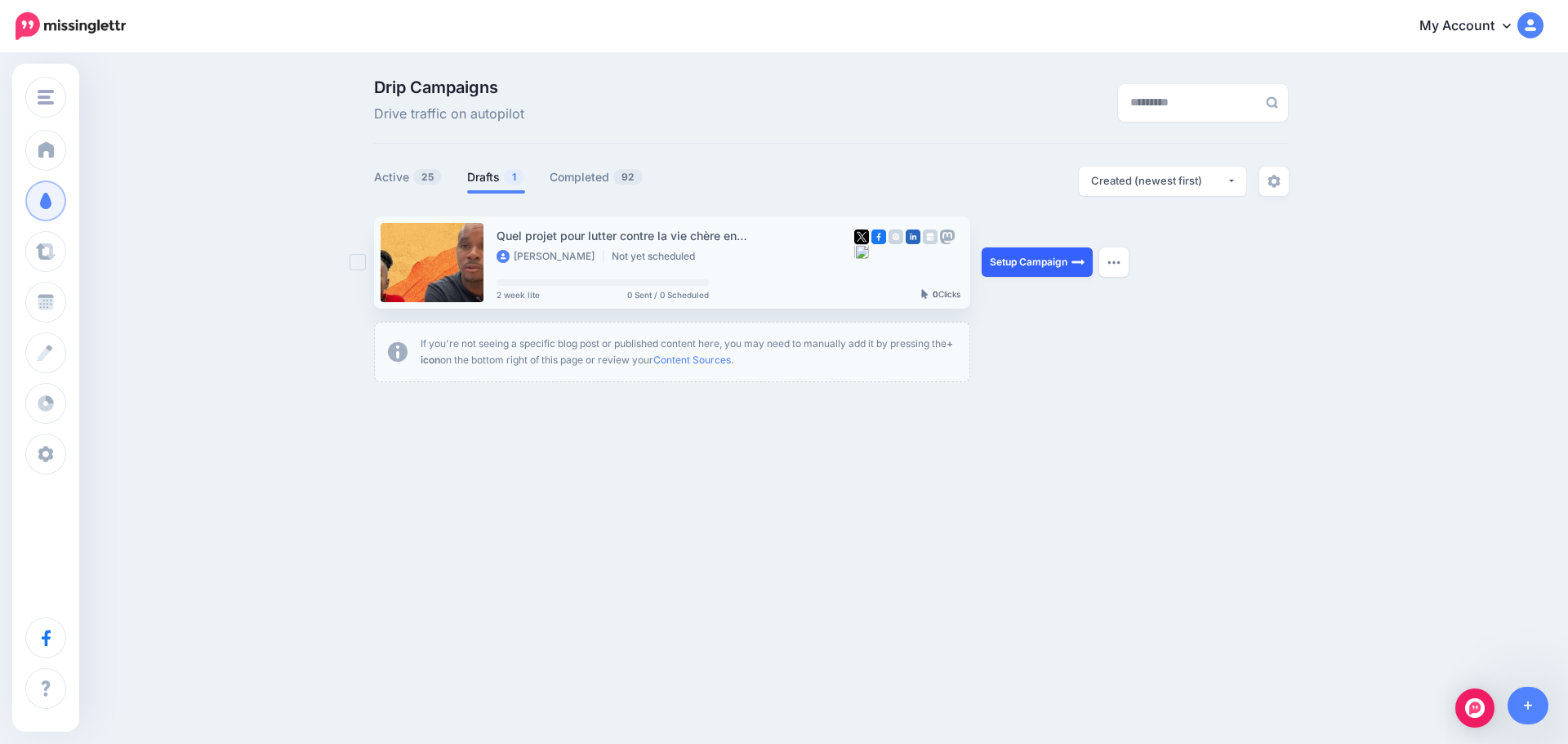
click at [1049, 259] on link "Setup Campaign" at bounding box center [1037, 261] width 111 height 29
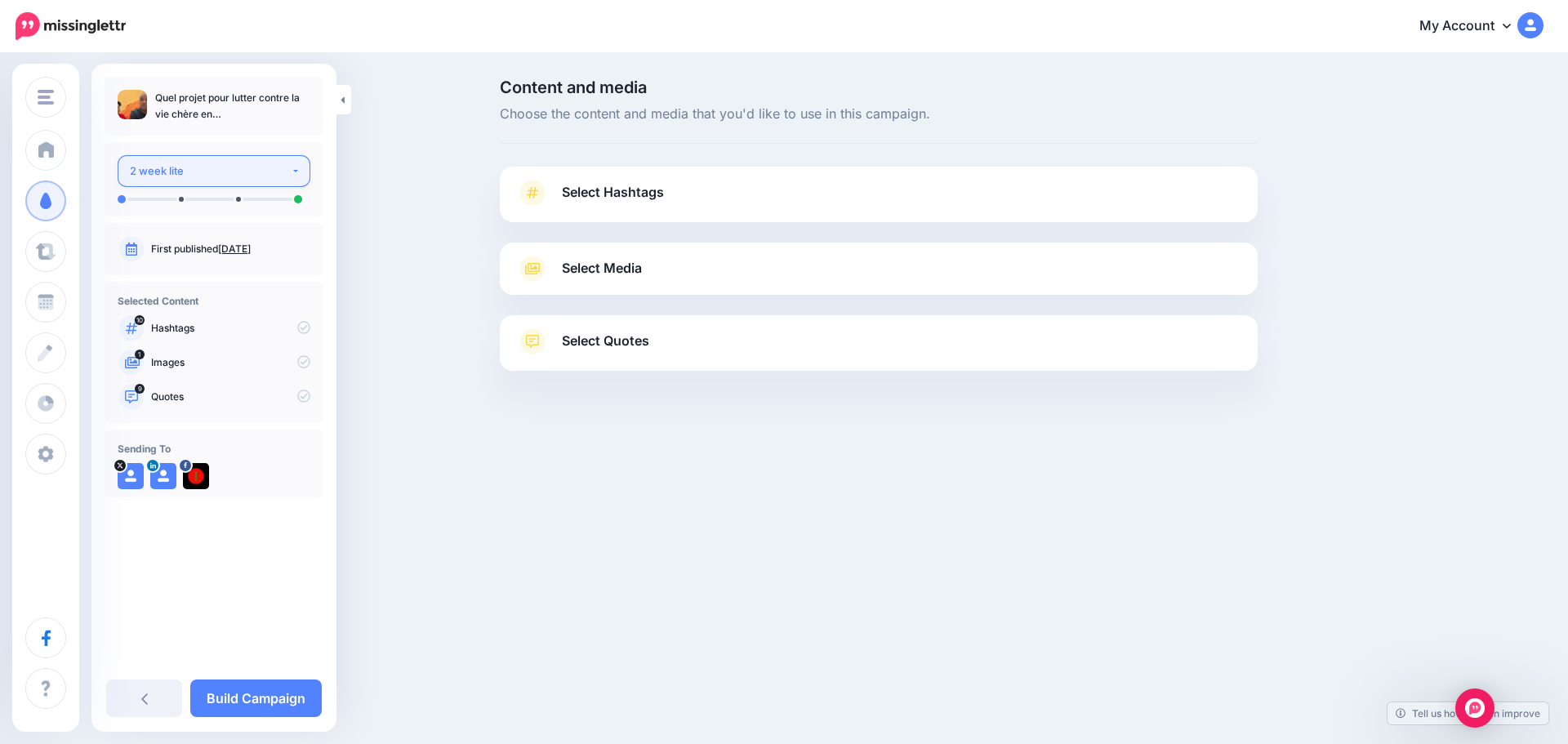
click at [162, 175] on div "2 week lite" at bounding box center [210, 171] width 161 height 19
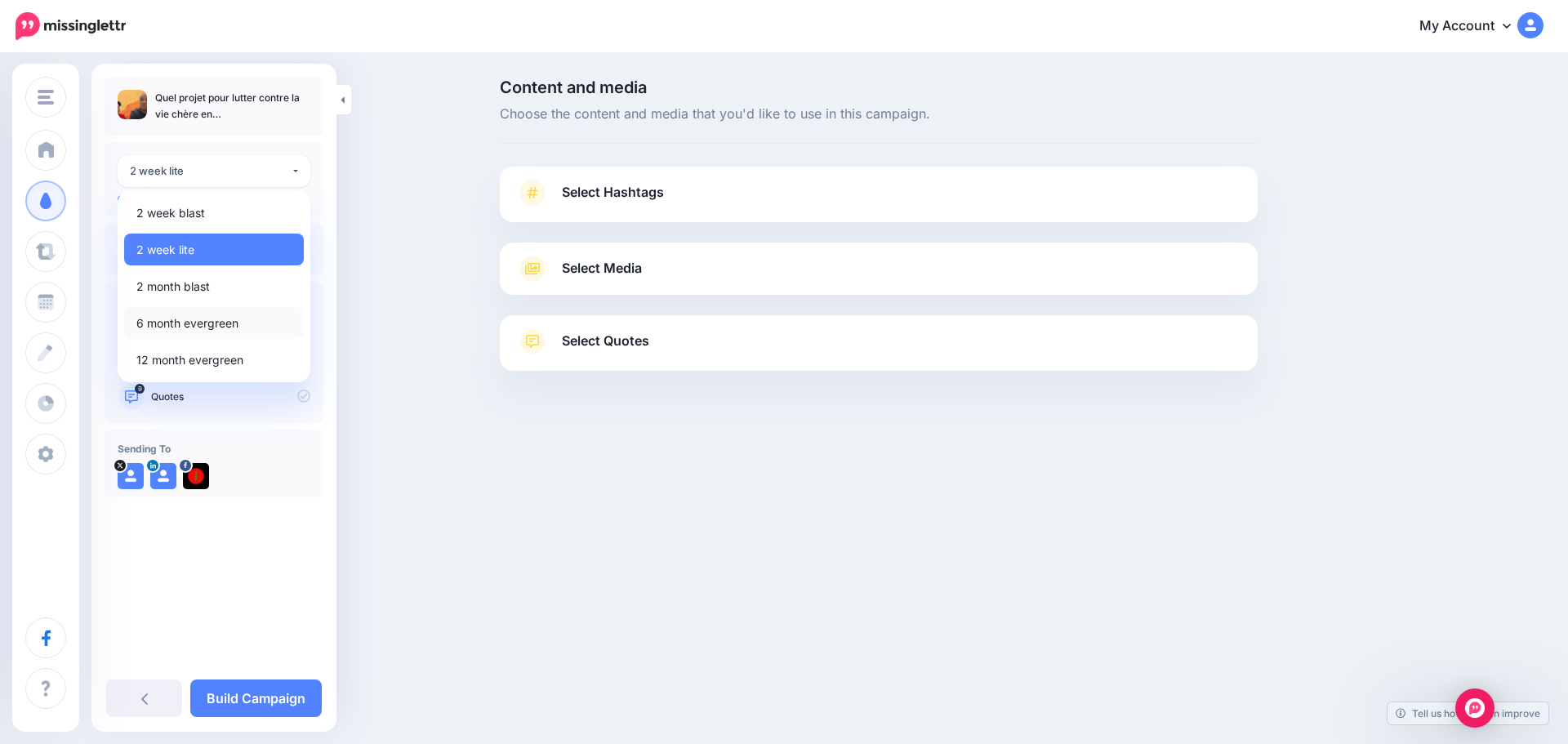
click at [176, 320] on span "6 month evergreen" at bounding box center [187, 324] width 102 height 20
select select "******"
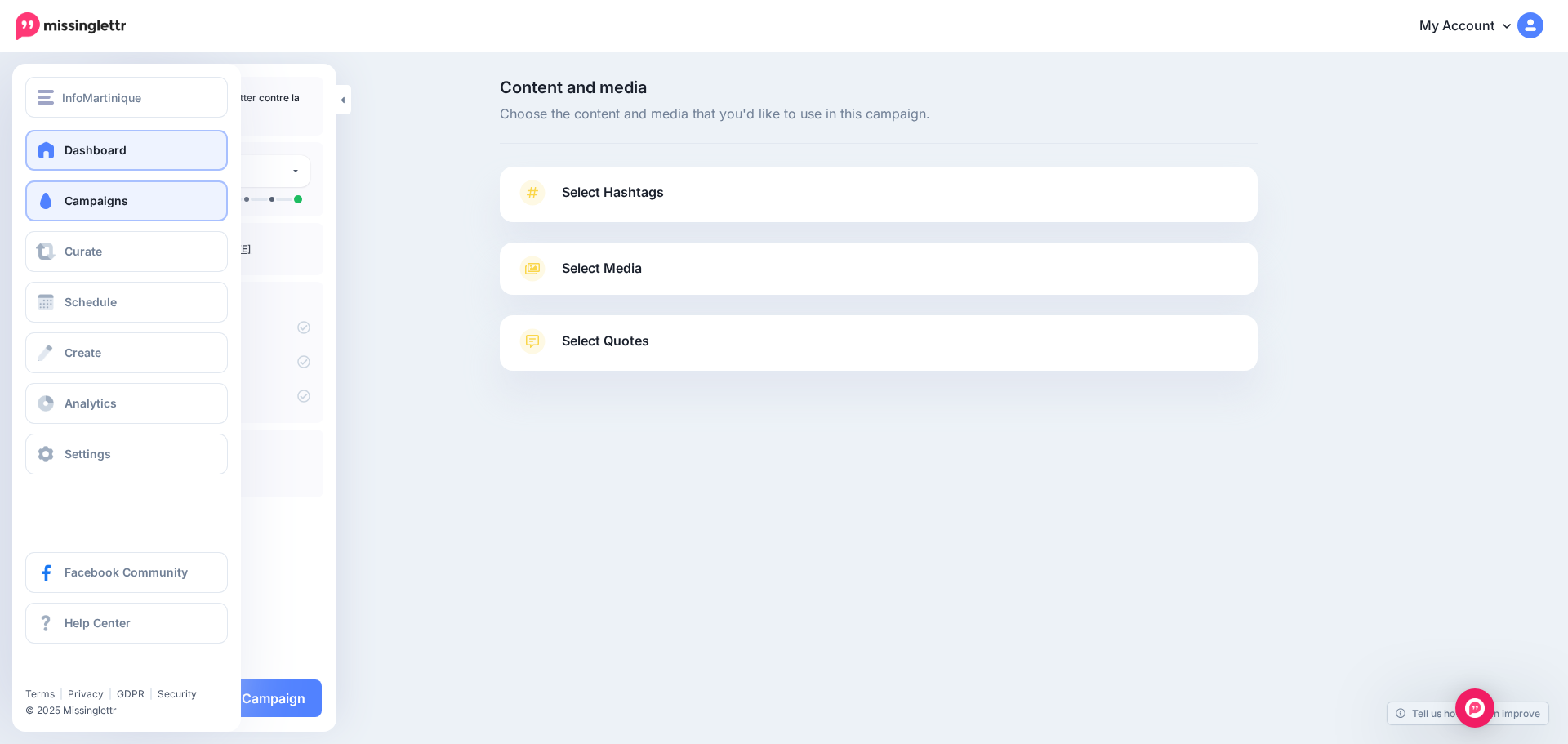
click at [82, 148] on span "Dashboard" at bounding box center [96, 150] width 62 height 14
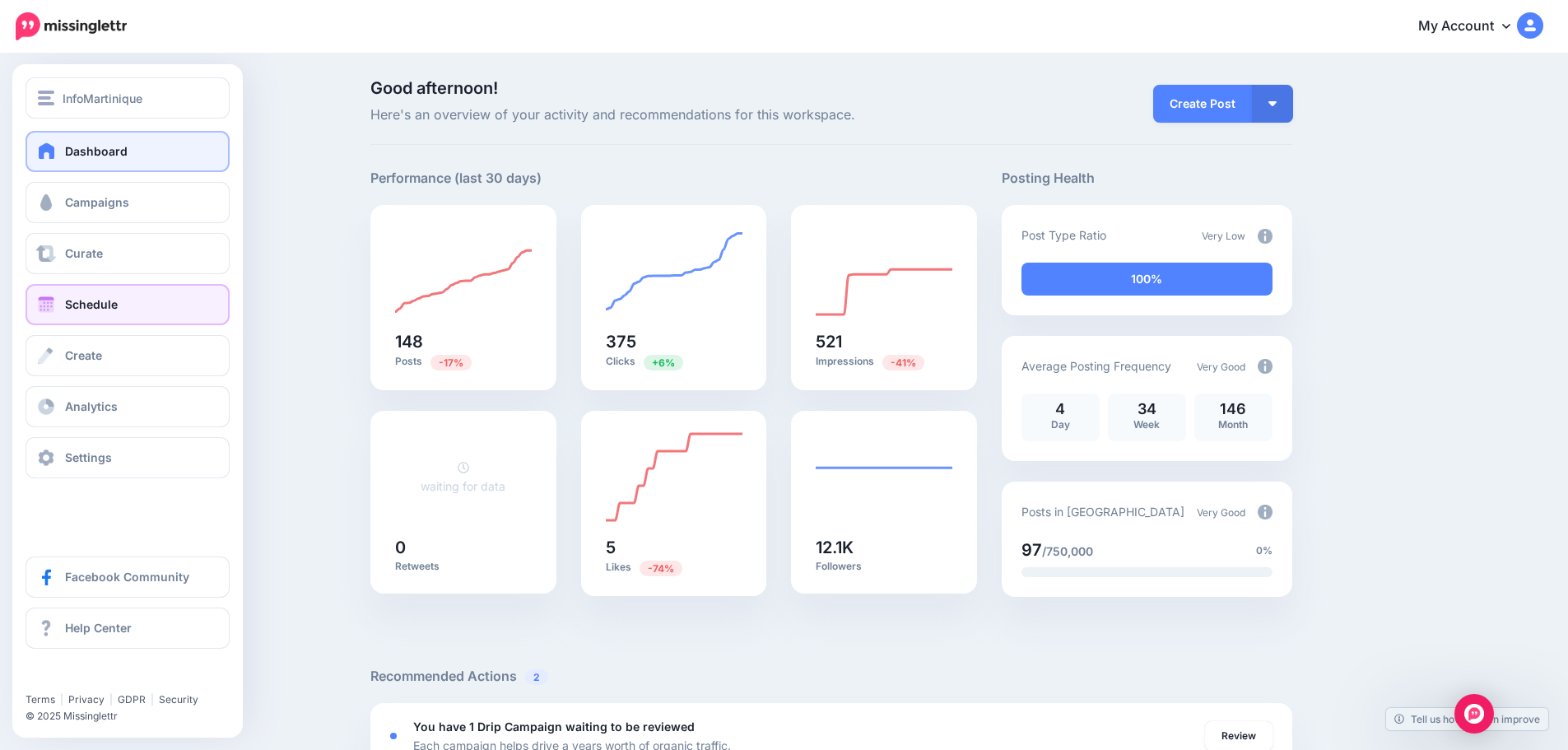
click at [80, 304] on span "Schedule" at bounding box center [91, 304] width 53 height 14
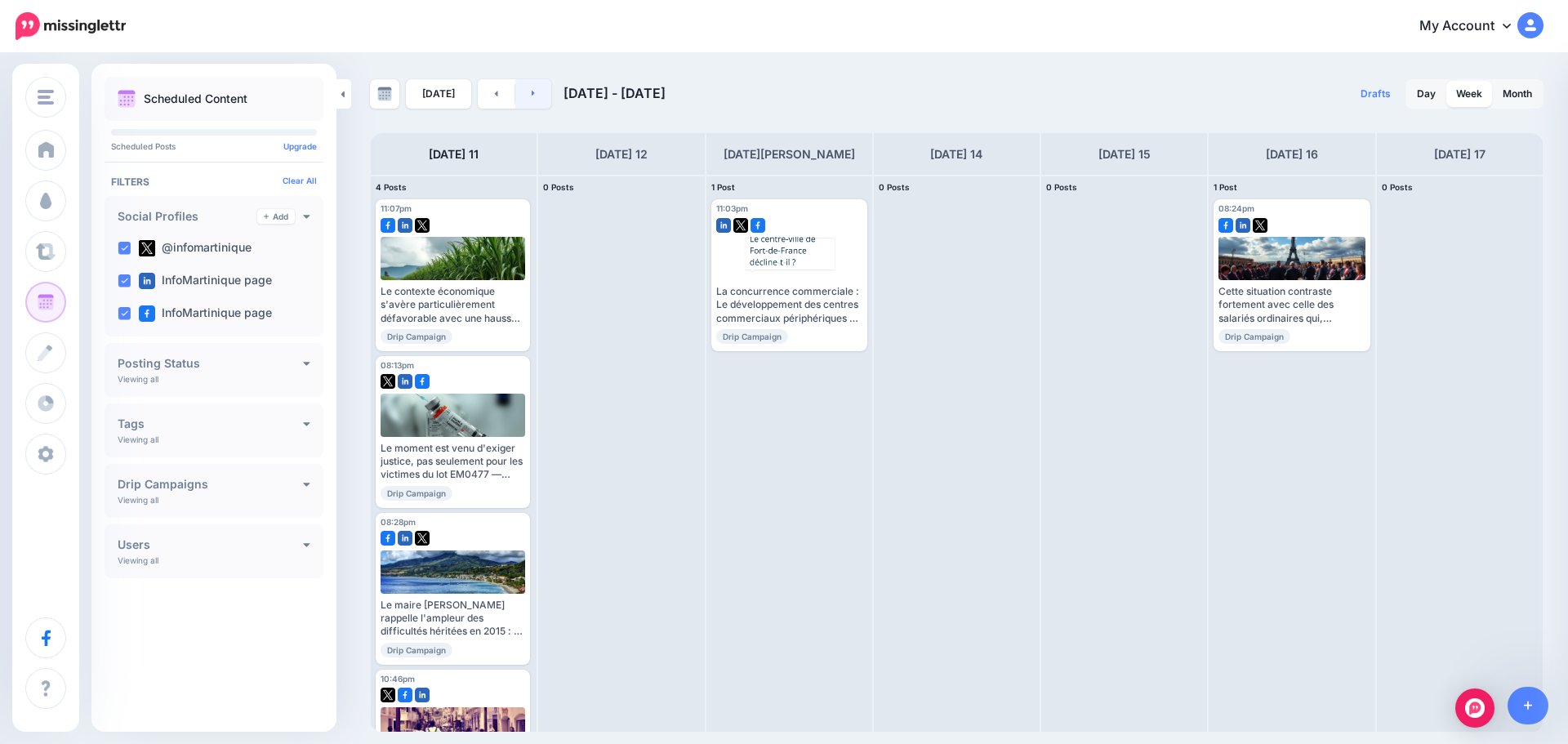
click at [526, 92] on link at bounding box center [533, 93] width 36 height 29
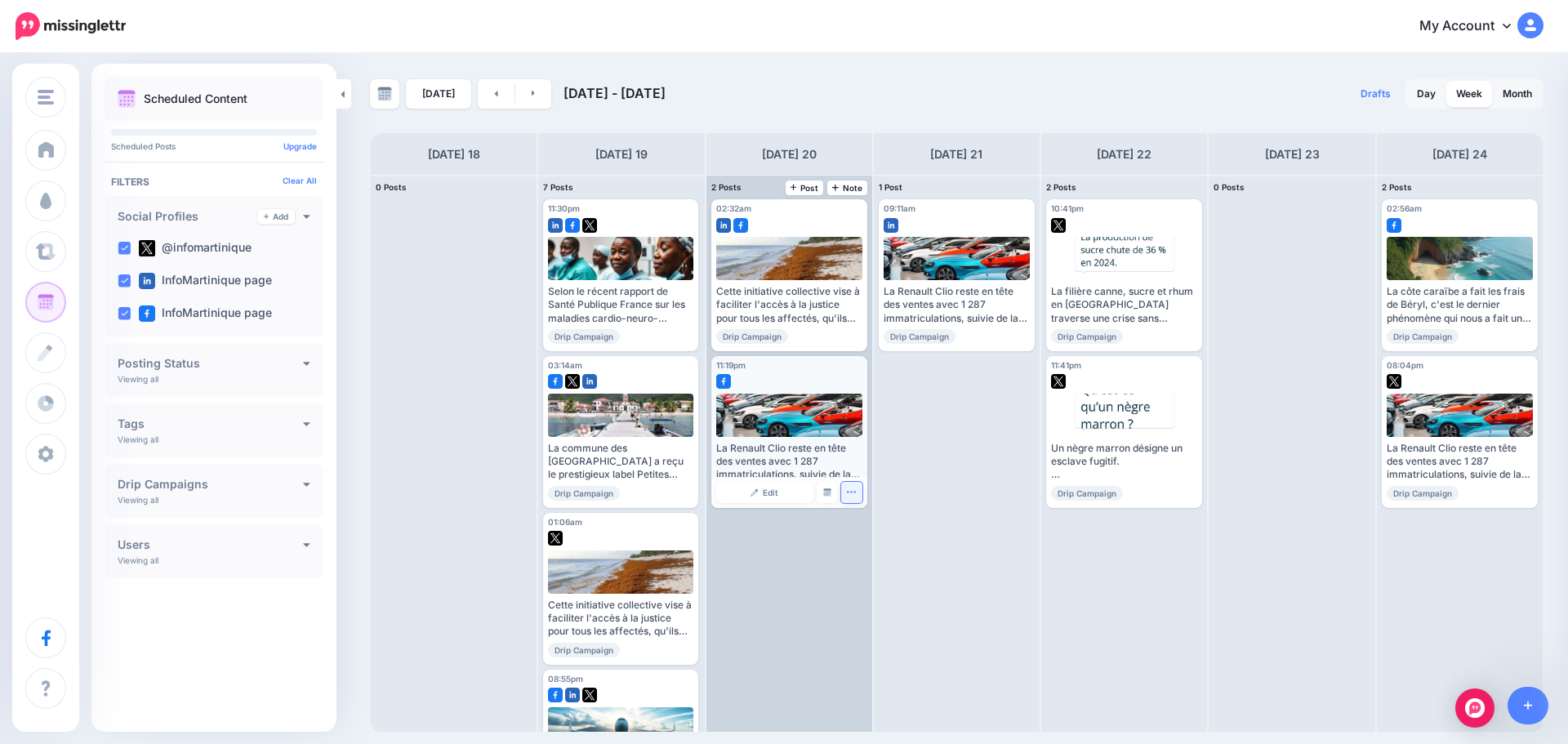
click at [853, 494] on icon "button" at bounding box center [851, 492] width 11 height 11
click at [854, 491] on icon "button" at bounding box center [851, 492] width 11 height 11
click at [872, 545] on link "Delete Post" at bounding box center [889, 543] width 84 height 18
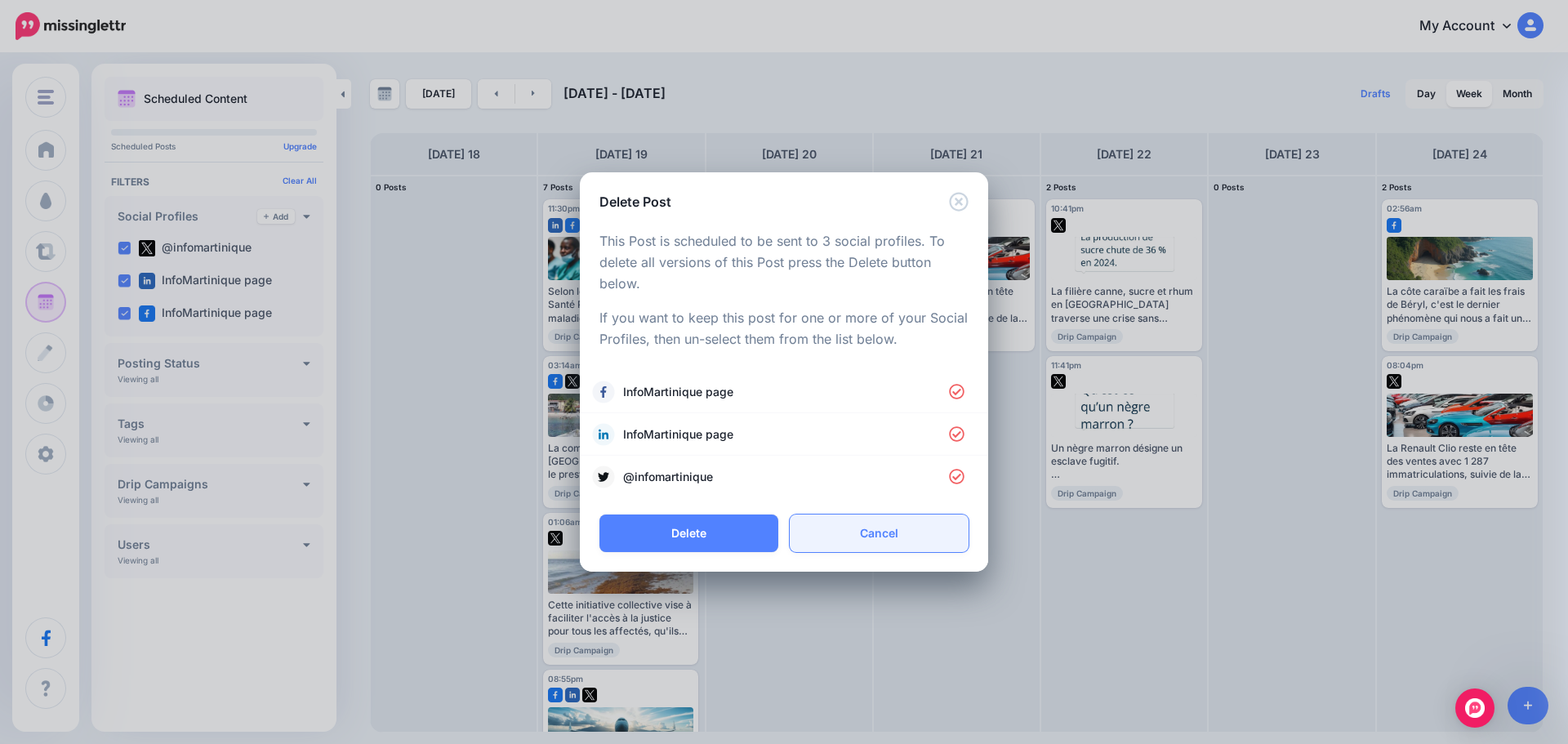
click at [885, 534] on link "Cancel" at bounding box center [879, 532] width 179 height 37
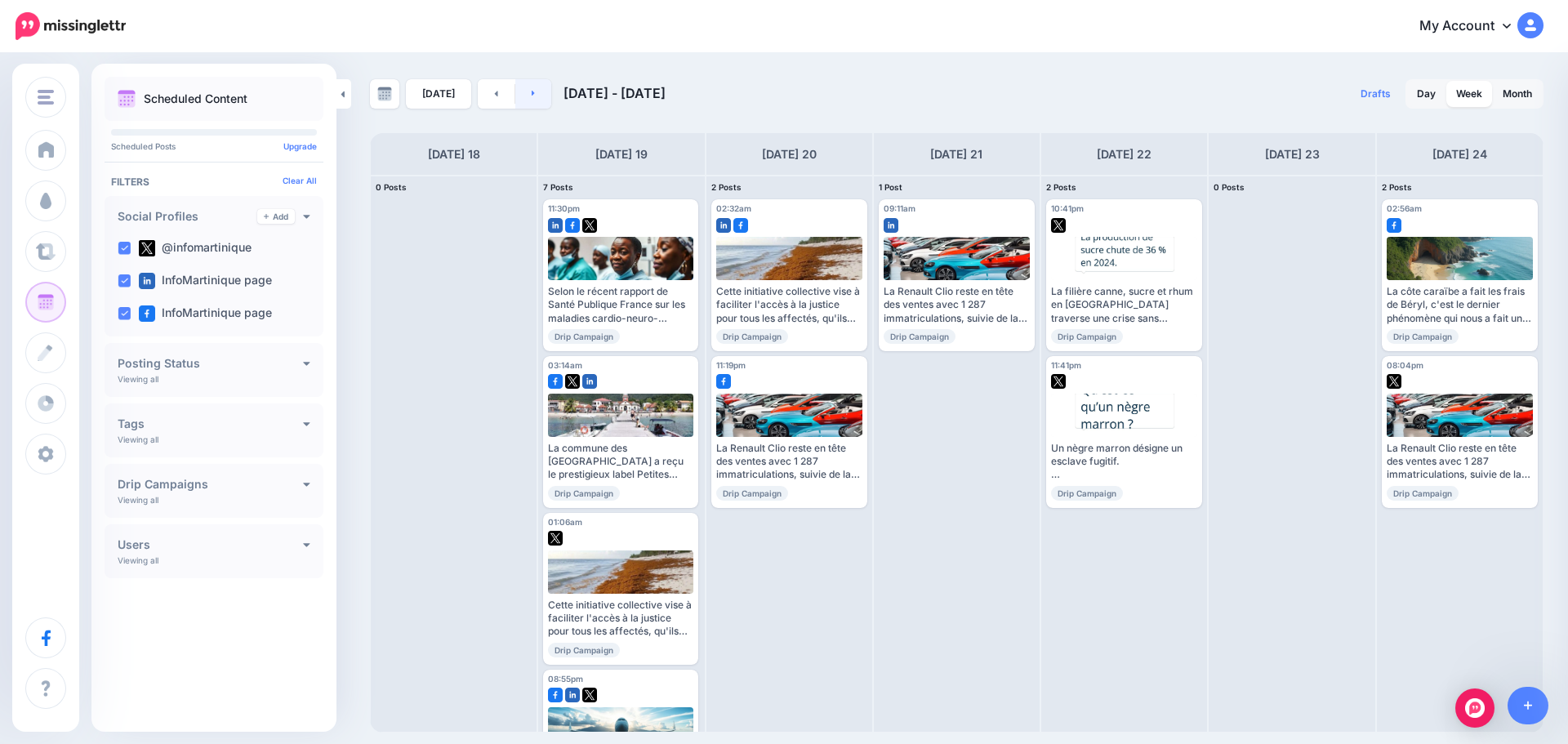
click at [525, 93] on link at bounding box center [533, 93] width 36 height 29
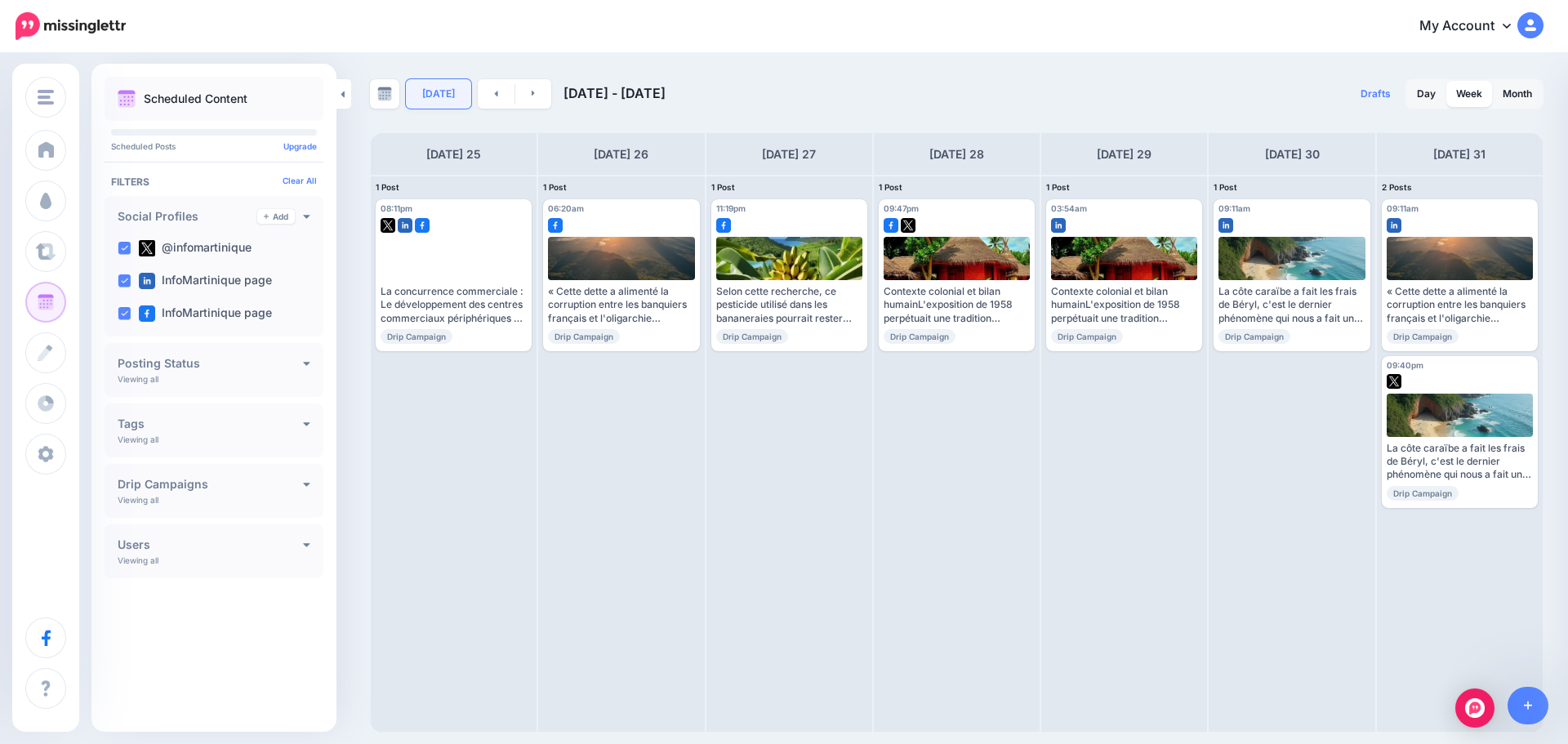
click at [443, 92] on link "Today" at bounding box center [438, 93] width 65 height 29
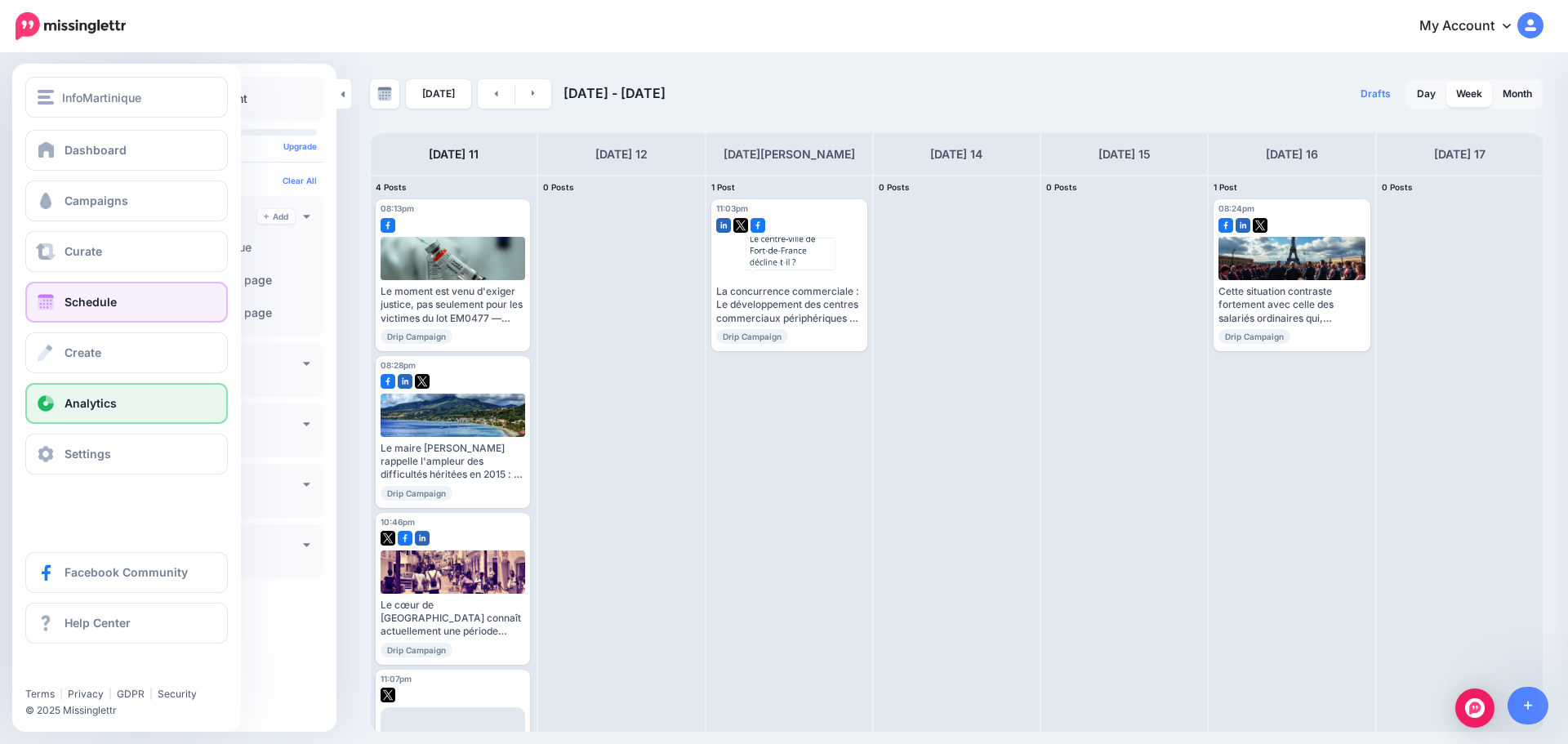
click at [60, 395] on link "Analytics" at bounding box center [126, 404] width 203 height 41
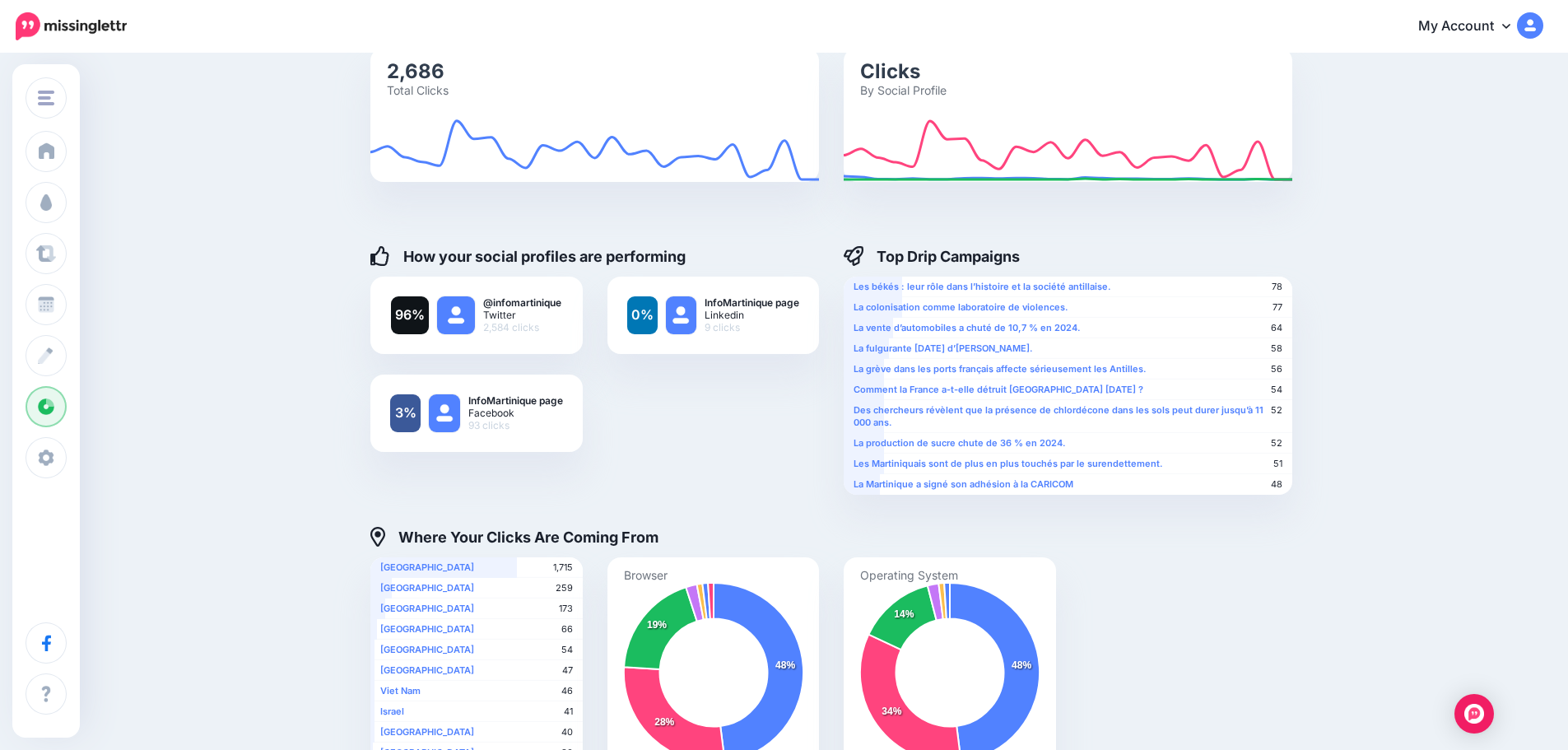
scroll to position [165, 0]
